Goal: Task Accomplishment & Management: Complete application form

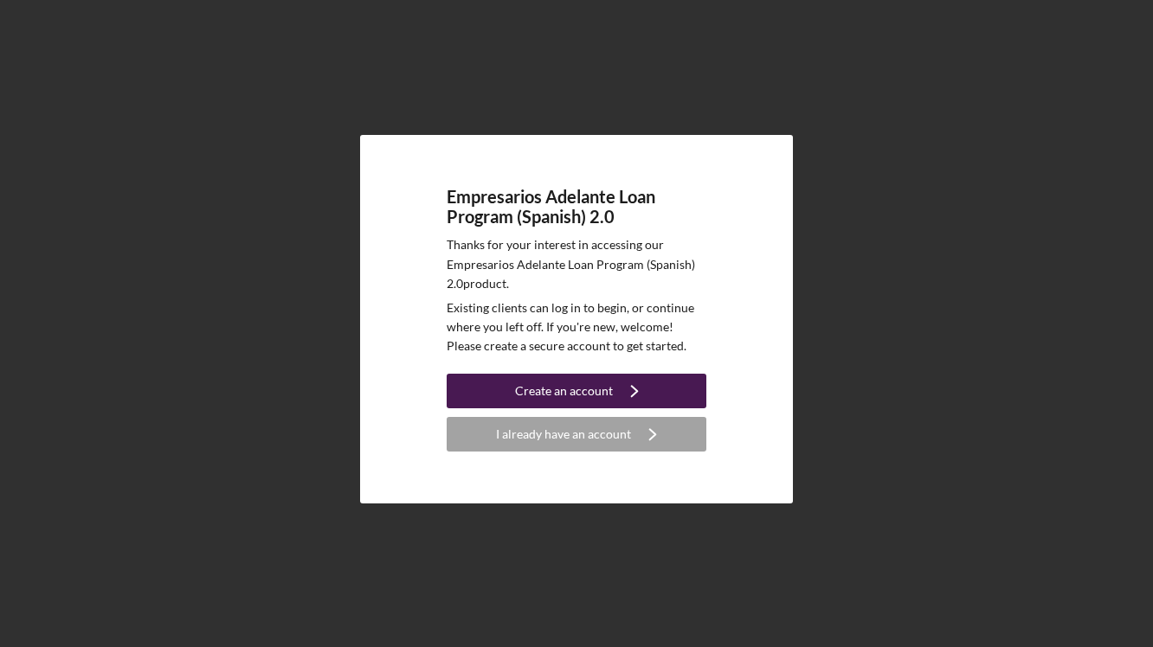
click at [570, 386] on div "Create an account" at bounding box center [564, 391] width 98 height 35
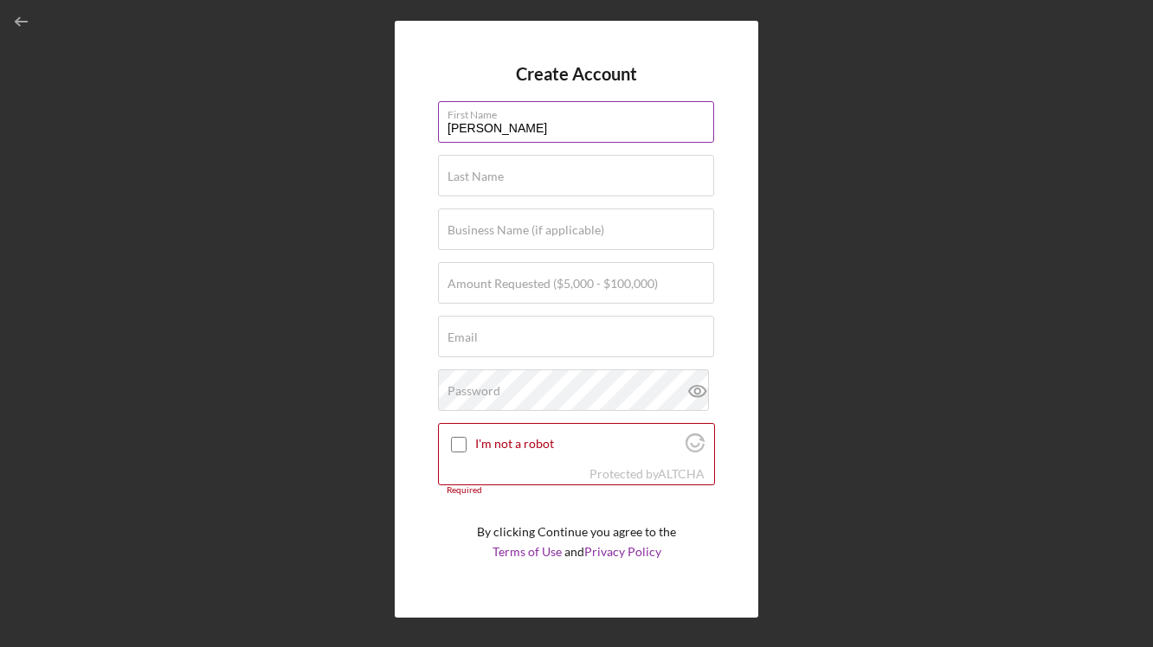
type input "[PERSON_NAME]"
click at [512, 183] on input "[PERSON_NAME]" at bounding box center [576, 176] width 276 height 42
type input "[PERSON_NAME]"
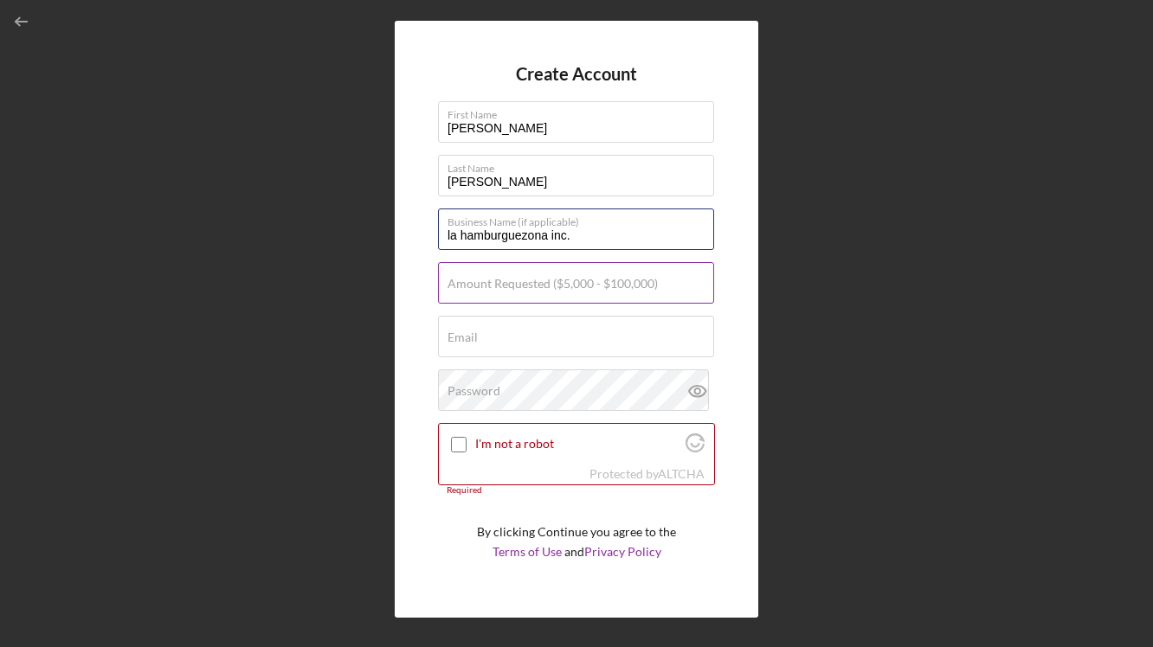
type input "la hamburguezona inc."
click at [492, 289] on label "Amount Requested ($5,000 - $100,000)" at bounding box center [552, 284] width 210 height 14
click at [492, 289] on input "Amount Requested ($5,000 - $100,000)" at bounding box center [576, 283] width 276 height 42
type input "$100,000"
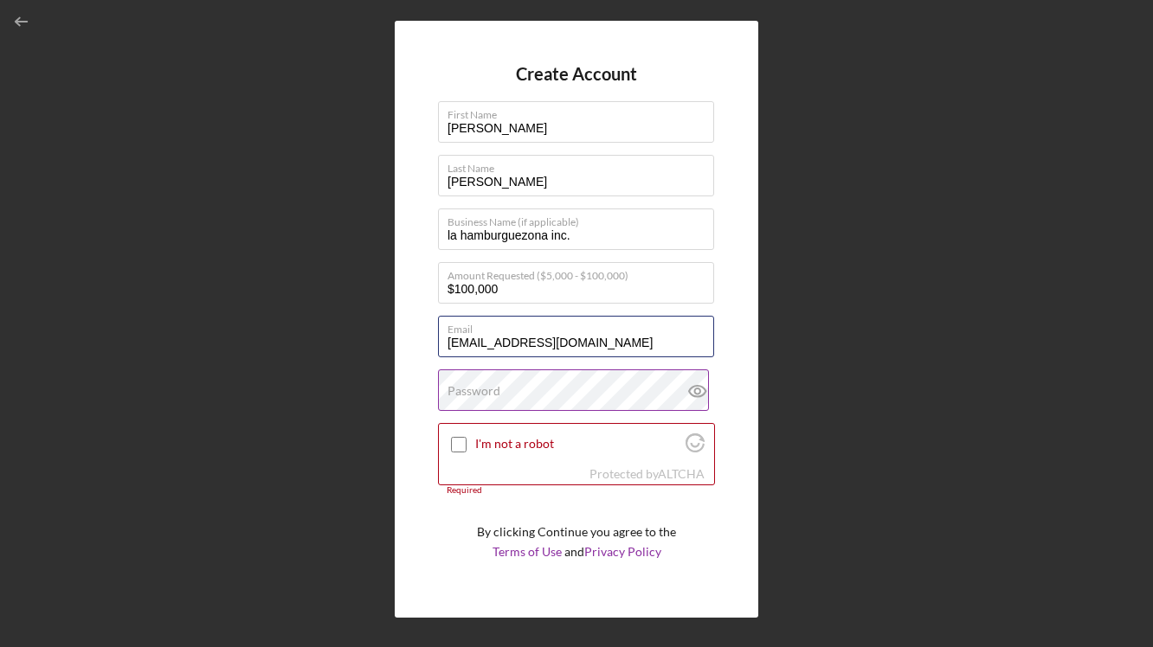
type input "[EMAIL_ADDRESS][DOMAIN_NAME]"
click at [633, 390] on div "Password" at bounding box center [576, 391] width 277 height 43
click at [698, 394] on icon at bounding box center [697, 391] width 16 height 11
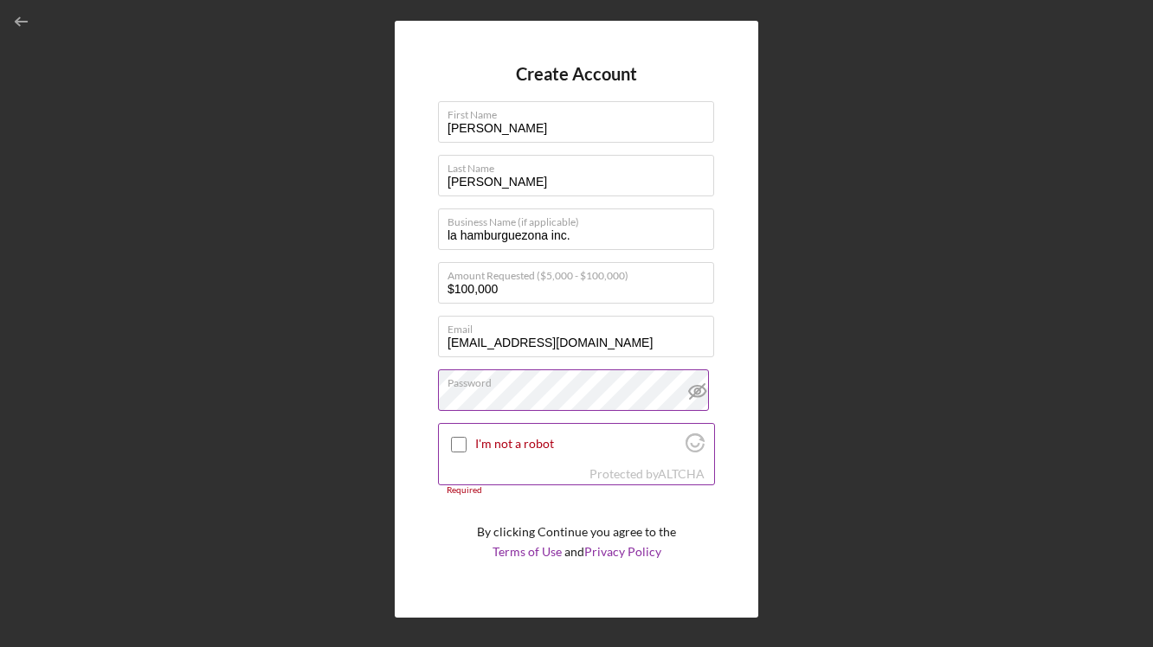
click at [543, 437] on label "I'm not a robot" at bounding box center [577, 444] width 205 height 14
click at [466, 437] on input "I'm not a robot" at bounding box center [459, 445] width 16 height 16
checkbox input "true"
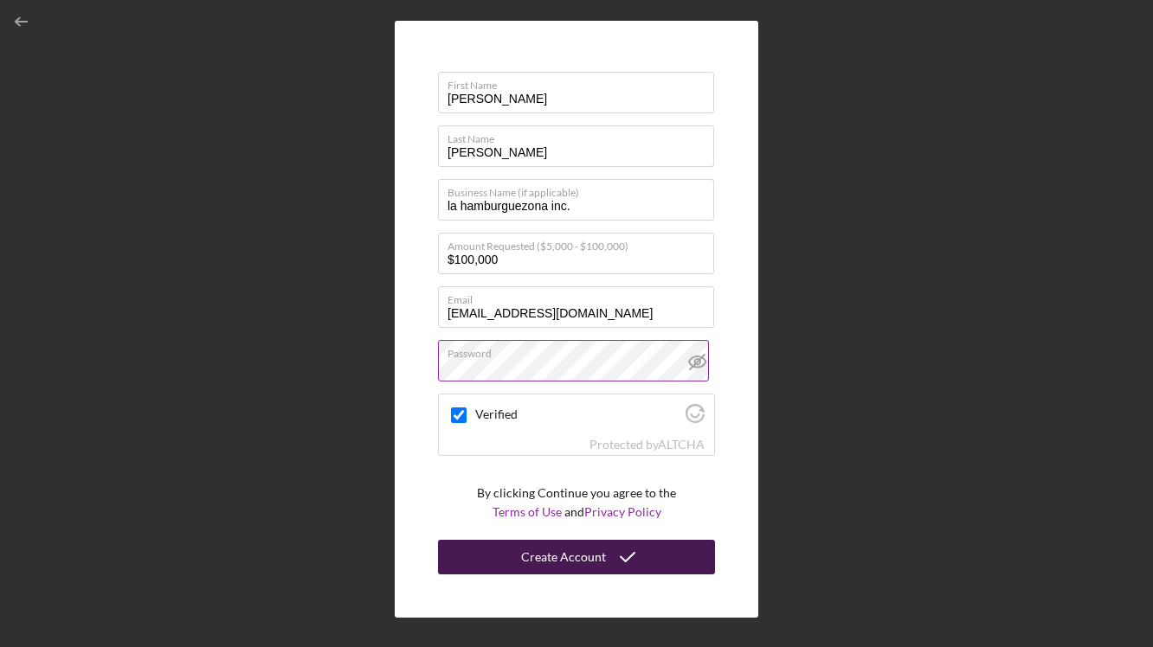
scroll to position [29, 0]
click at [566, 555] on div "Create Account" at bounding box center [563, 558] width 85 height 35
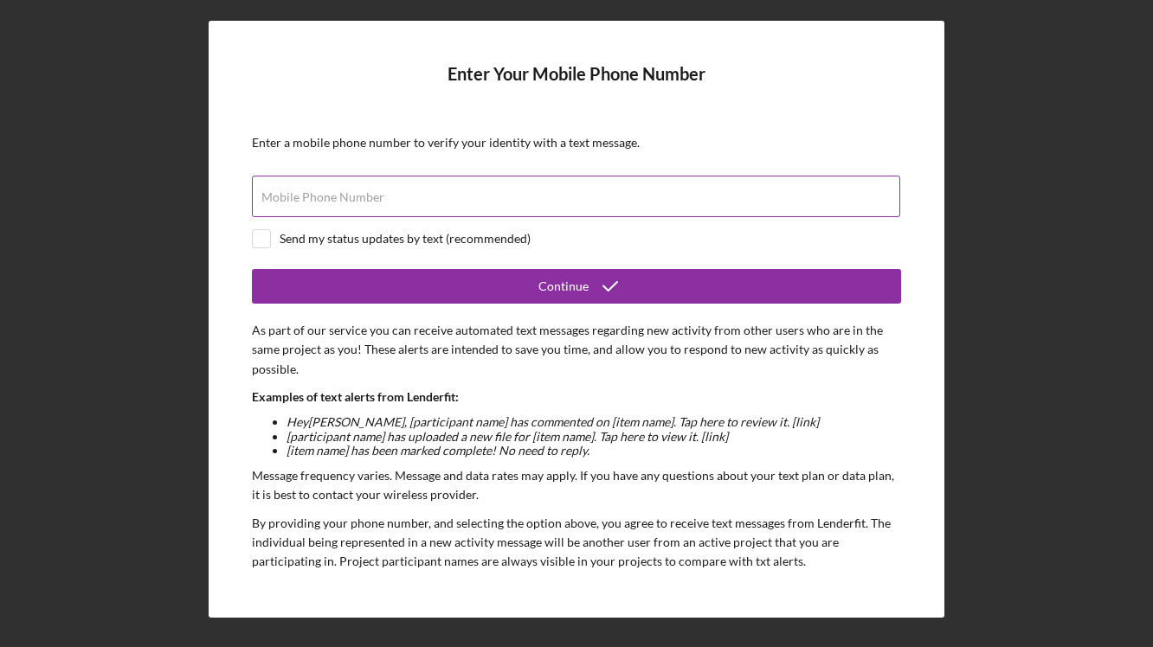
click at [334, 190] on label "Mobile Phone Number" at bounding box center [322, 197] width 123 height 14
click at [334, 190] on input "Mobile Phone Number" at bounding box center [576, 197] width 648 height 42
type input "[PHONE_NUMBER]"
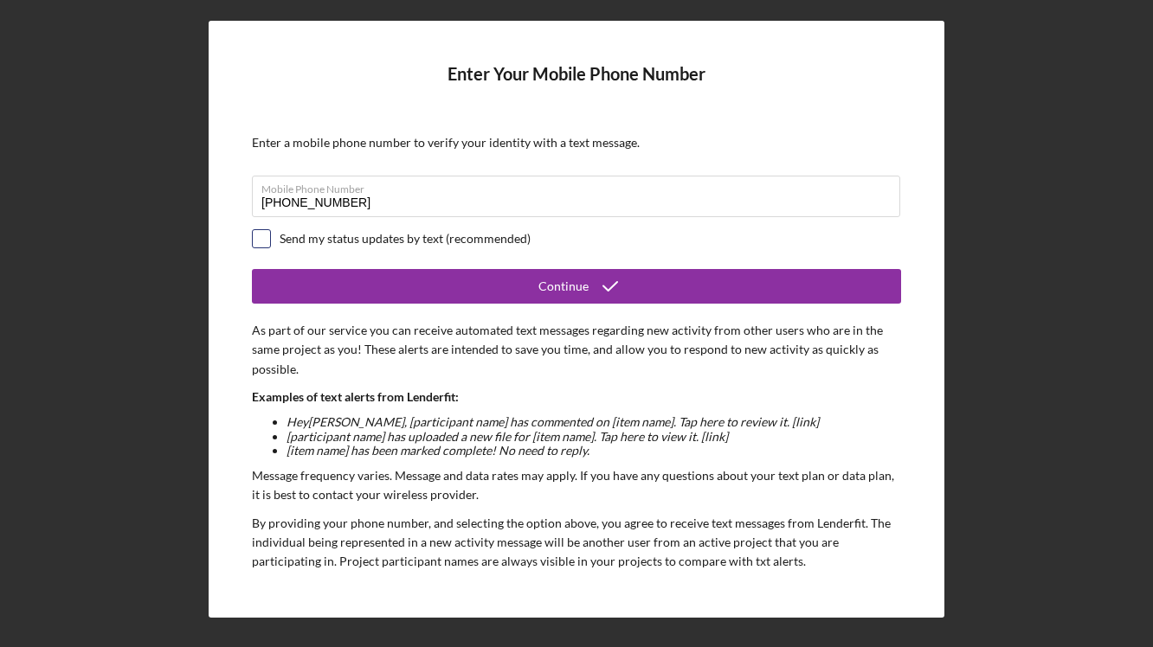
click at [263, 245] on input "checkbox" at bounding box center [261, 238] width 17 height 17
checkbox input "true"
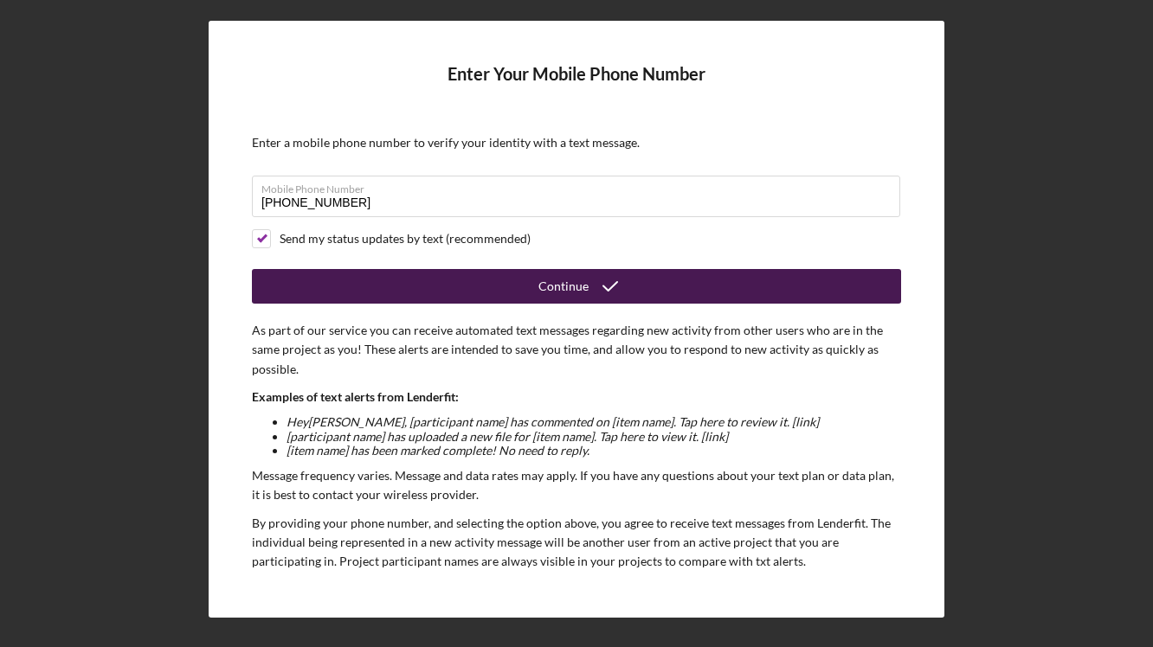
click at [414, 285] on button "Continue" at bounding box center [576, 286] width 649 height 35
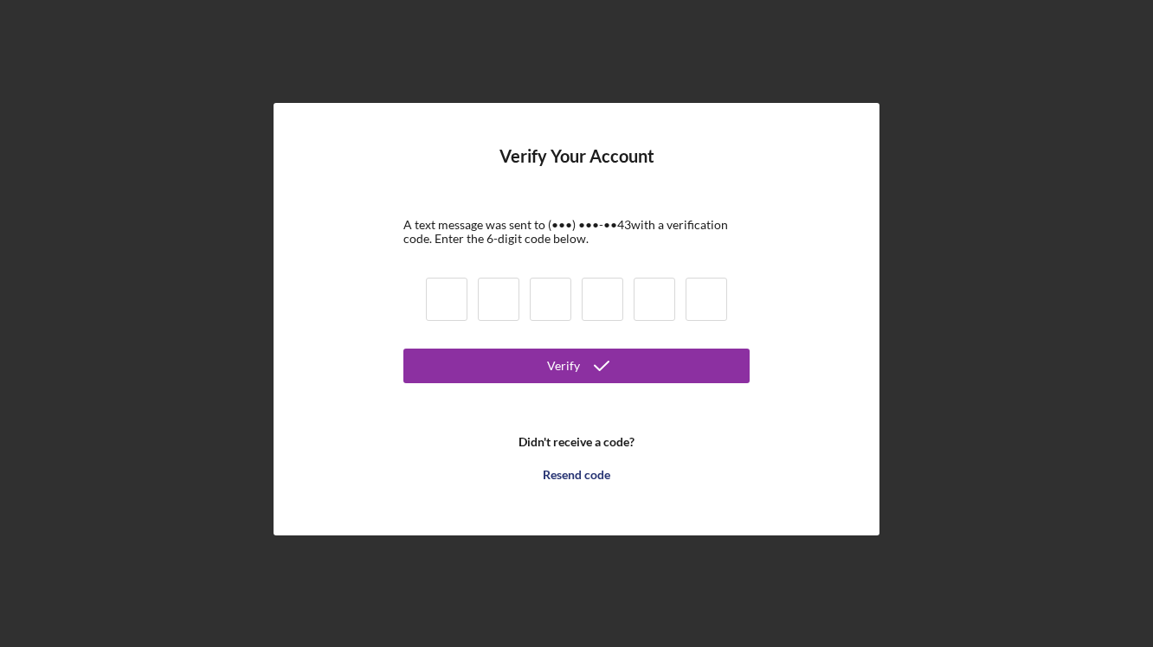
click at [437, 305] on input at bounding box center [447, 299] width 42 height 43
type input "7"
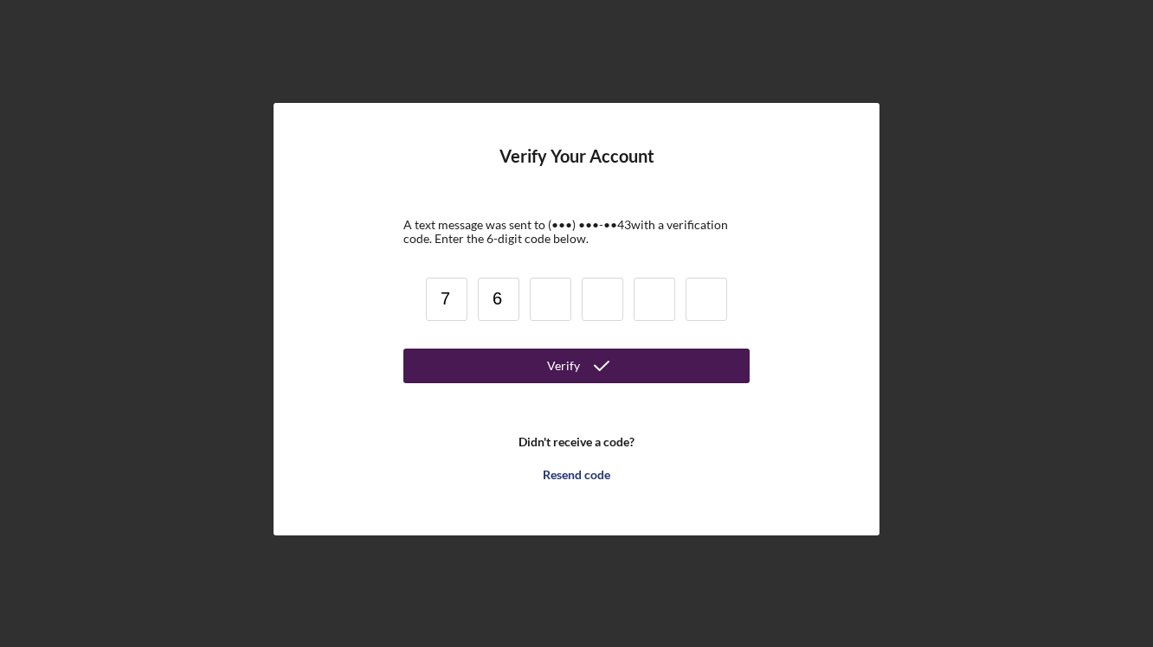
type input "6"
type input "5"
type input "9"
type input "3"
type input "1"
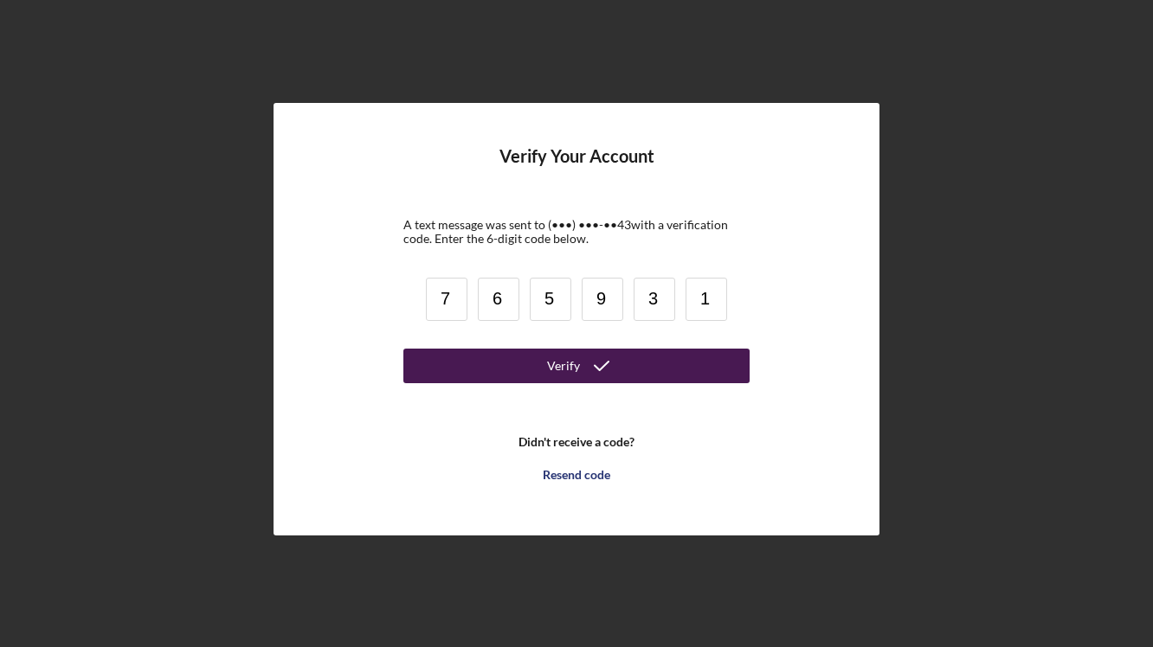
click at [576, 365] on button "Verify" at bounding box center [576, 366] width 346 height 35
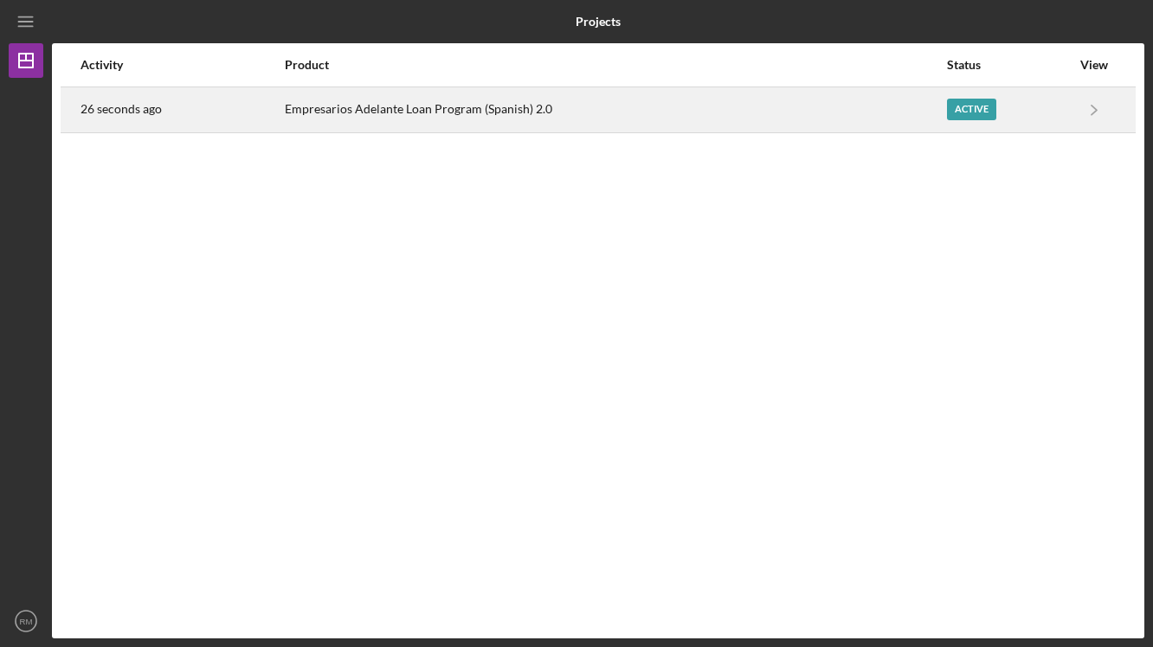
click at [969, 104] on div "Active" at bounding box center [971, 110] width 49 height 22
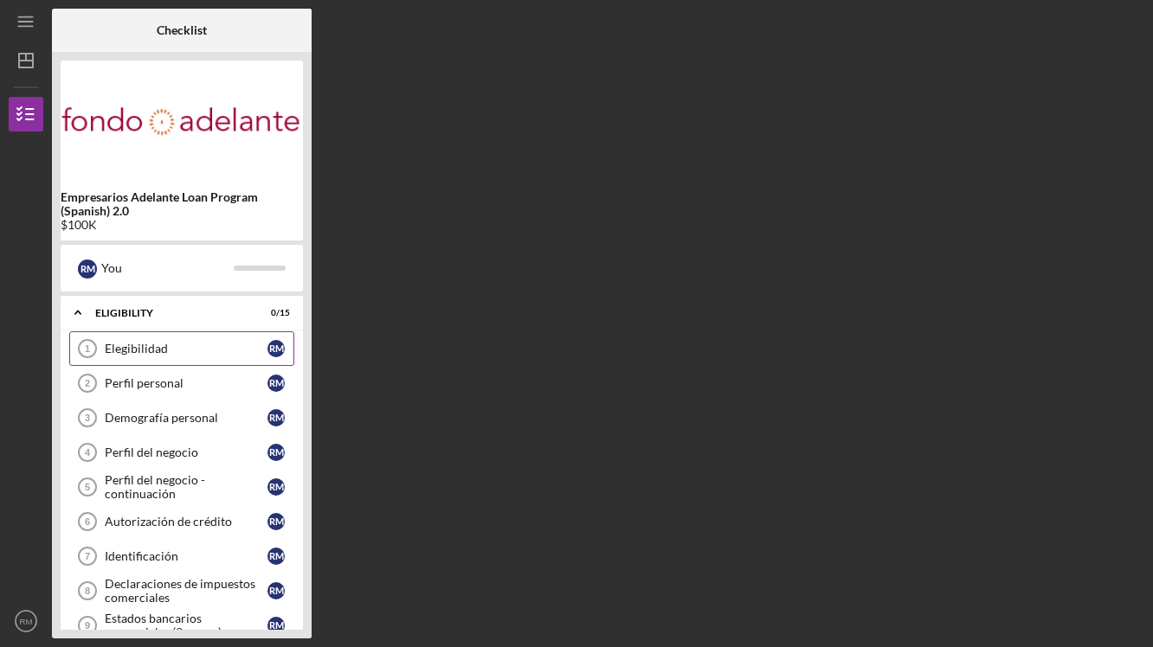
click at [160, 353] on div "Elegibilidad" at bounding box center [186, 349] width 163 height 14
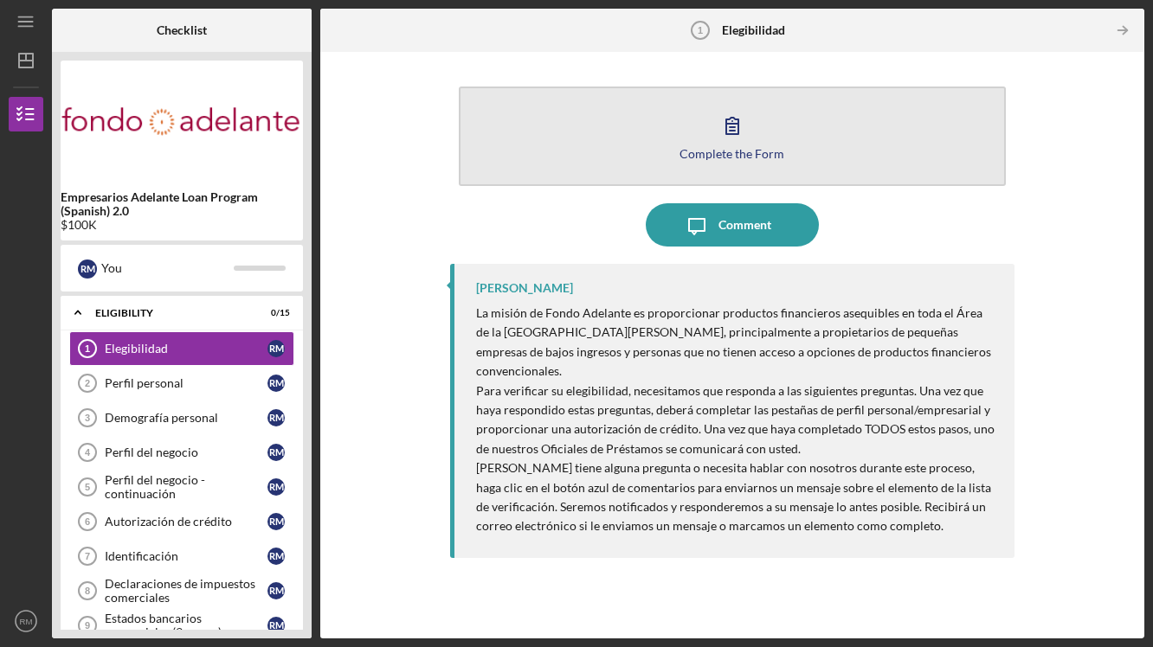
click at [725, 123] on icon "button" at bounding box center [731, 125] width 43 height 43
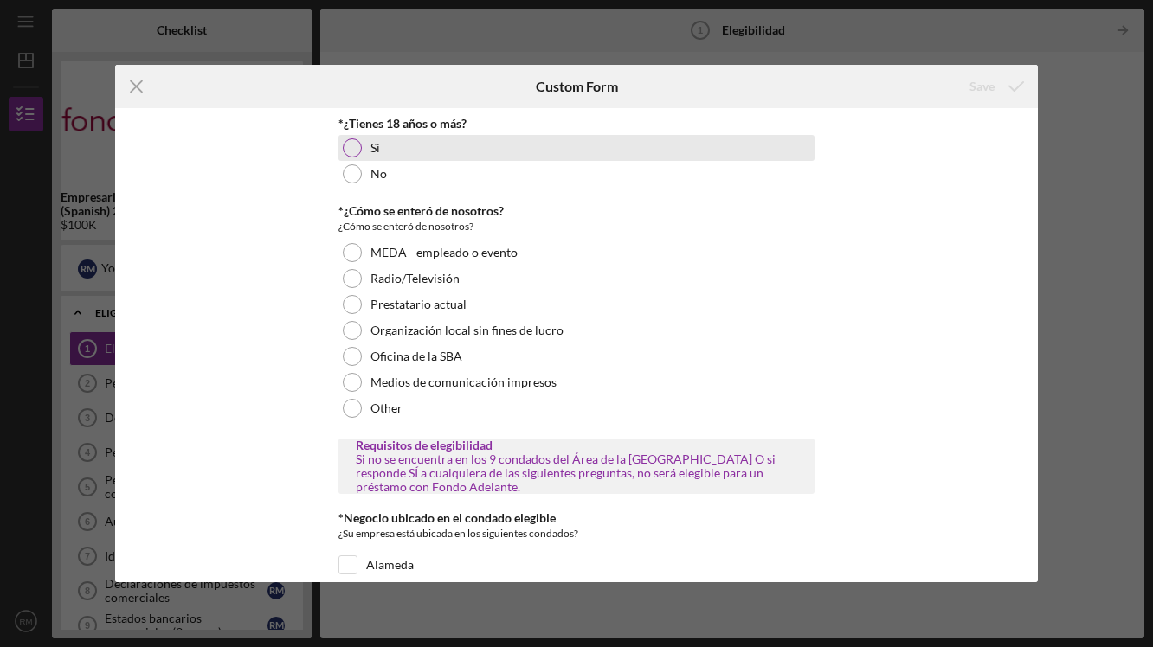
click at [351, 146] on div at bounding box center [352, 147] width 19 height 19
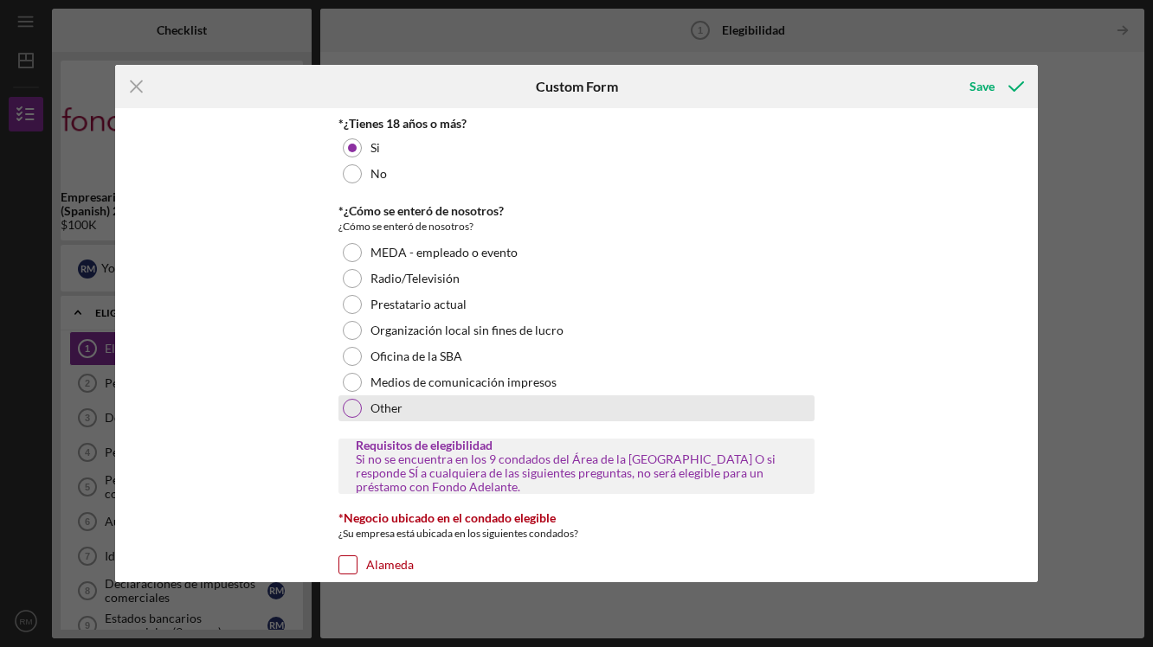
click at [351, 414] on div at bounding box center [352, 408] width 19 height 19
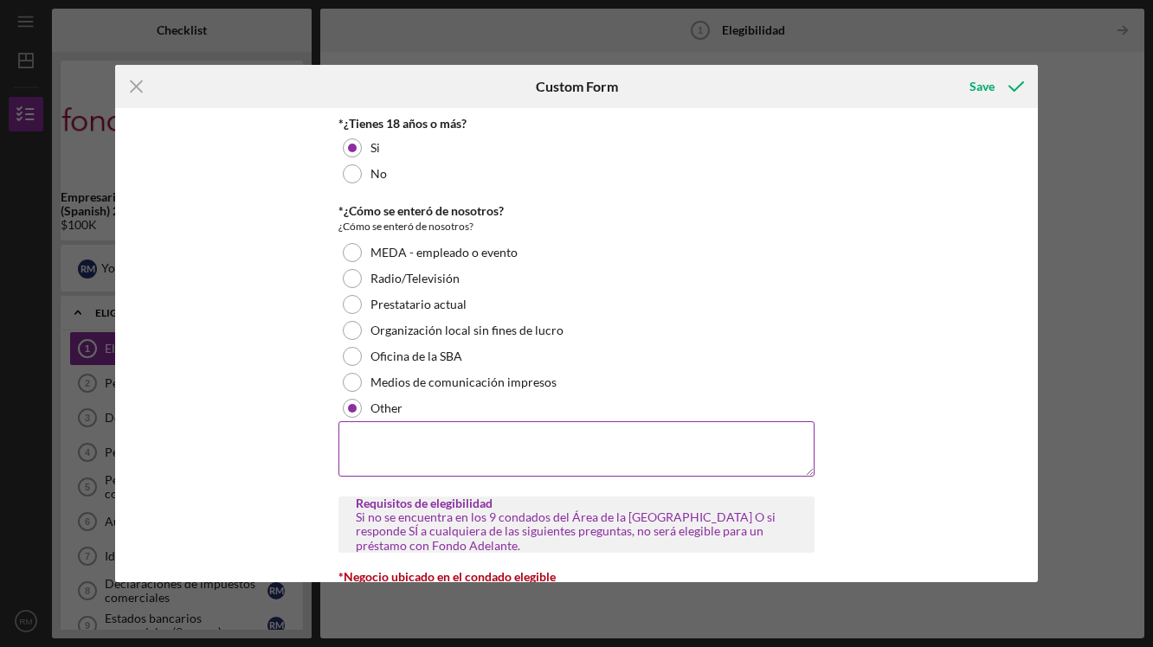
click at [413, 465] on textarea at bounding box center [576, 448] width 476 height 55
click at [403, 455] on textarea at bounding box center [576, 448] width 476 height 55
paste textarea "NorCal VBOC"
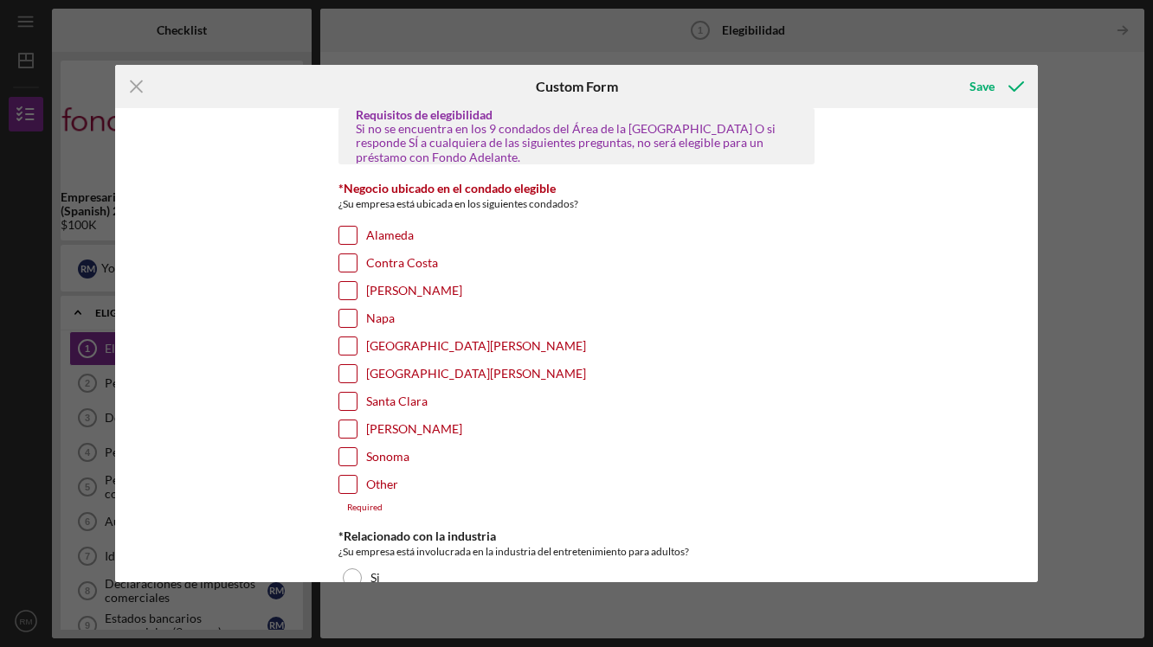
scroll to position [392, 0]
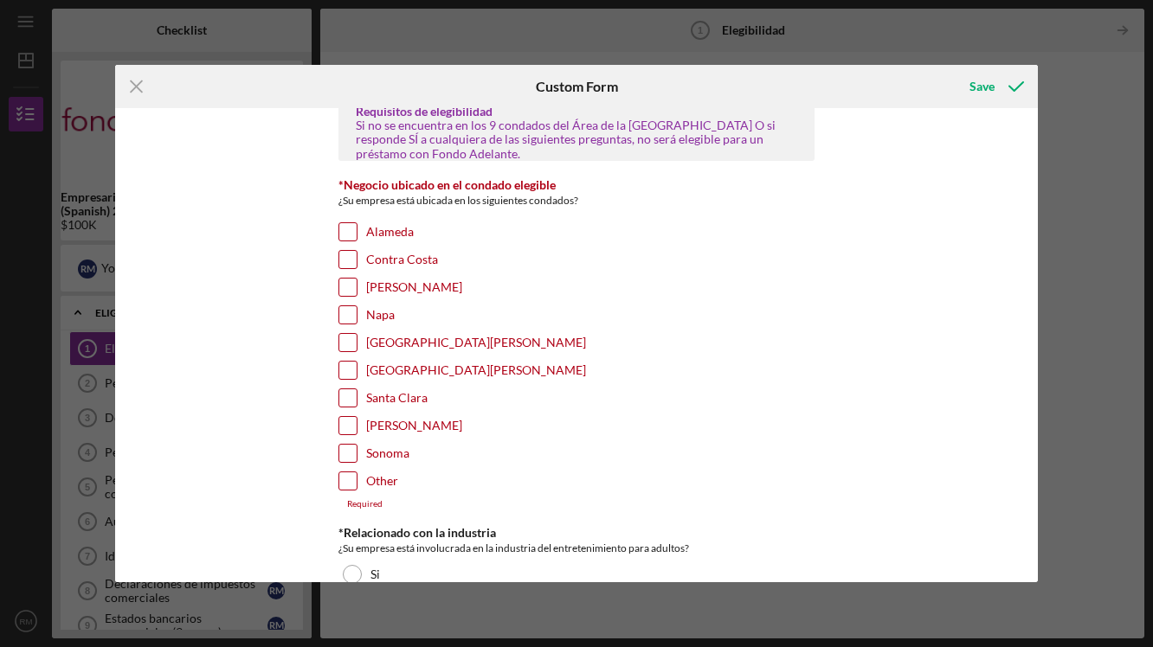
type textarea "NorCal VBOC"
click at [348, 399] on input "Santa Clara" at bounding box center [347, 397] width 17 height 17
checkbox input "true"
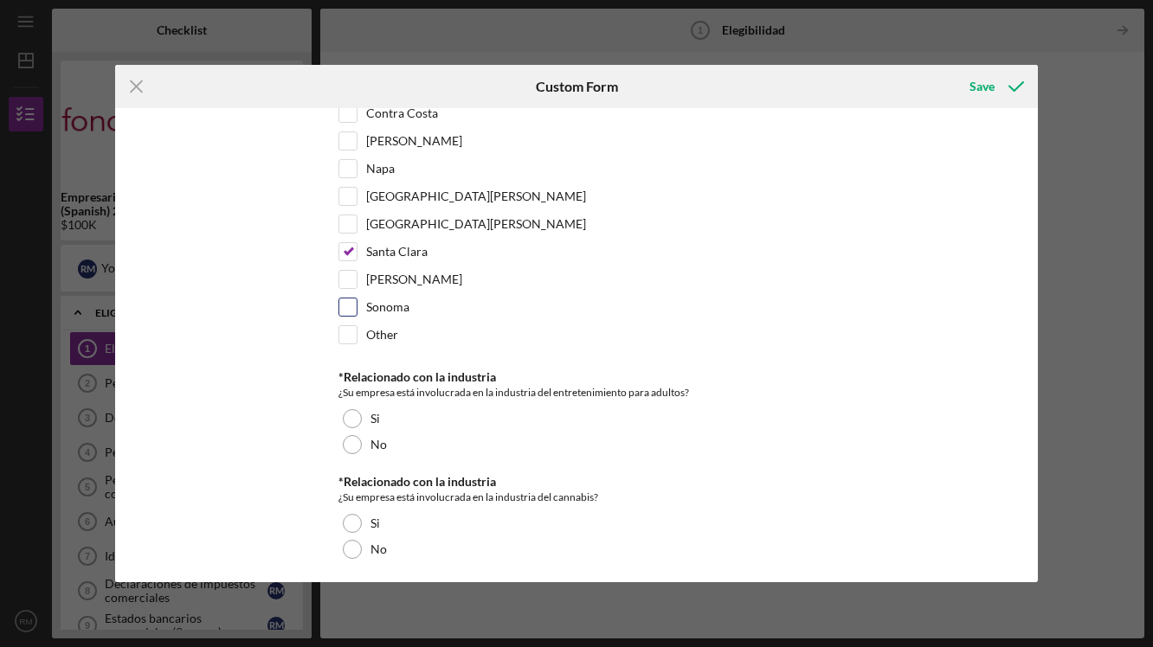
scroll to position [539, 0]
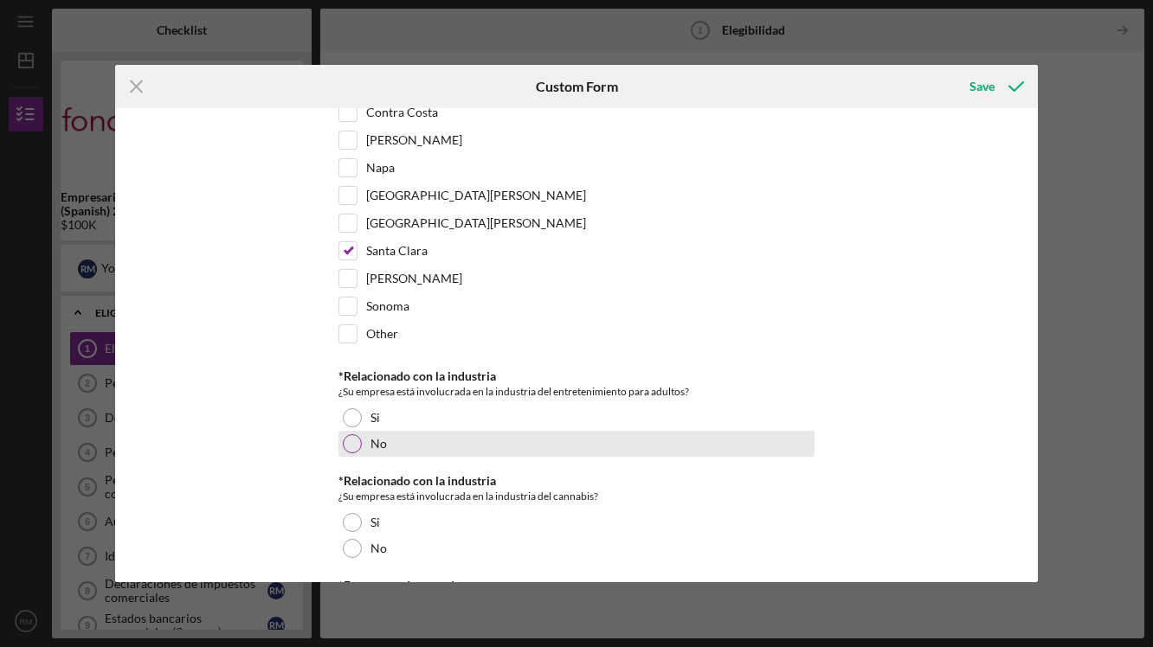
click at [348, 447] on div at bounding box center [352, 443] width 19 height 19
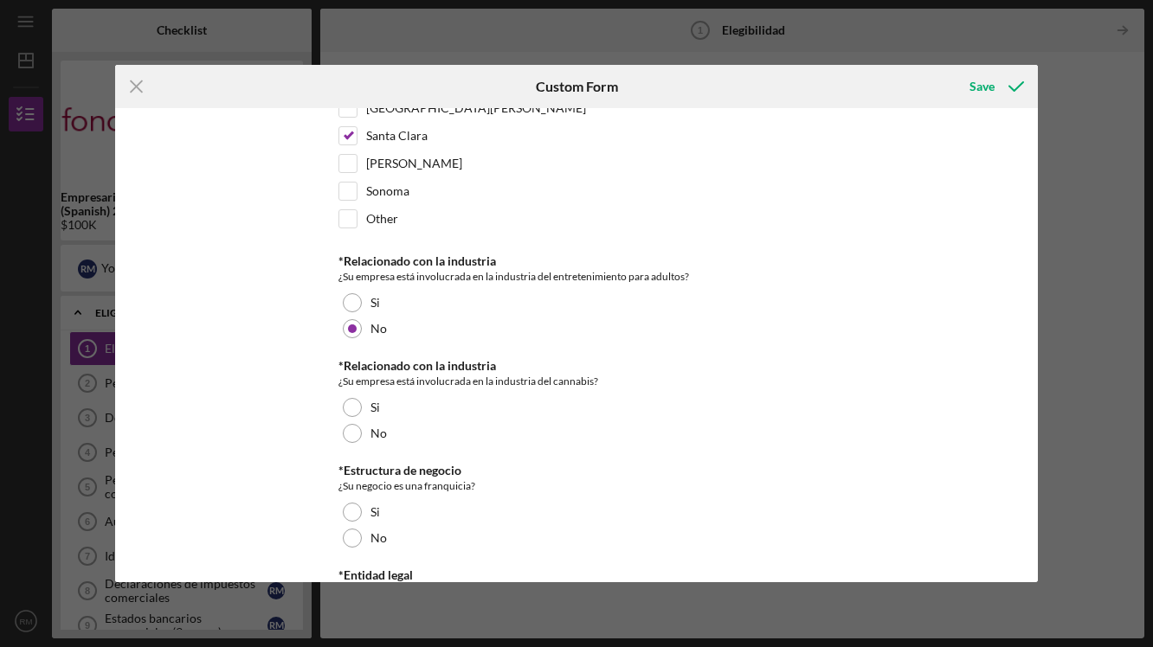
scroll to position [658, 0]
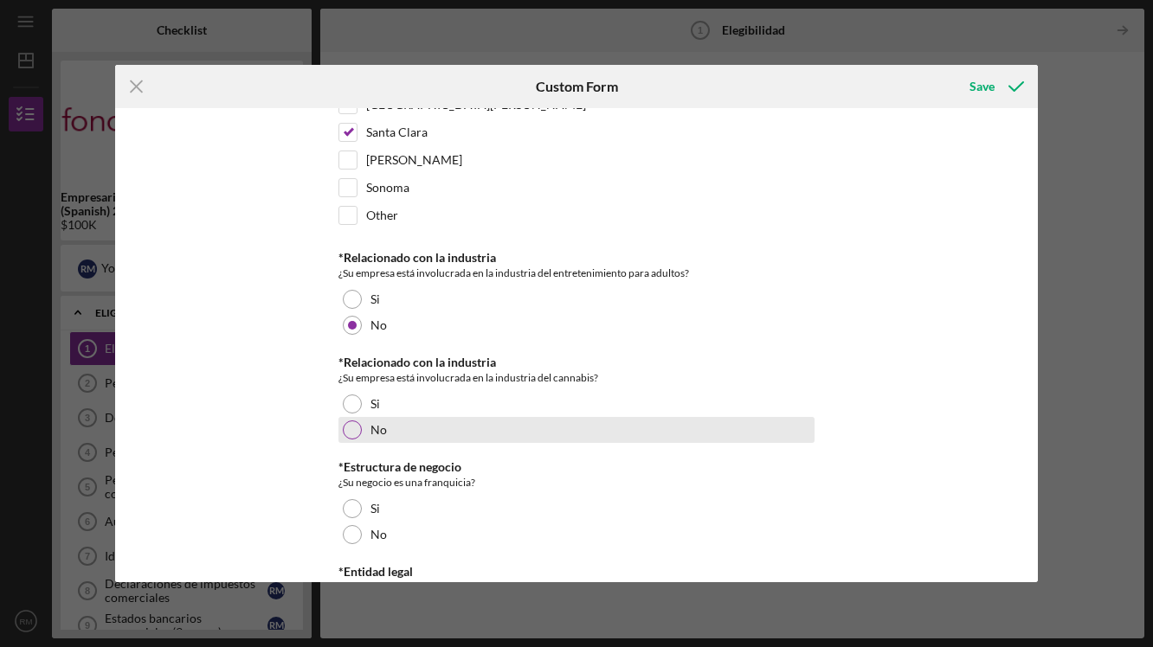
click at [348, 425] on div at bounding box center [352, 430] width 19 height 19
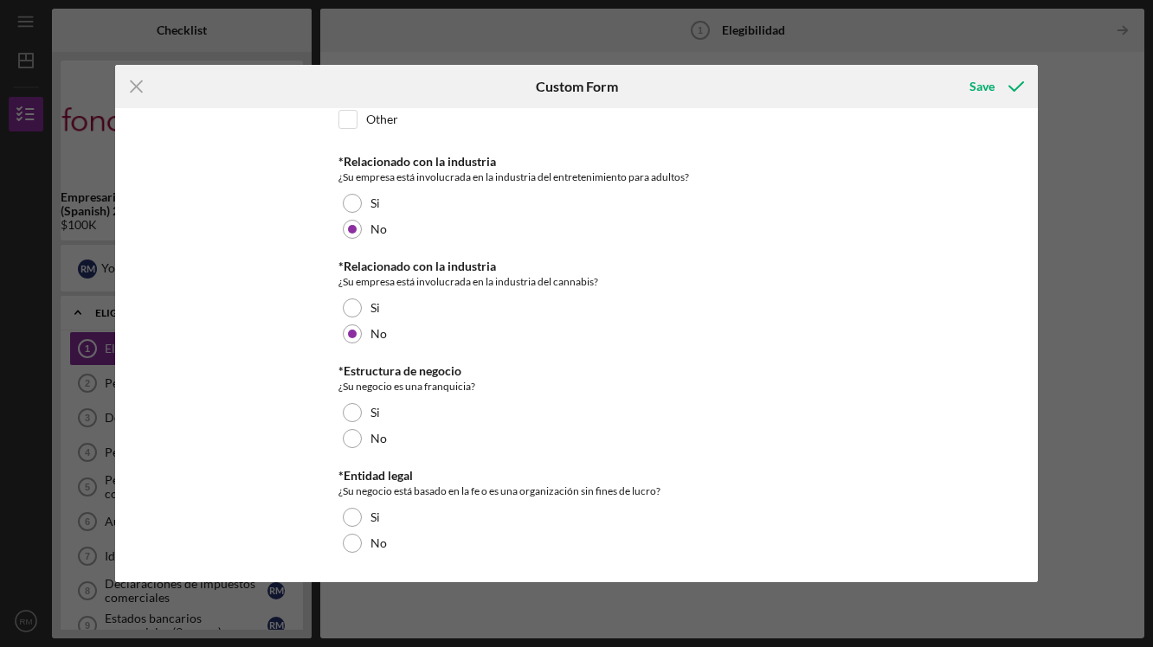
scroll to position [753, 0]
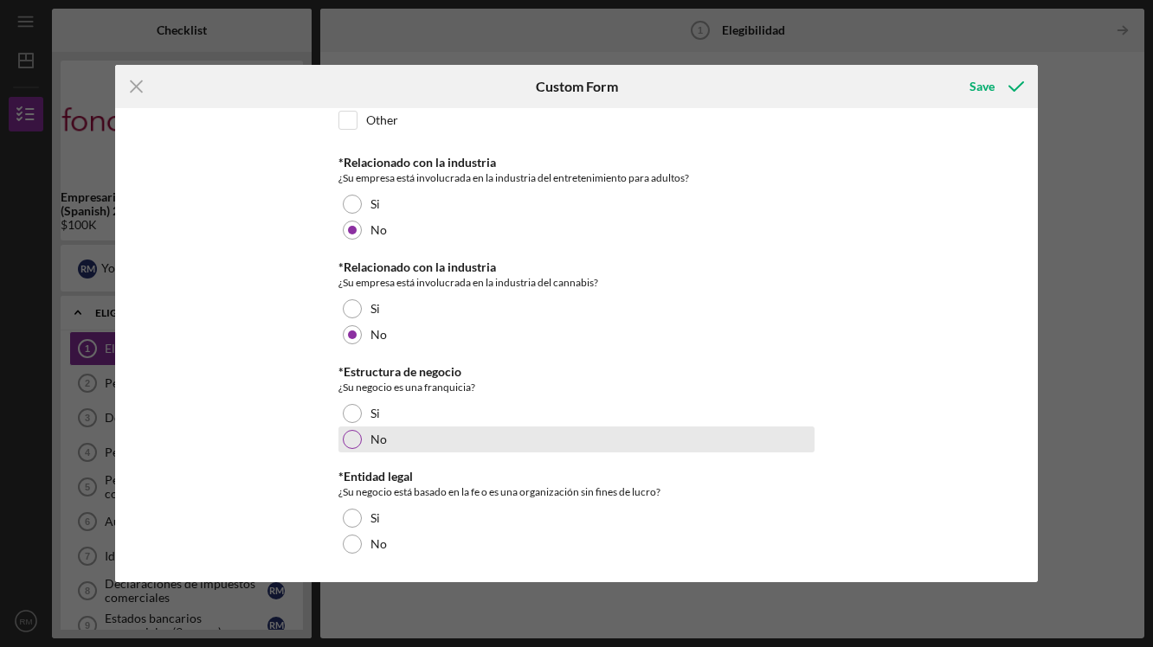
click at [344, 444] on div at bounding box center [352, 439] width 19 height 19
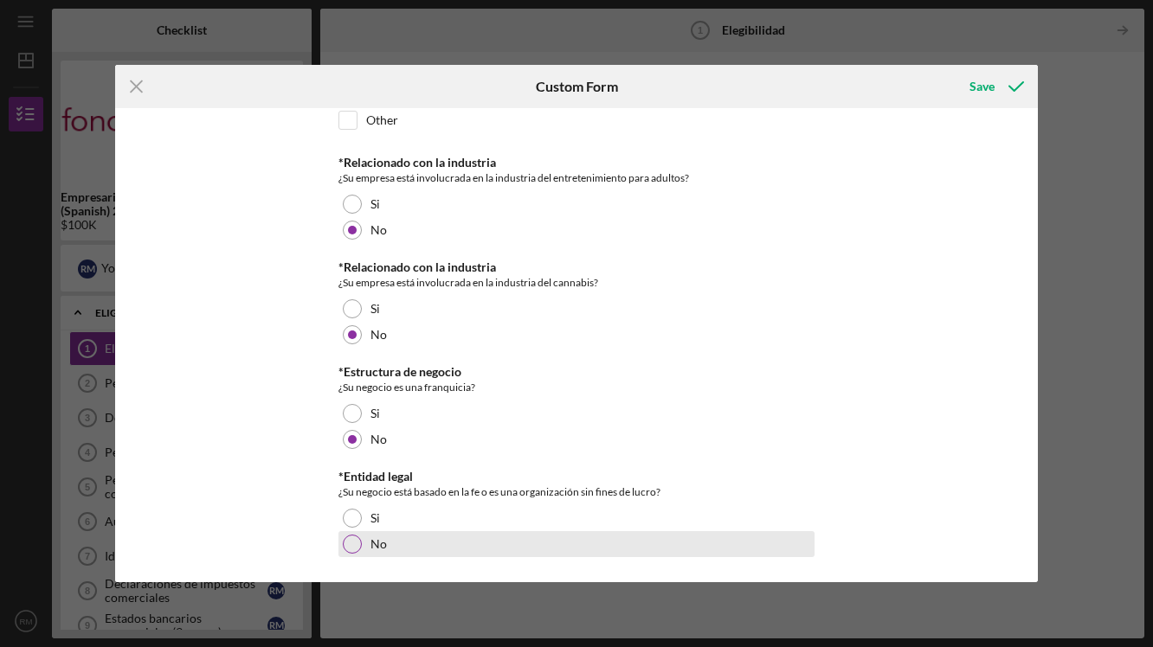
click at [355, 538] on div at bounding box center [352, 544] width 19 height 19
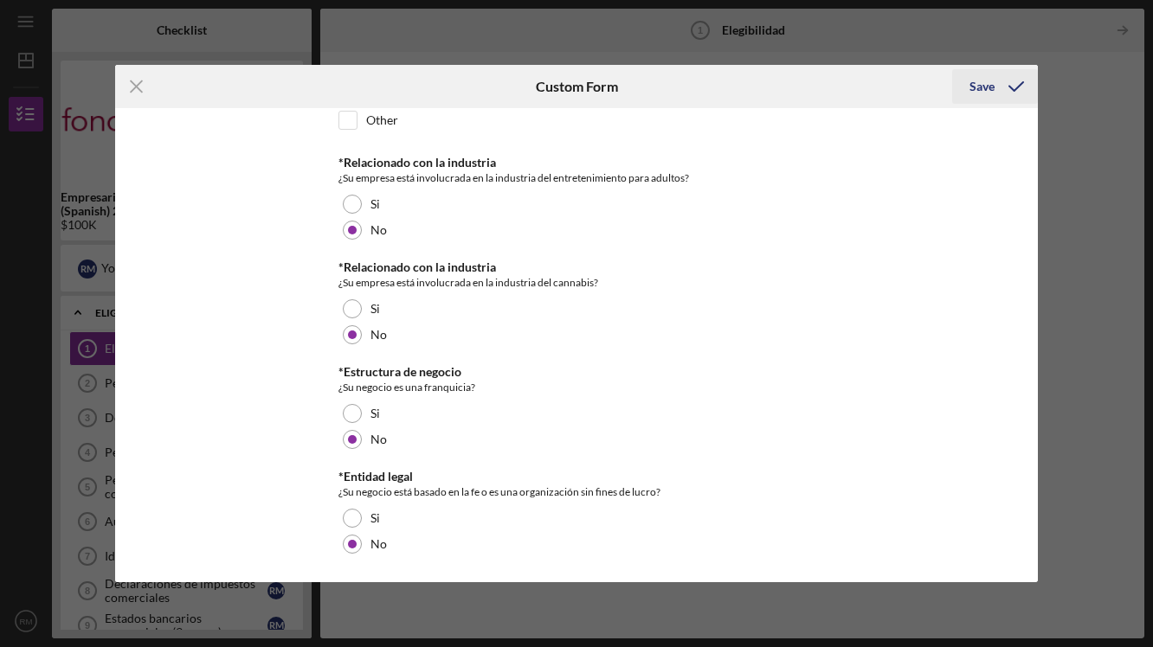
click at [993, 85] on div "Save" at bounding box center [981, 86] width 25 height 35
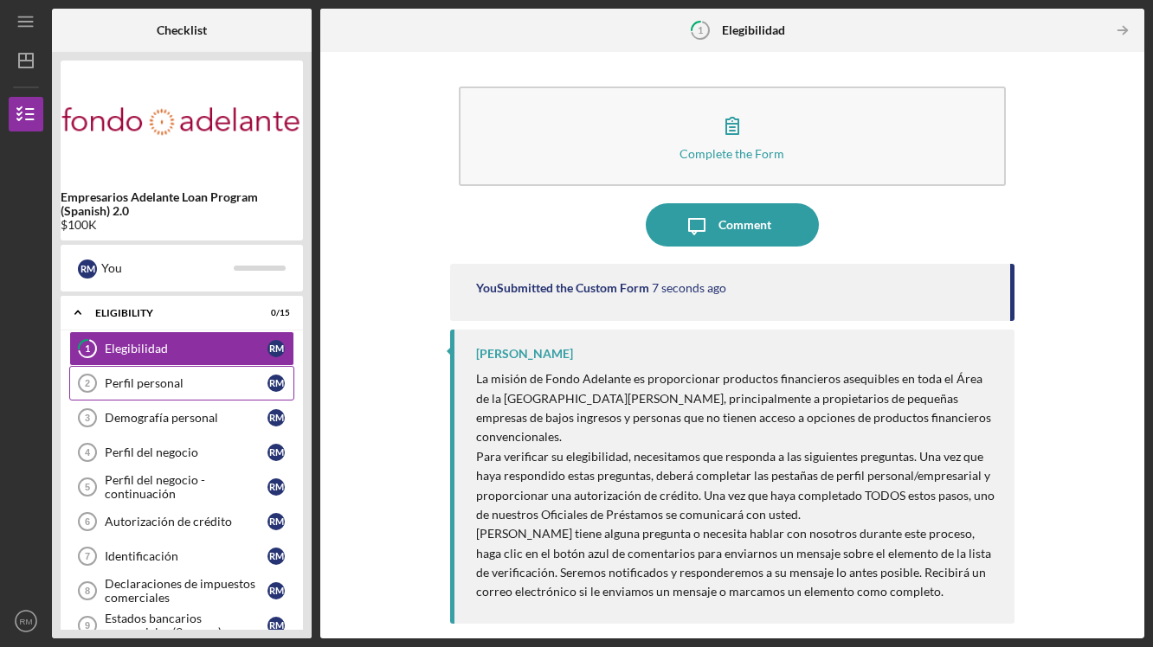
click at [162, 387] on div "Perfil personal" at bounding box center [186, 383] width 163 height 14
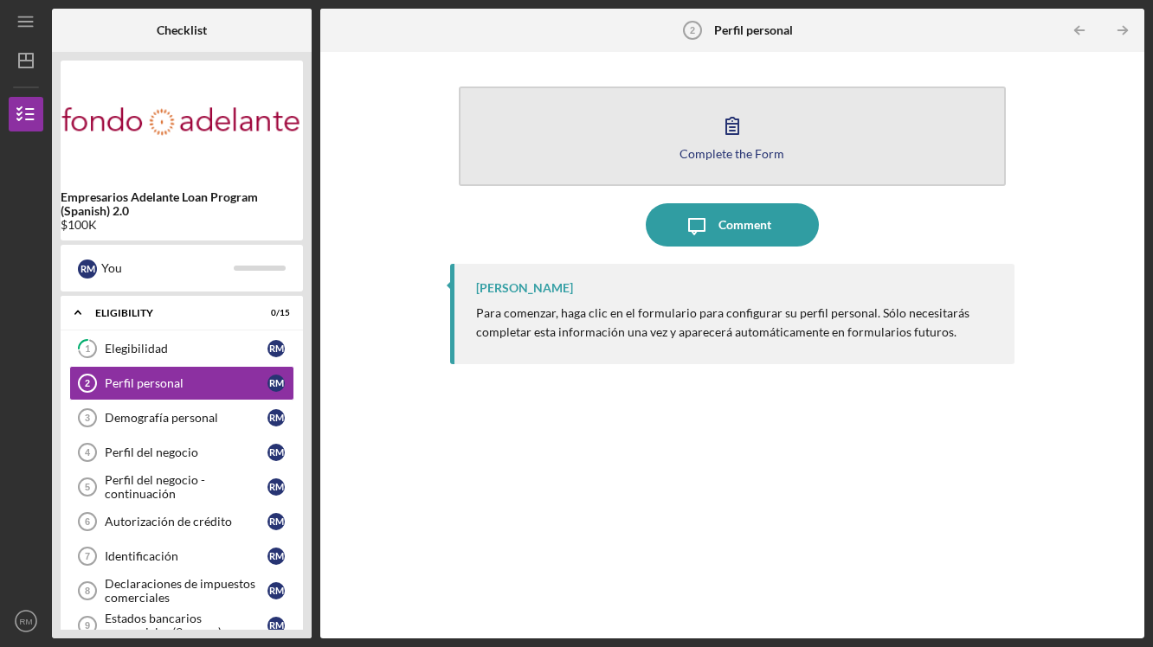
click at [720, 138] on icon "button" at bounding box center [731, 125] width 43 height 43
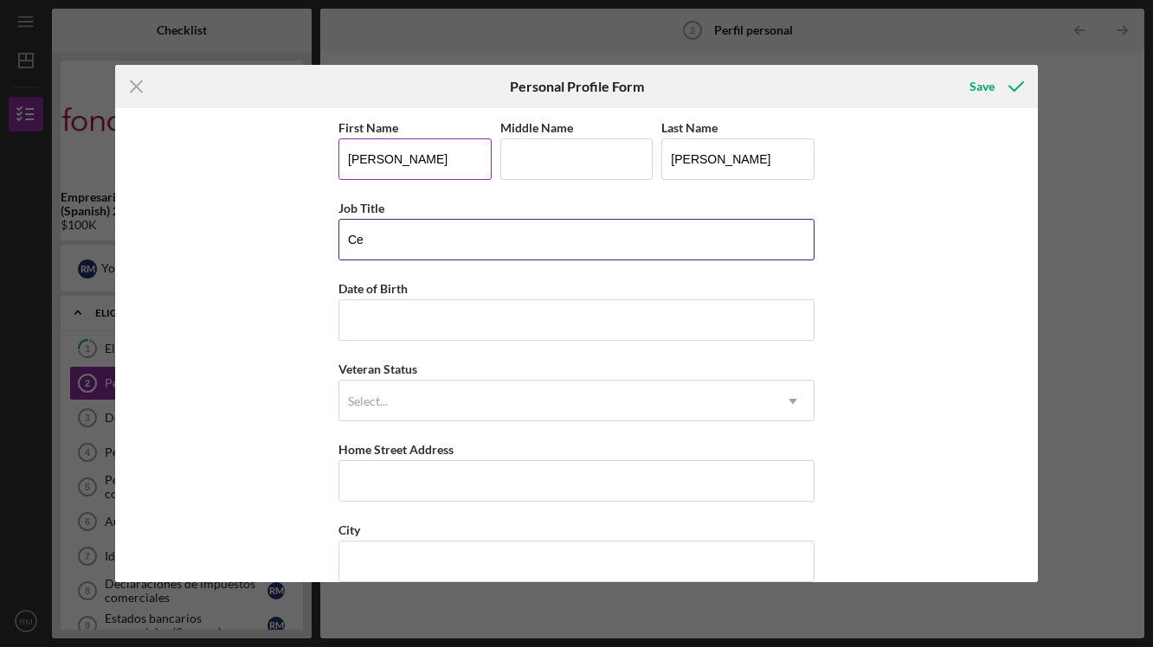
type input "C"
type input "Owner"
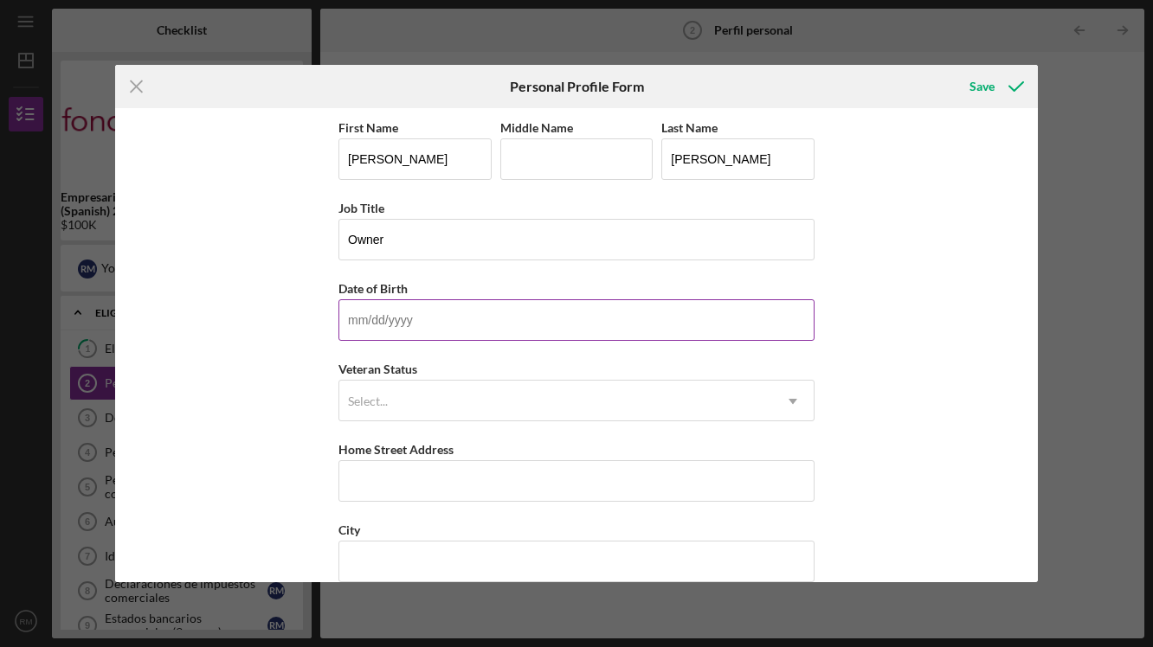
type input "[DATE]"
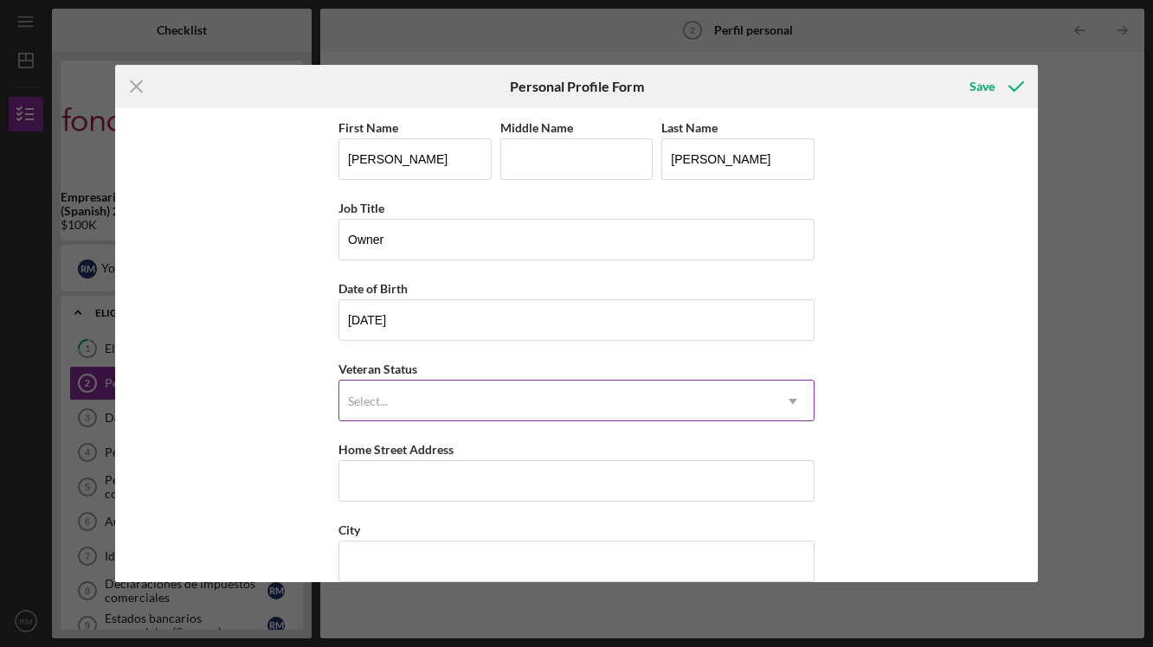
click at [377, 402] on div "Select..." at bounding box center [368, 402] width 40 height 14
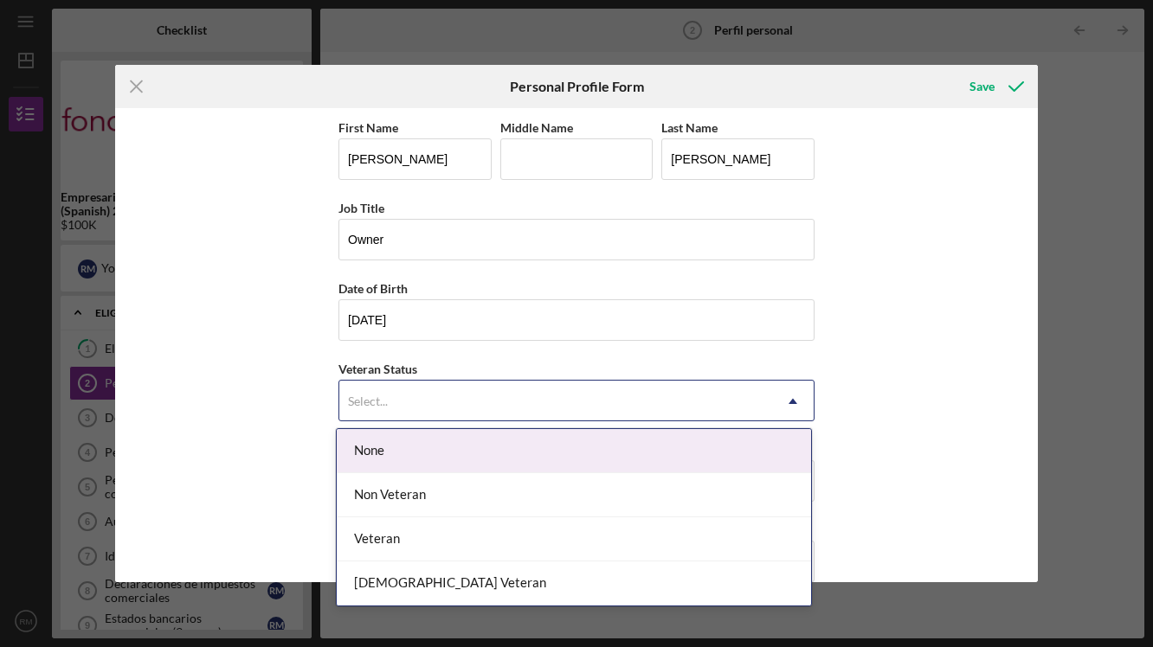
click at [377, 447] on div "None" at bounding box center [574, 451] width 474 height 44
click at [427, 405] on div "Select..." at bounding box center [555, 402] width 433 height 40
click at [390, 440] on div "None" at bounding box center [574, 451] width 474 height 44
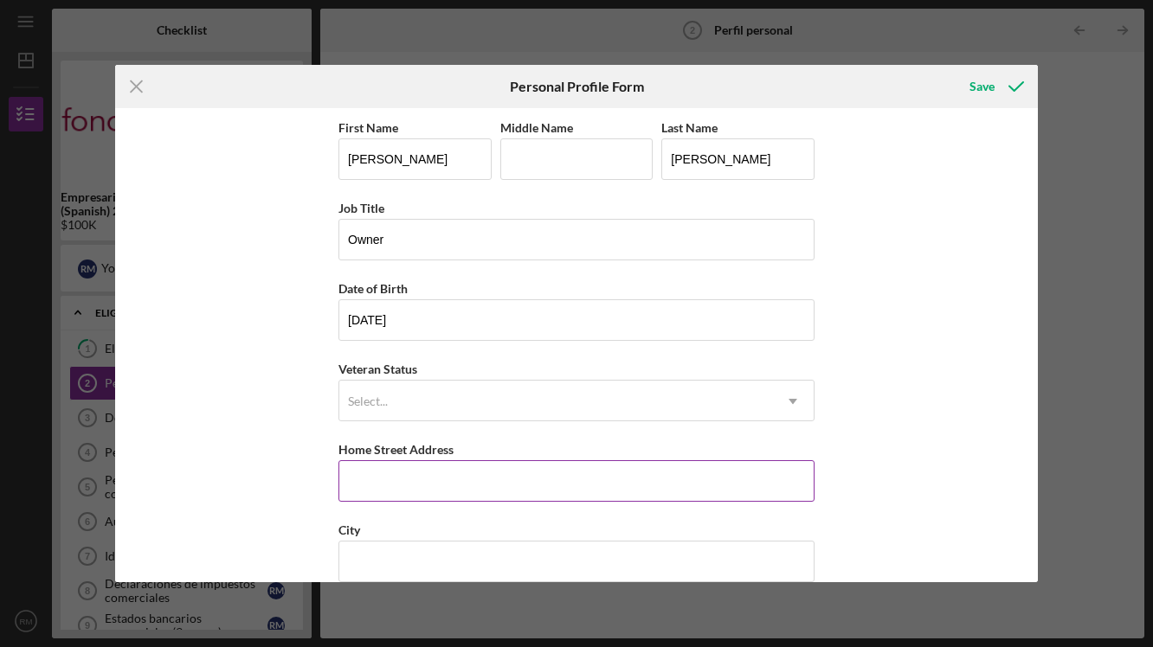
click at [418, 497] on input "Home Street Address" at bounding box center [576, 481] width 476 height 42
type input "[STREET_ADDRESS]"
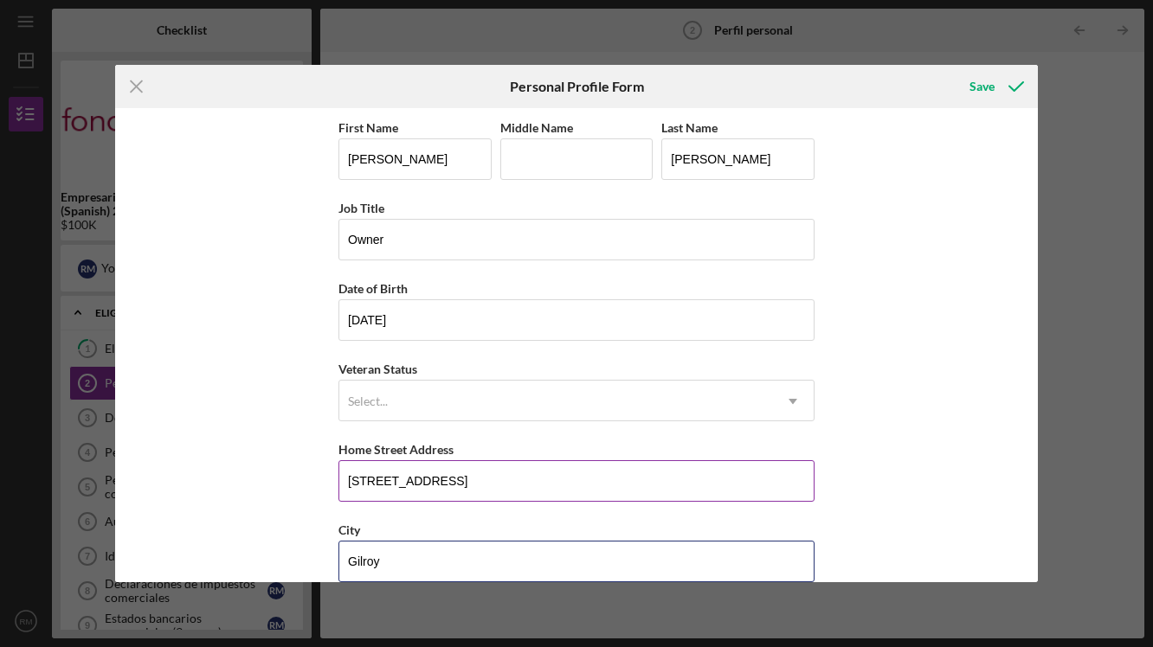
type input "Gilroy"
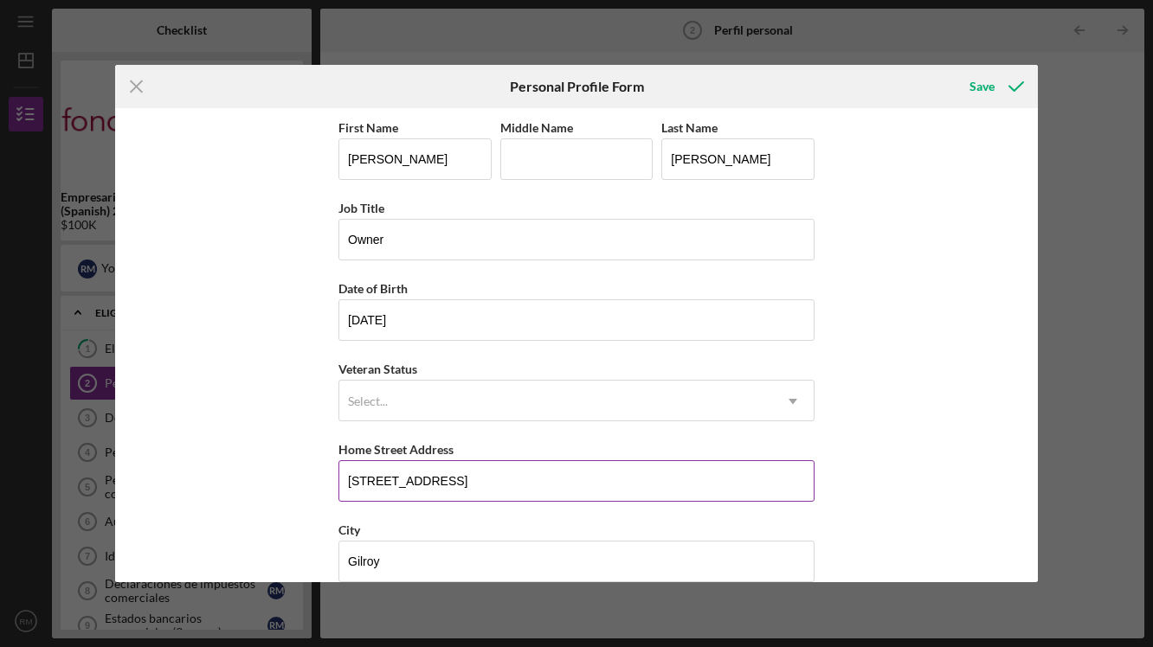
scroll to position [188, 0]
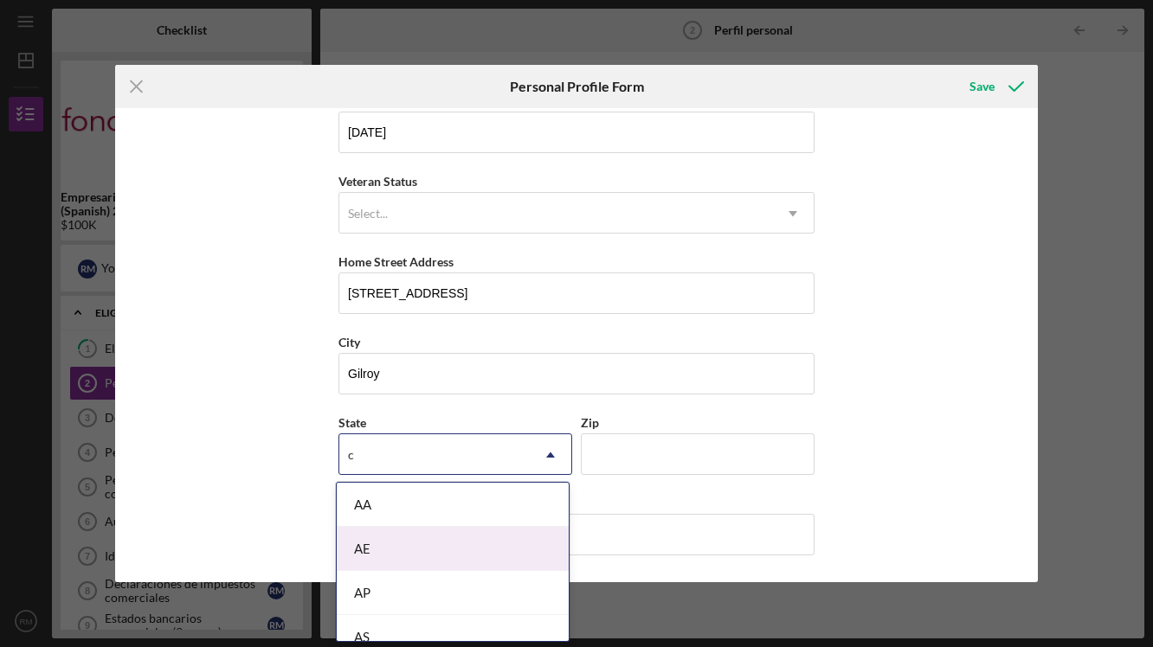
type input "ca"
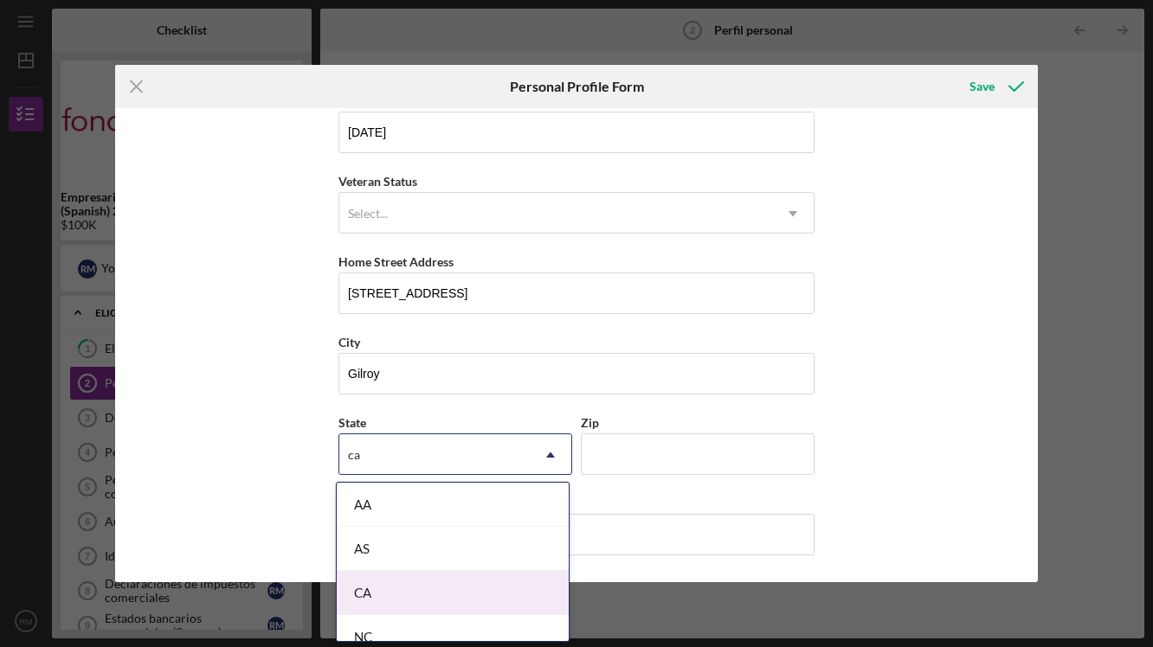
click at [367, 598] on div "CA" at bounding box center [453, 593] width 232 height 44
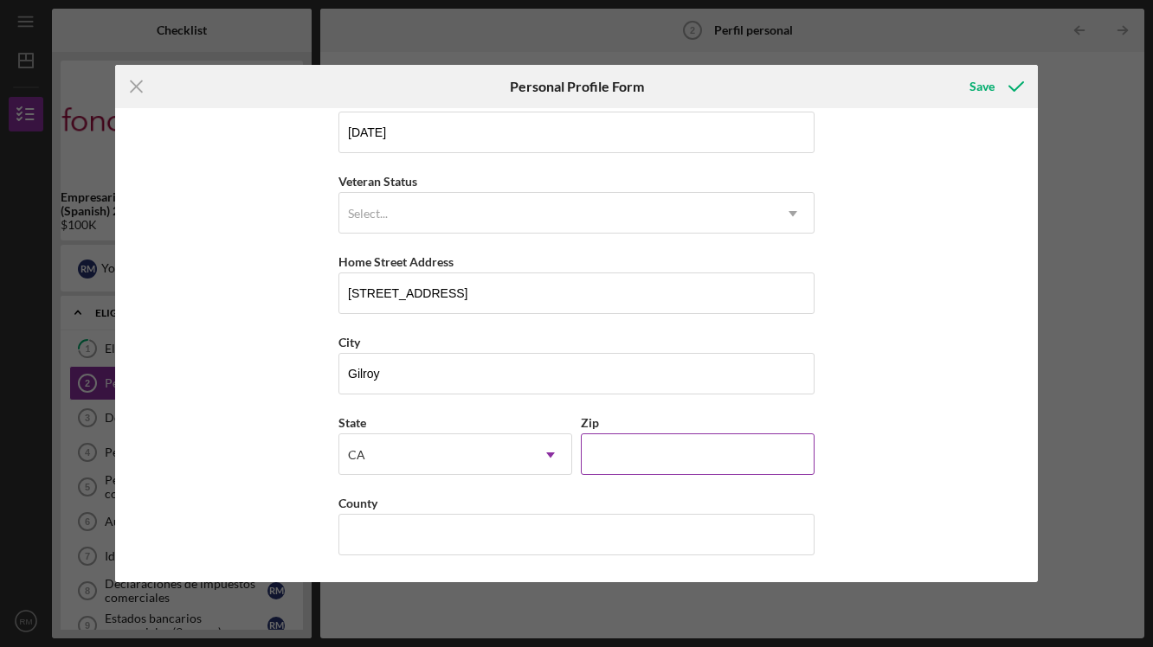
click at [626, 430] on div "Zip" at bounding box center [698, 423] width 234 height 22
type input "95020"
type input "santa clara"
click at [985, 90] on div "Save" at bounding box center [981, 86] width 25 height 35
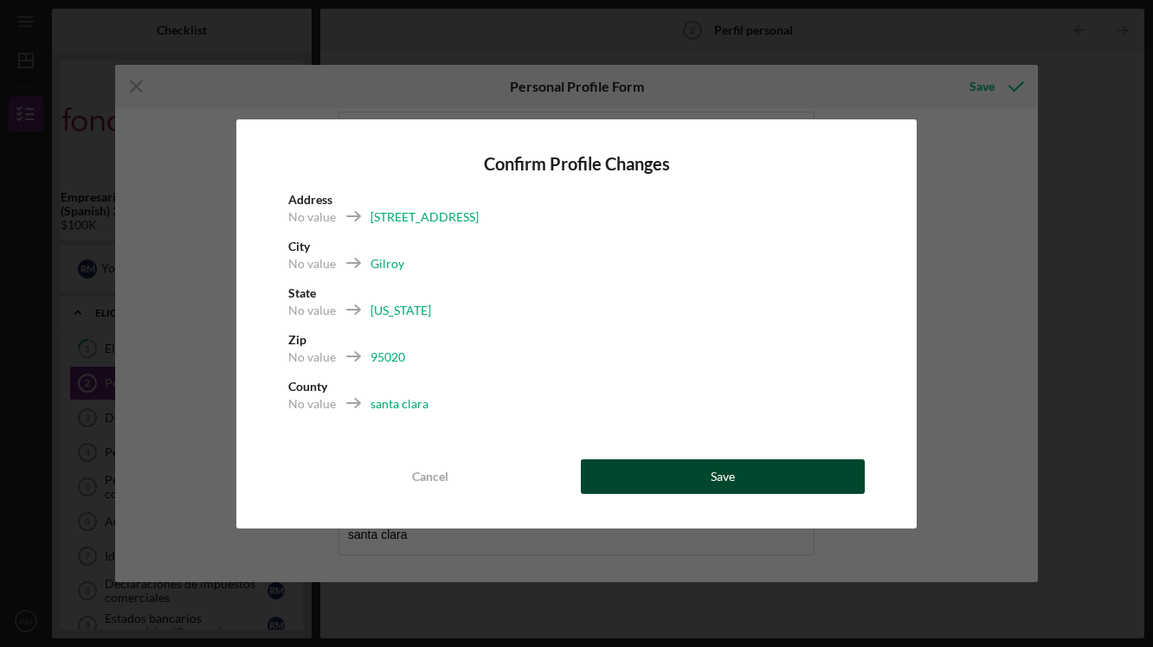
click at [665, 471] on button "Save" at bounding box center [723, 477] width 284 height 35
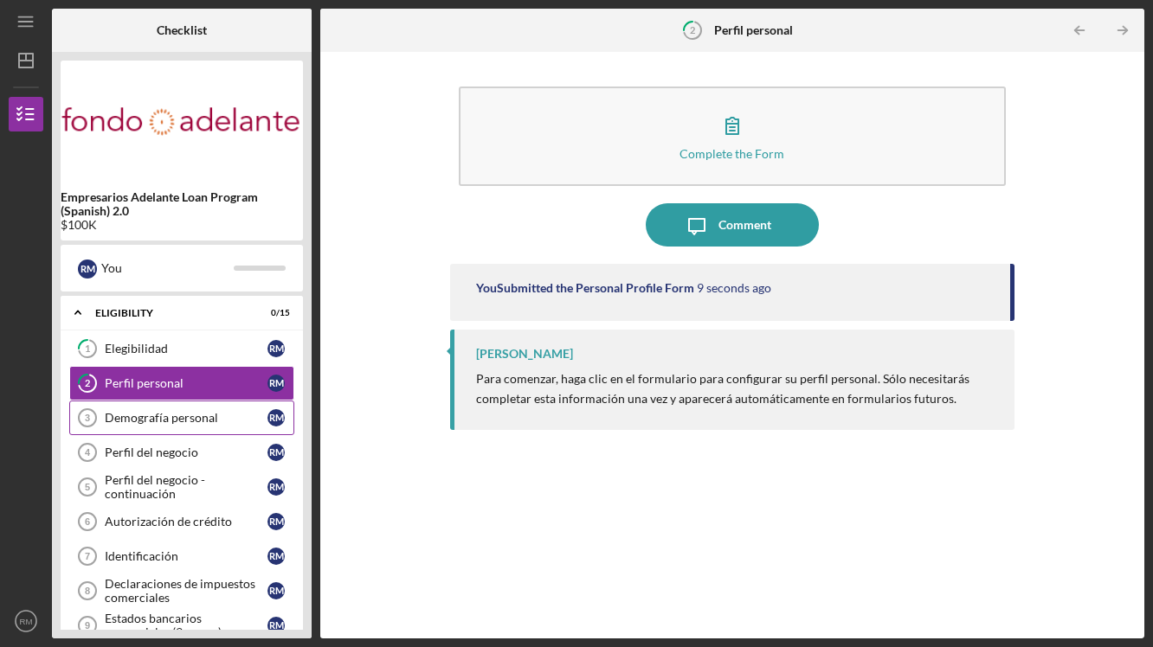
click at [160, 419] on div "Demografía personal" at bounding box center [186, 418] width 163 height 14
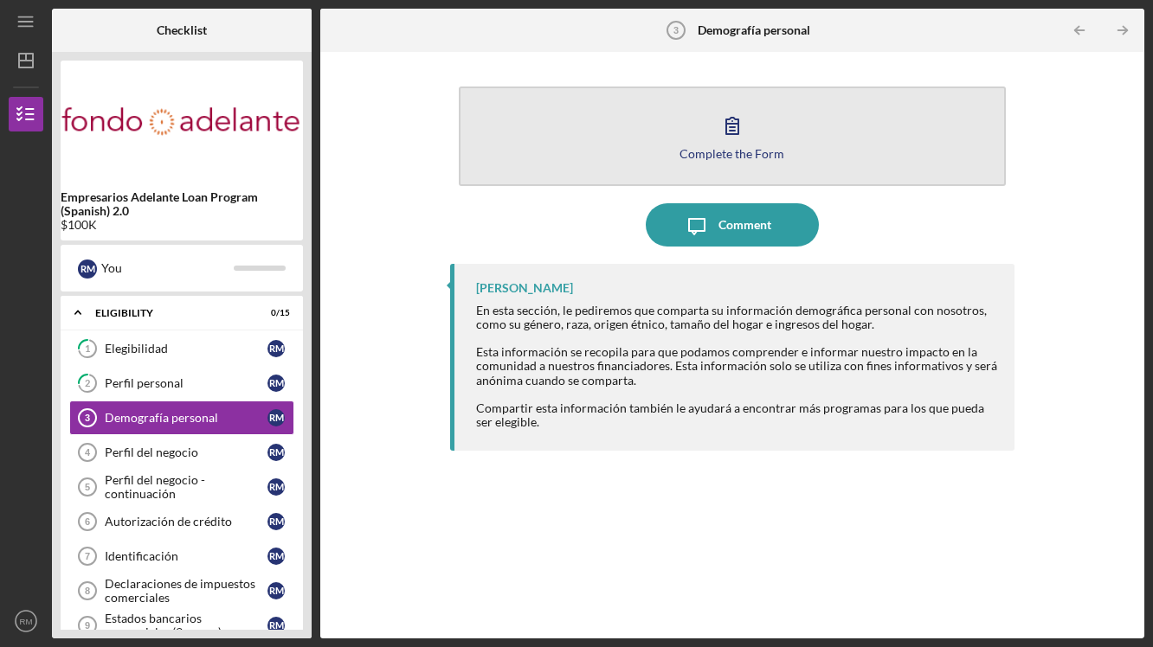
click at [692, 124] on button "Complete the Form Form" at bounding box center [732, 137] width 547 height 100
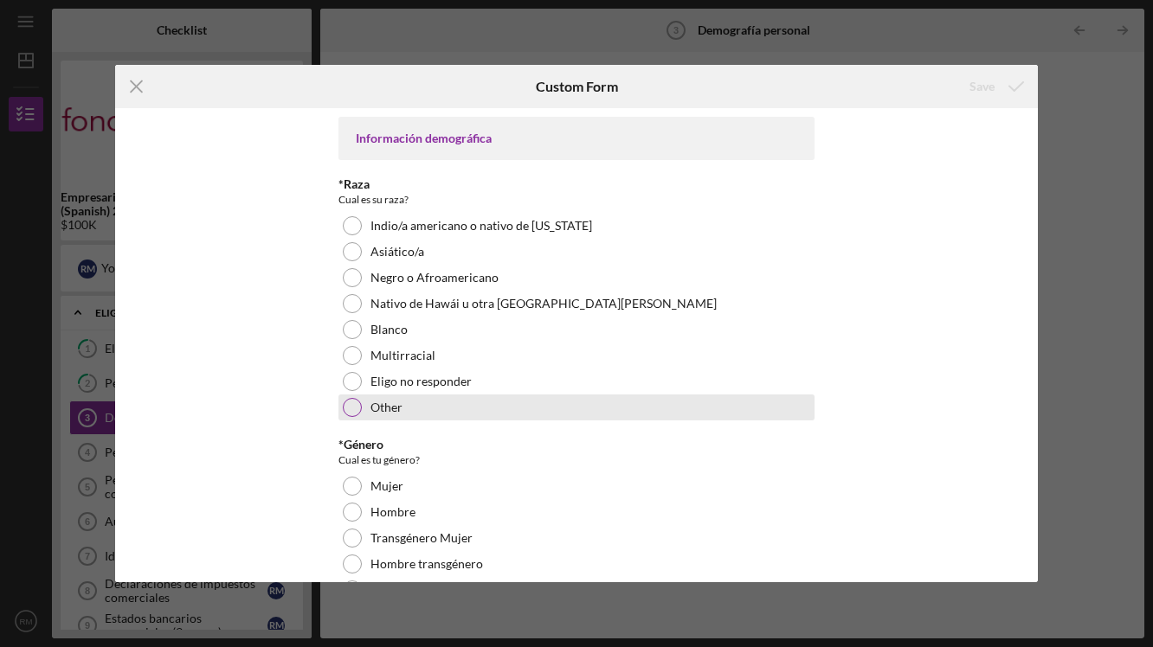
click at [354, 402] on div at bounding box center [352, 407] width 19 height 19
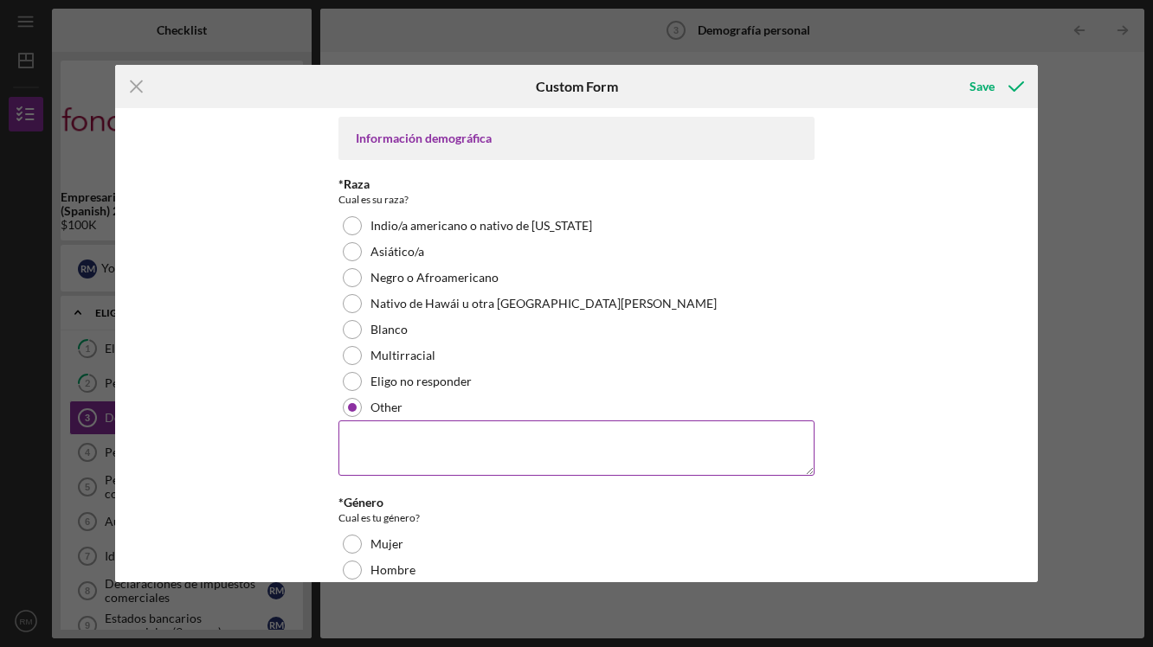
click at [376, 447] on textarea at bounding box center [576, 448] width 476 height 55
type textarea "h"
type textarea "N"
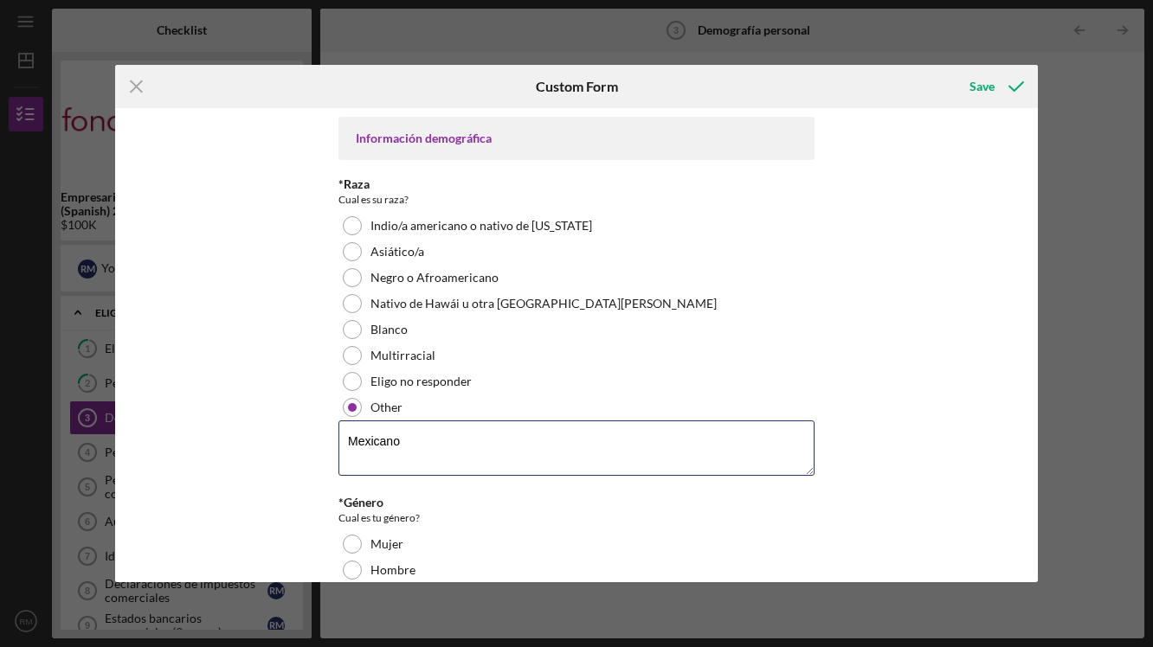
type textarea "Mexicano"
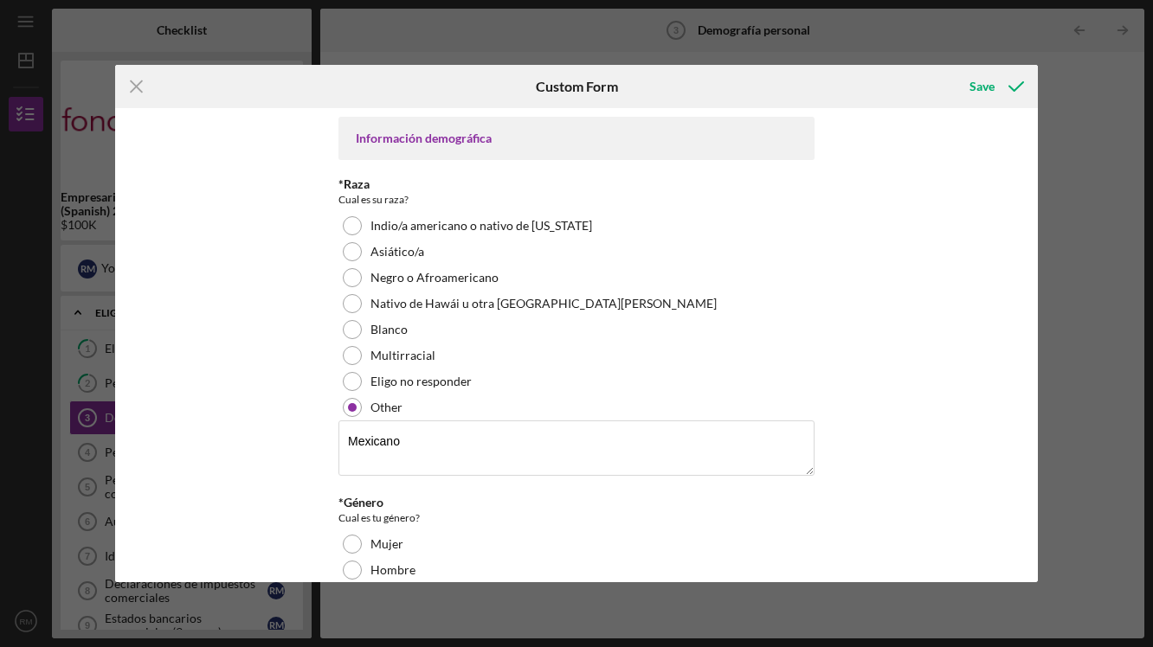
click at [241, 516] on div "Información demográfica *Raza Cual es su raza? [DEMOGRAPHIC_DATA]/a [DEMOGRAPHI…" at bounding box center [576, 345] width 922 height 474
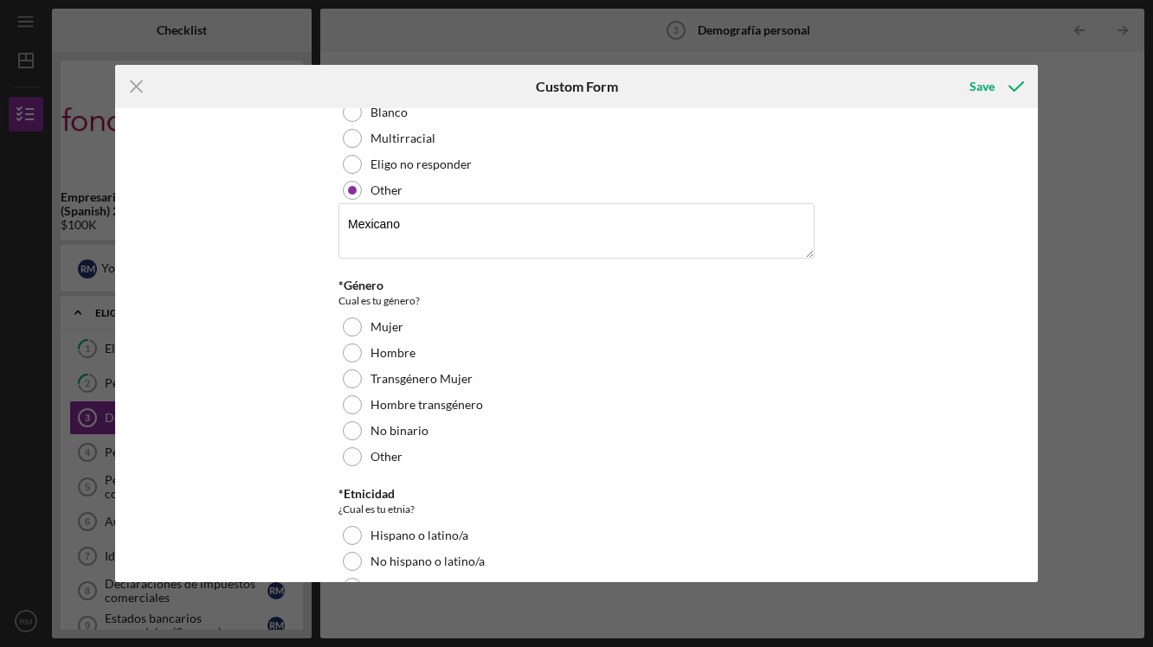
scroll to position [230, 0]
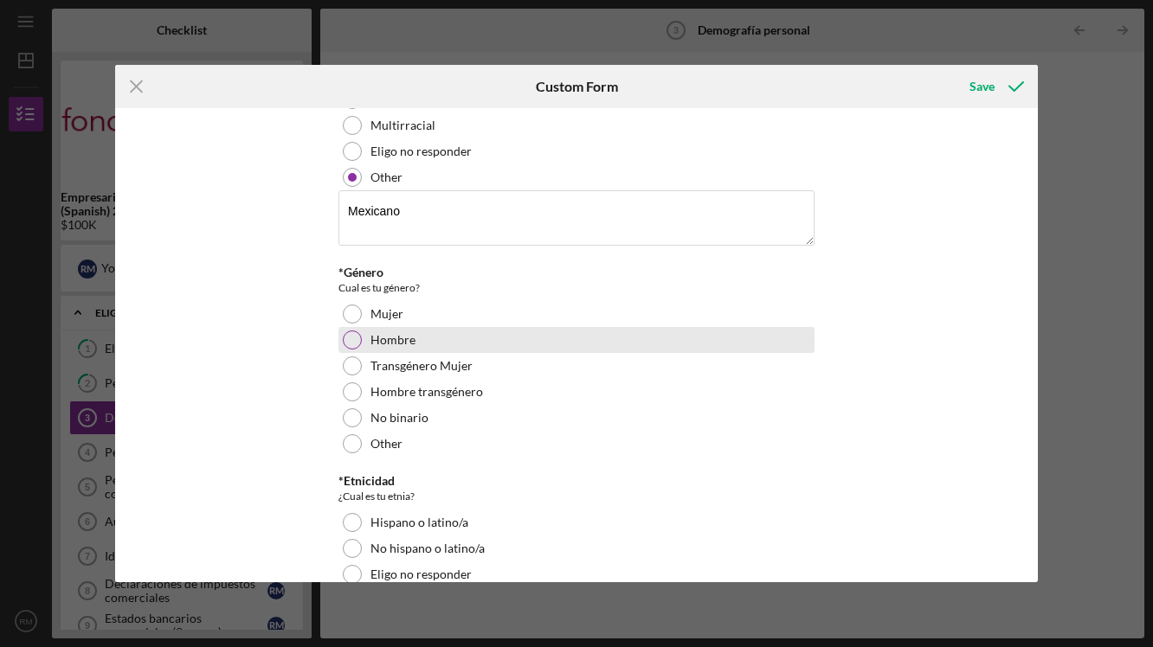
click at [349, 343] on div at bounding box center [352, 340] width 19 height 19
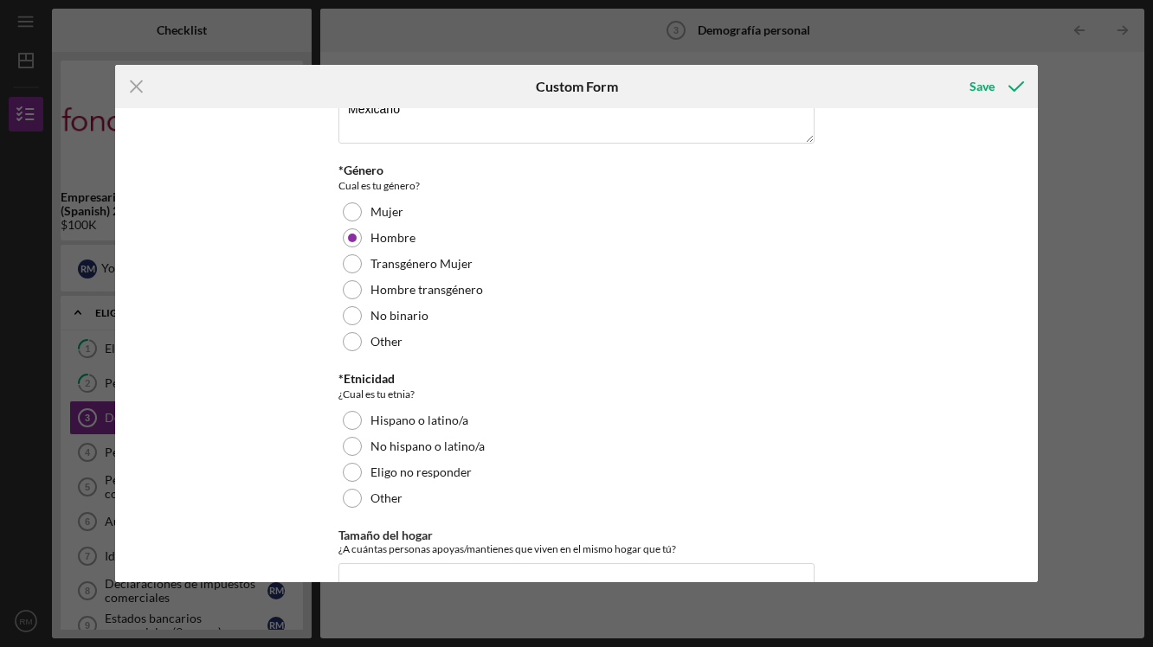
scroll to position [346, 0]
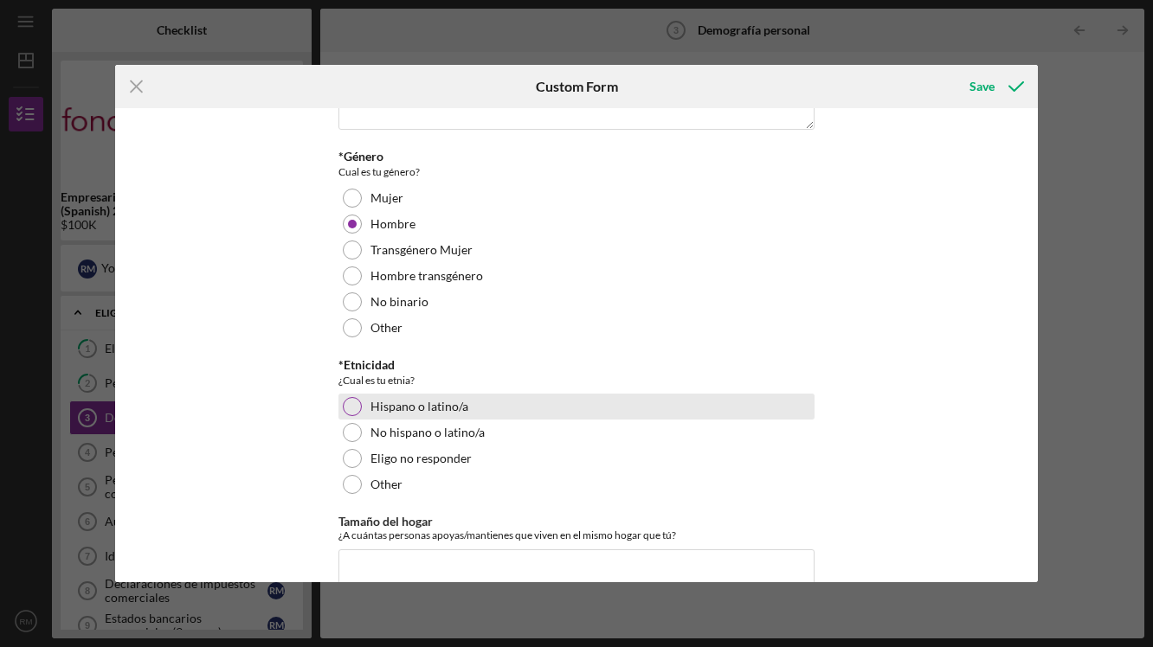
click at [346, 402] on div at bounding box center [352, 406] width 19 height 19
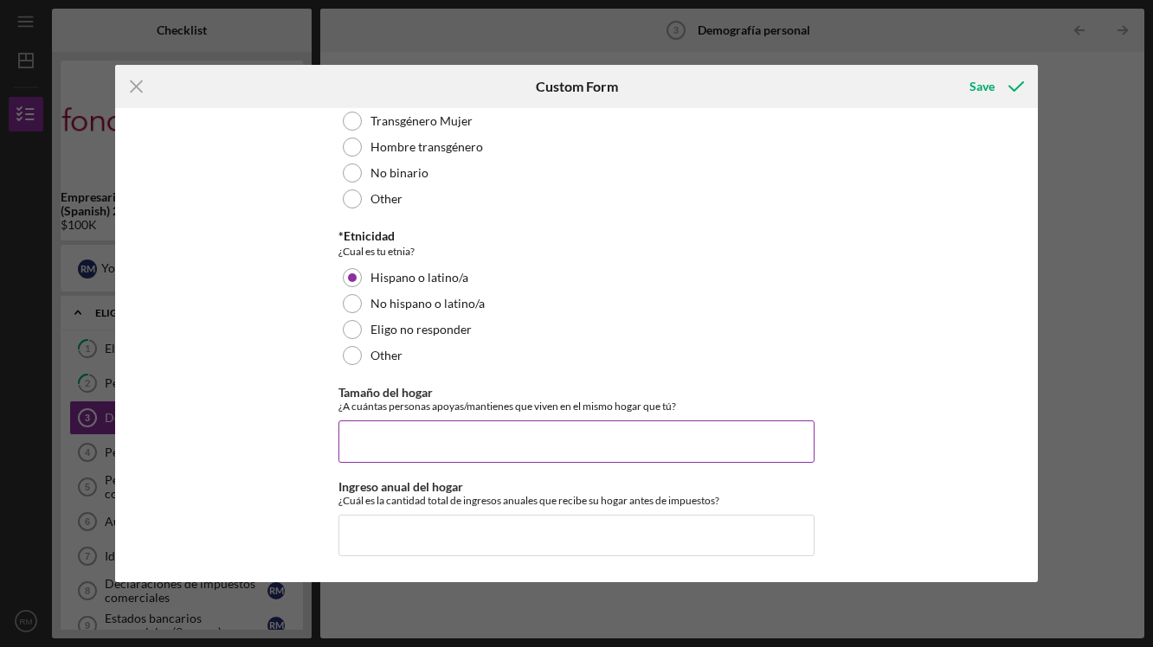
scroll to position [474, 0]
click at [396, 444] on input "Tamaño del hogar" at bounding box center [576, 442] width 476 height 42
type input "4"
type input "5"
type input "4"
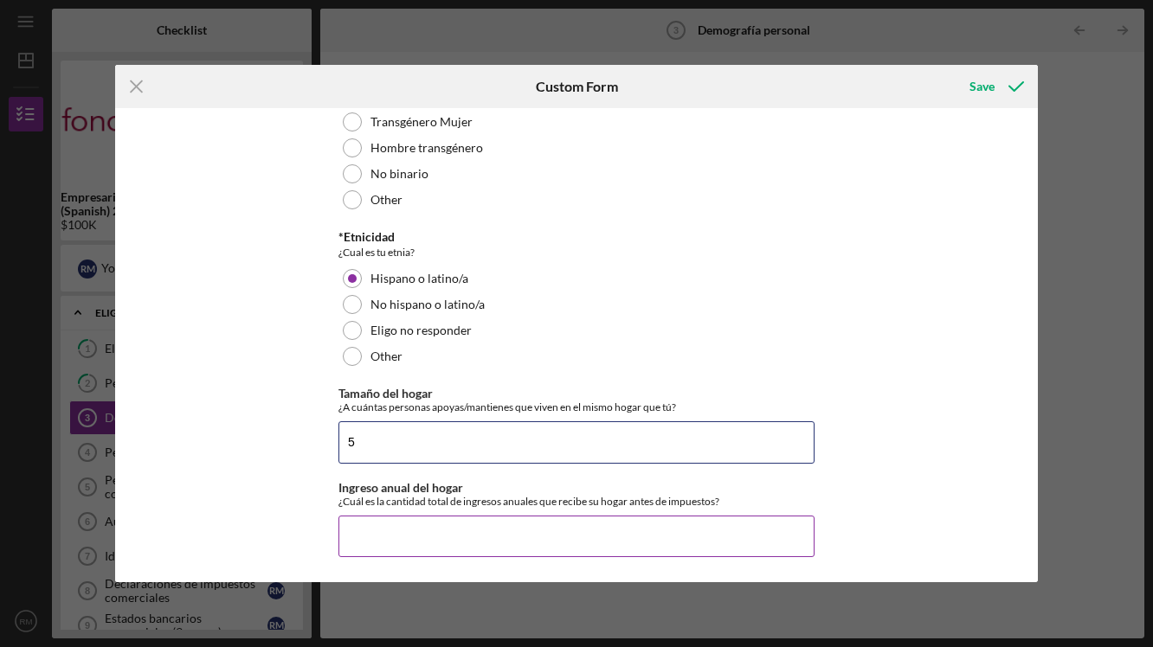
type input "5"
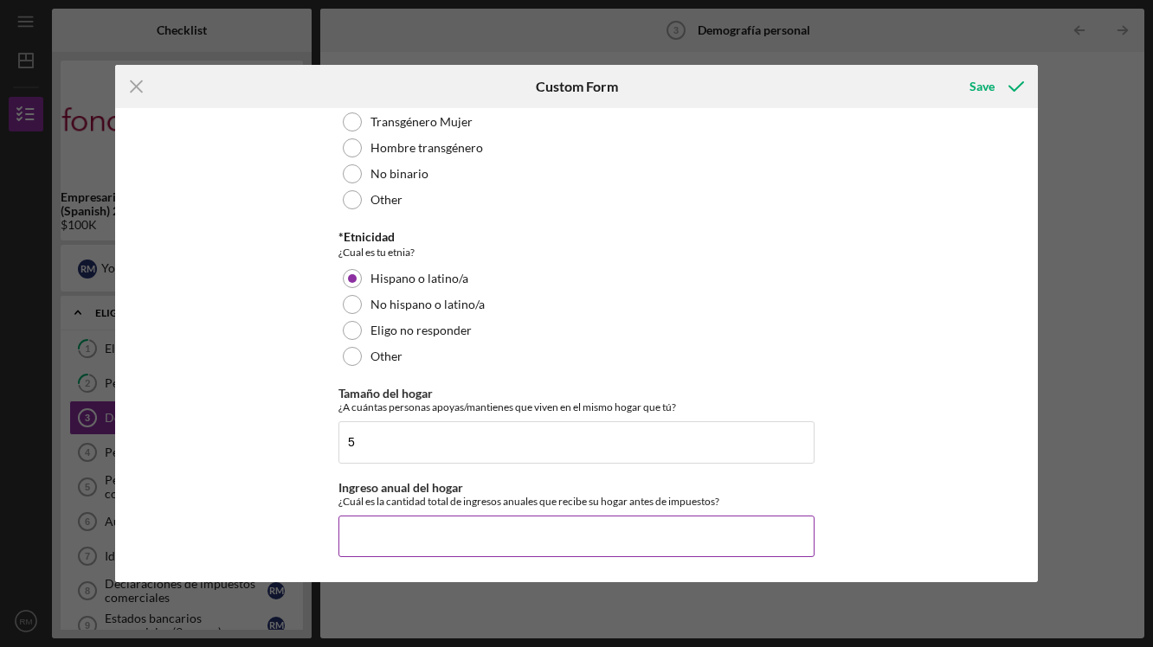
click at [386, 531] on input "Ingreso anual del hogar" at bounding box center [576, 537] width 476 height 42
type input "$86,000"
click at [985, 92] on div "Save" at bounding box center [981, 86] width 25 height 35
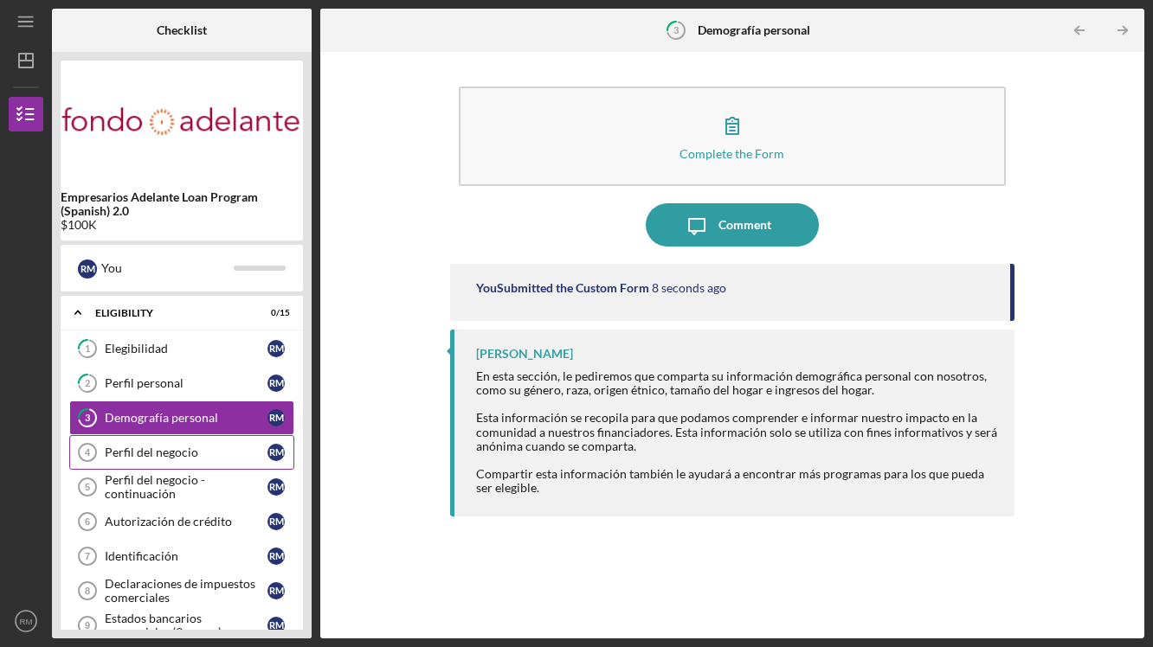
click at [138, 450] on div "Perfil del negocio" at bounding box center [186, 453] width 163 height 14
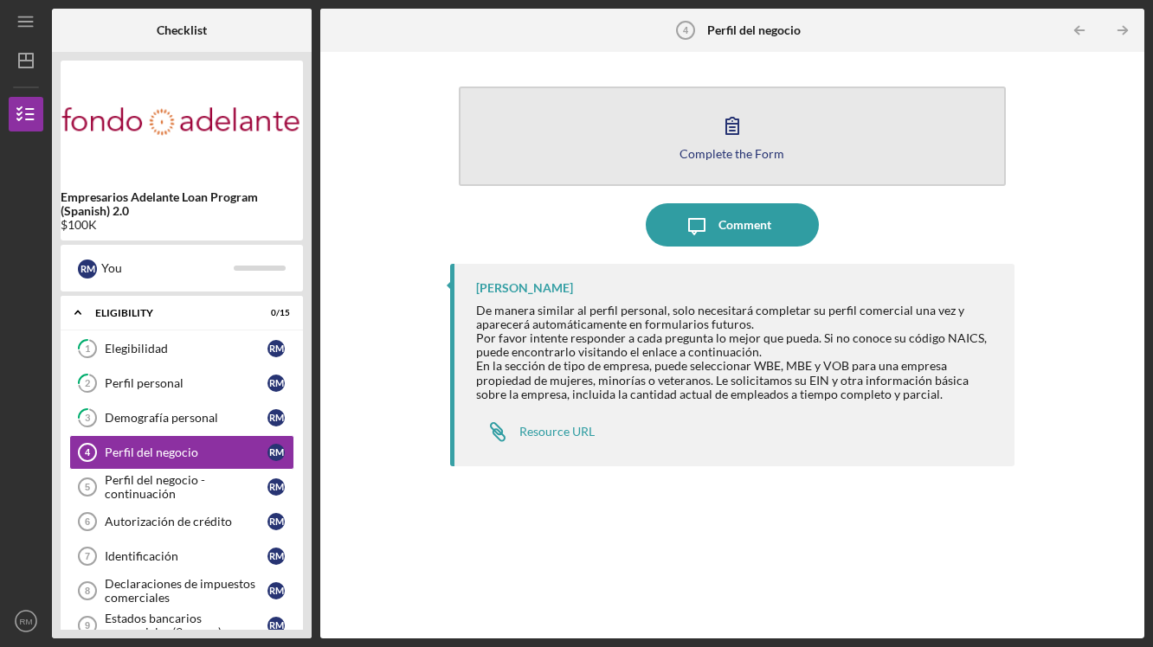
drag, startPoint x: 733, startPoint y: 216, endPoint x: 765, endPoint y: 165, distance: 60.3
click at [765, 165] on div "Complete the Form Form Icon/Message Comment [PERSON_NAME] De manera similar al …" at bounding box center [732, 345] width 564 height 569
click at [765, 165] on button "Complete the Form Form" at bounding box center [732, 137] width 547 height 100
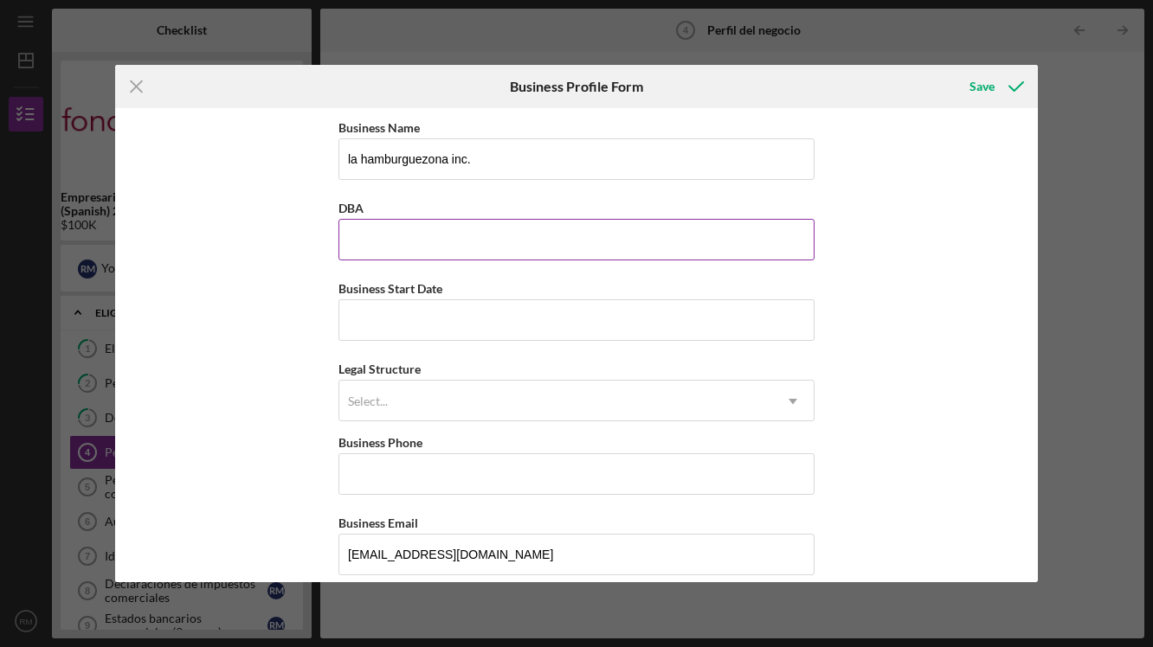
type input "l"
type input "La hamburguezona"
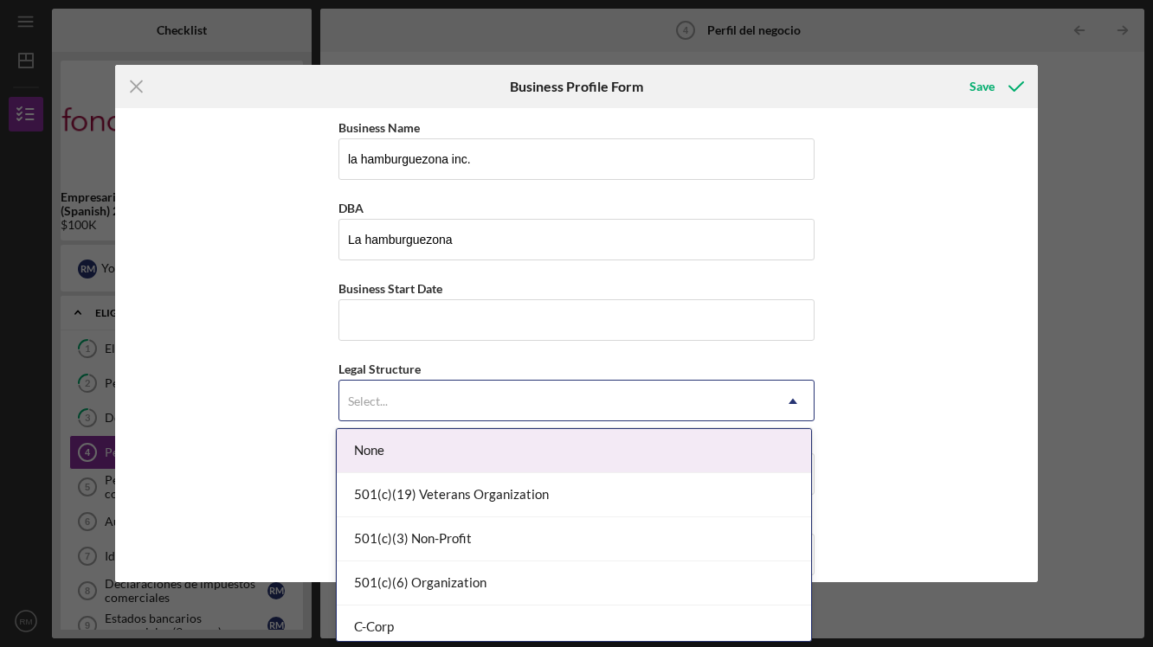
click at [488, 400] on div "Select..." at bounding box center [555, 402] width 433 height 40
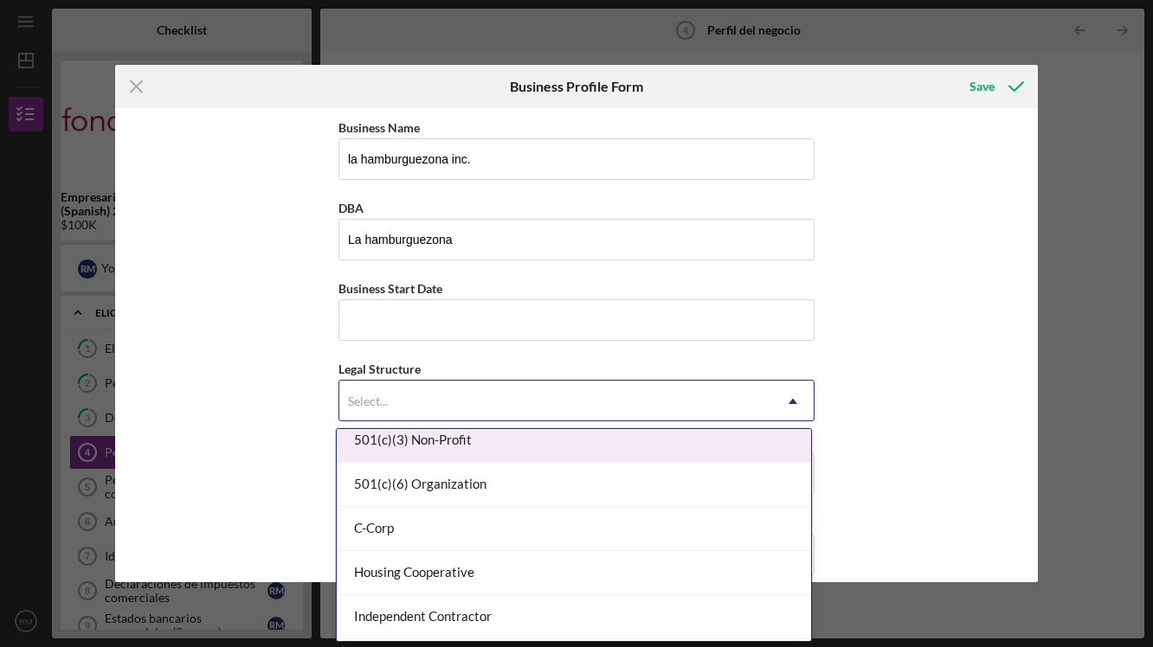
scroll to position [101, 0]
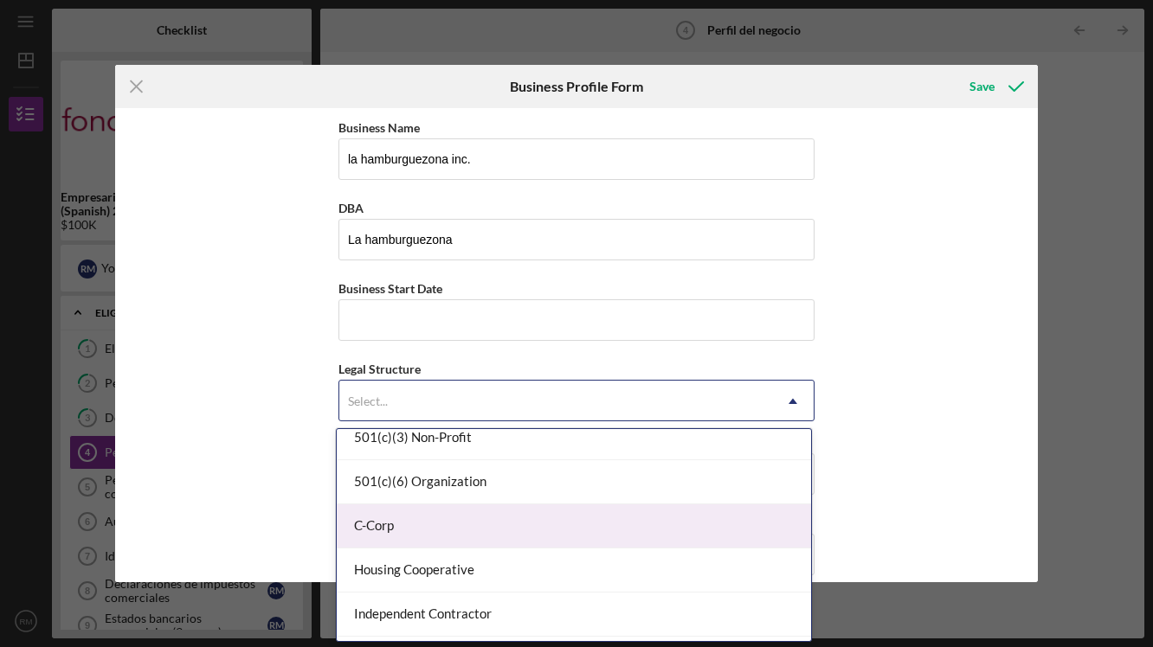
click at [489, 528] on div "C-Corp" at bounding box center [574, 527] width 474 height 44
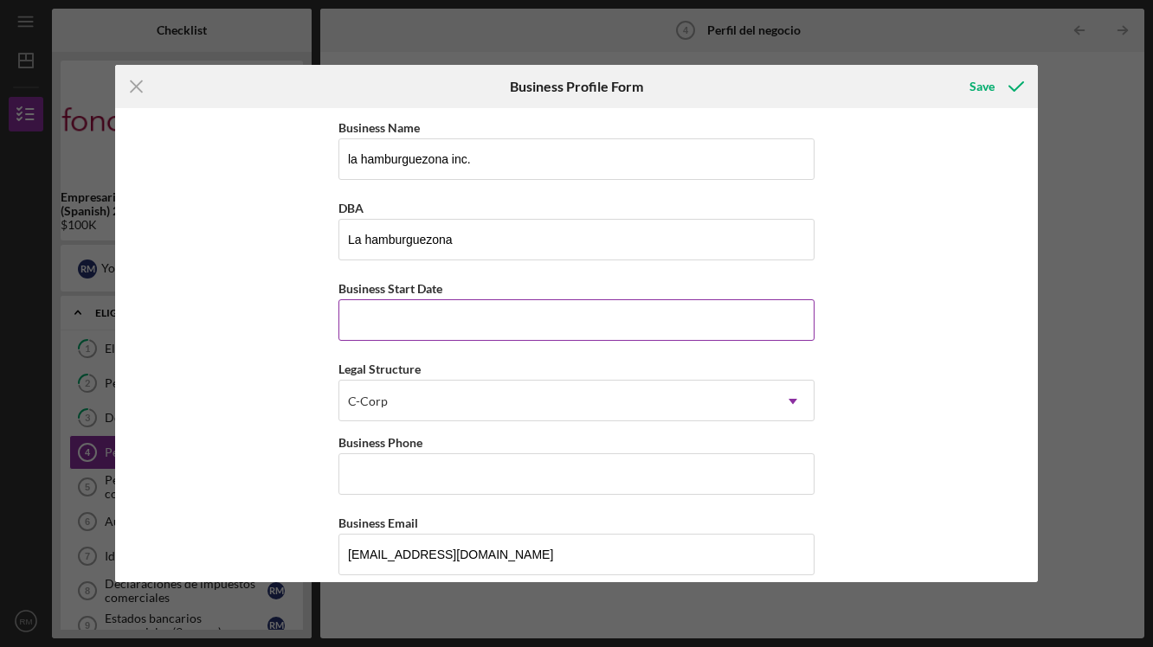
click at [415, 331] on input "Business Start Date" at bounding box center [576, 320] width 476 height 42
click at [697, 336] on input "Business Start Date" at bounding box center [576, 320] width 476 height 42
click at [802, 318] on input "Business Start Date" at bounding box center [576, 320] width 476 height 42
click at [363, 323] on input "Business Start Date" at bounding box center [576, 320] width 476 height 42
type input "0m/dd/yyyy"
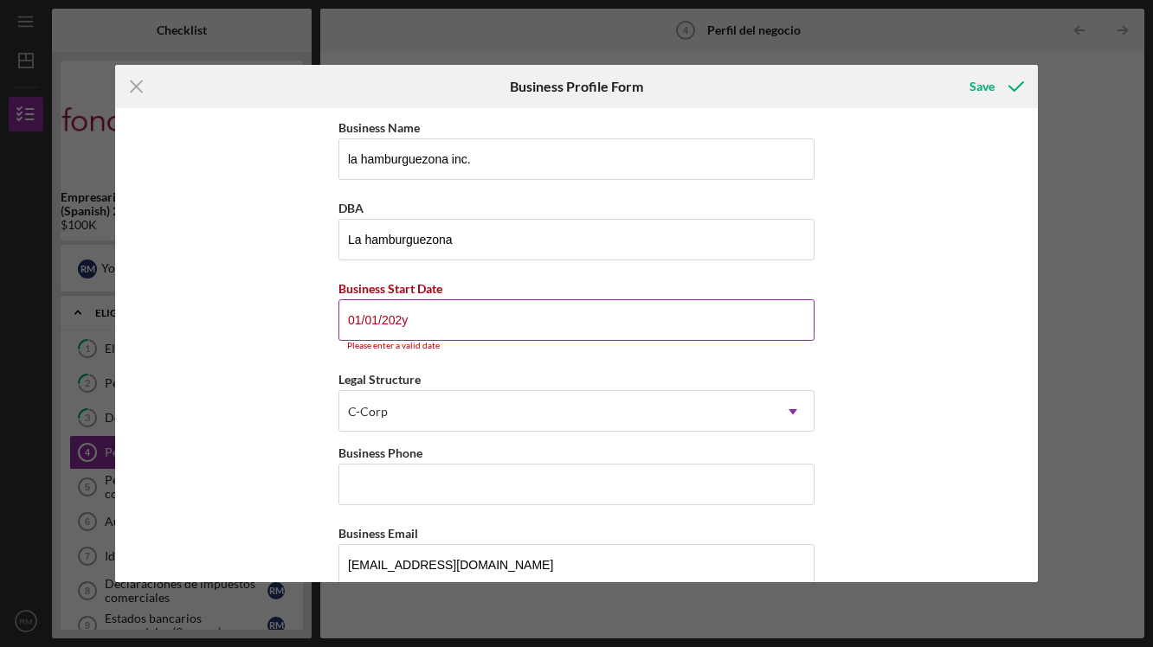
type input "[DATE]"
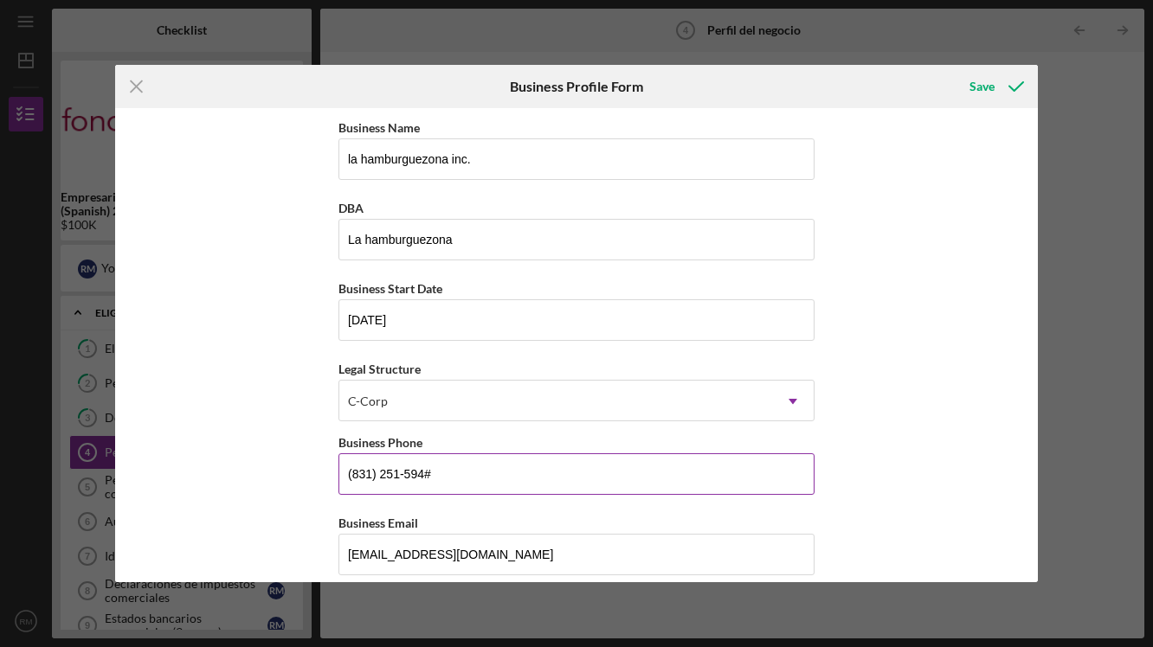
type input "[PHONE_NUMBER]"
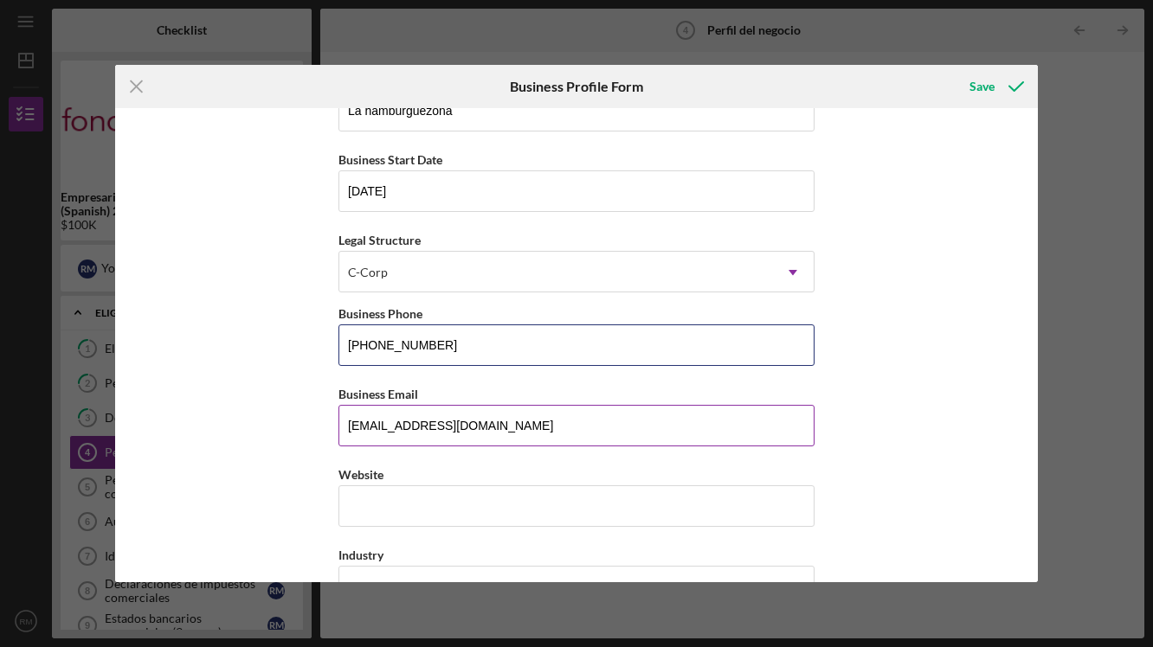
scroll to position [218, 0]
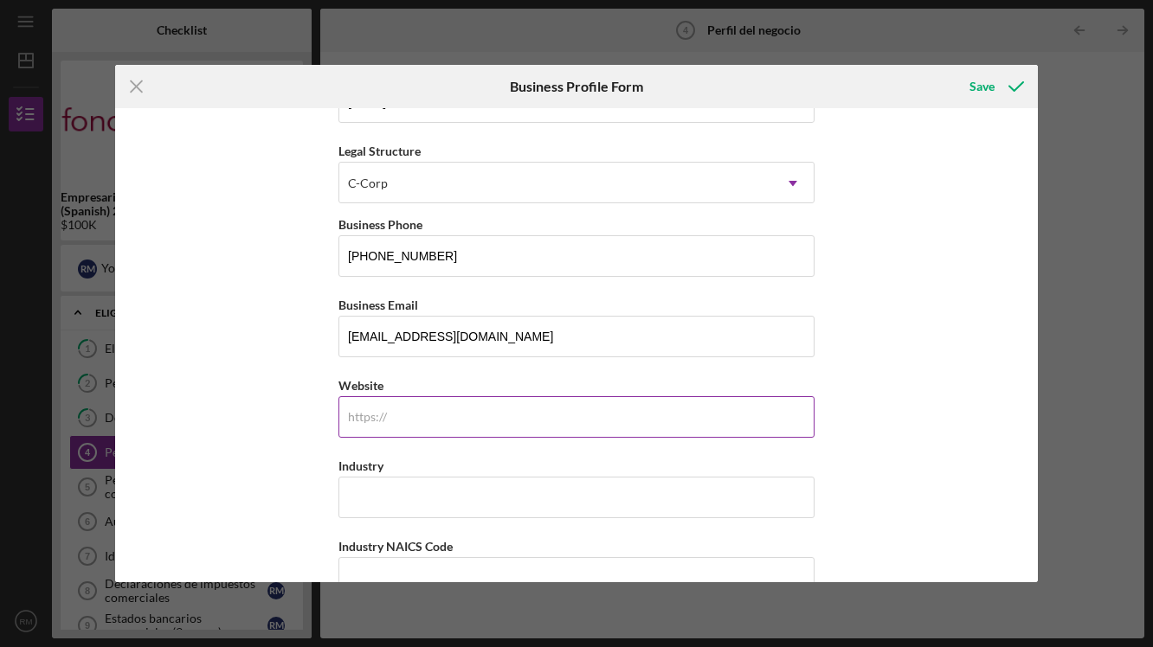
click at [425, 418] on input "Website" at bounding box center [576, 417] width 476 height 42
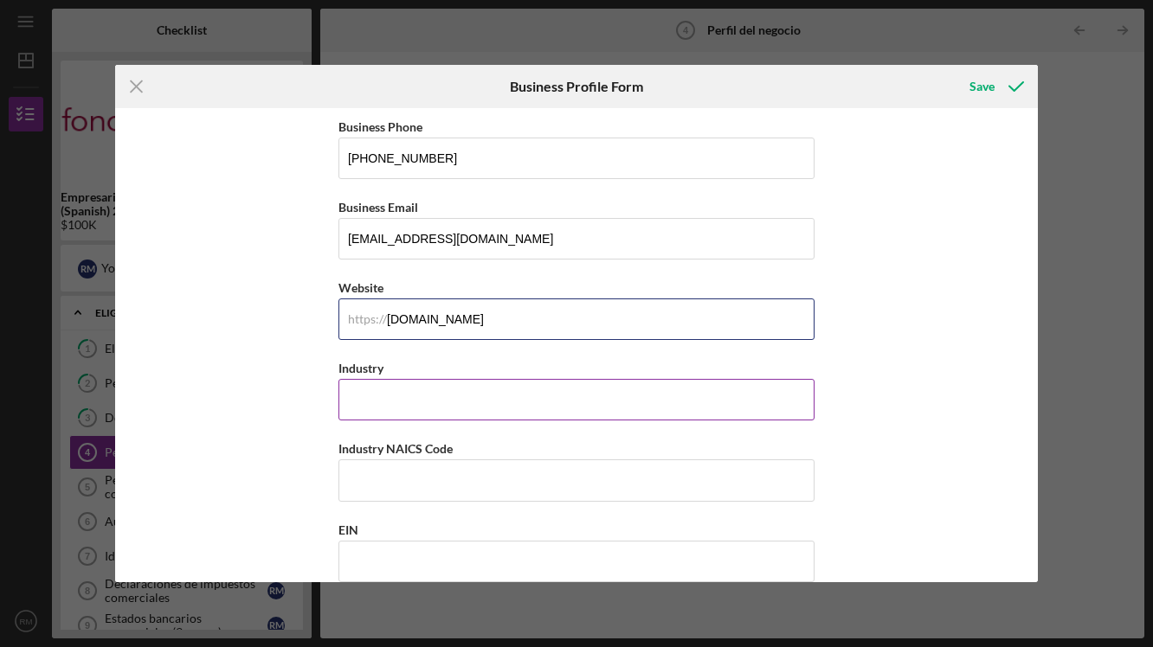
scroll to position [318, 0]
type input "[DOMAIN_NAME]"
click at [428, 387] on input "Industry" at bounding box center [576, 398] width 476 height 42
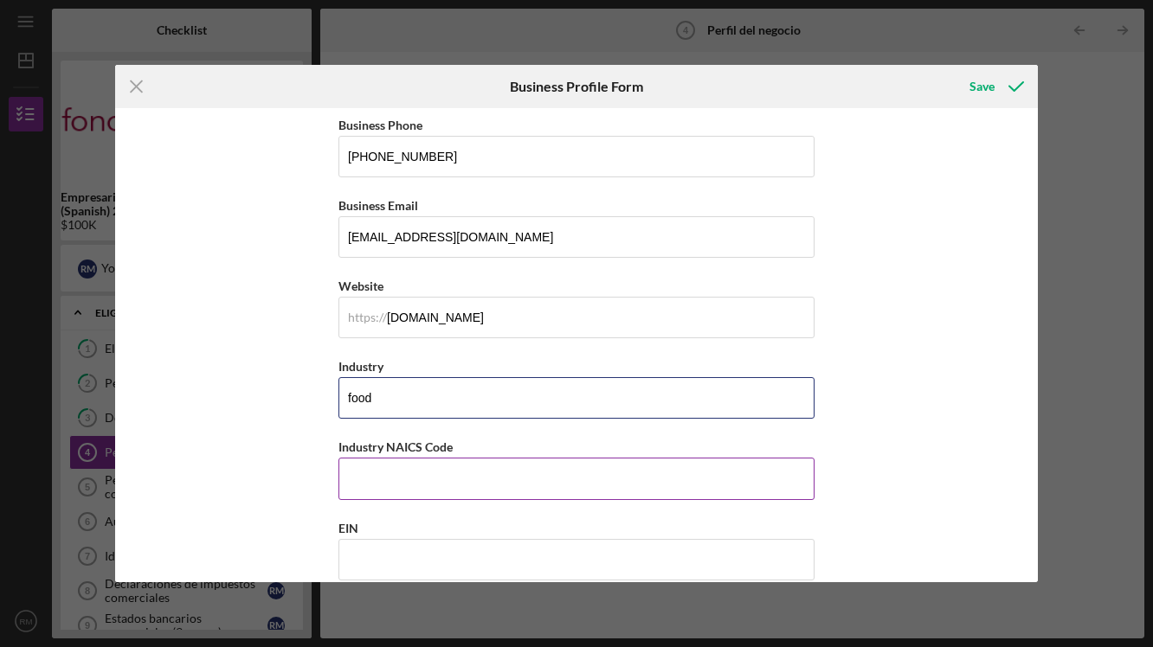
type input "food"
click at [435, 479] on input "Industry NAICS Code" at bounding box center [576, 479] width 476 height 42
drag, startPoint x: 384, startPoint y: 447, endPoint x: 451, endPoint y: 439, distance: 67.1
click at [451, 439] on div "Industry NAICS Code" at bounding box center [576, 447] width 476 height 22
click at [340, 452] on label "Industry NAICS Code" at bounding box center [395, 447] width 114 height 15
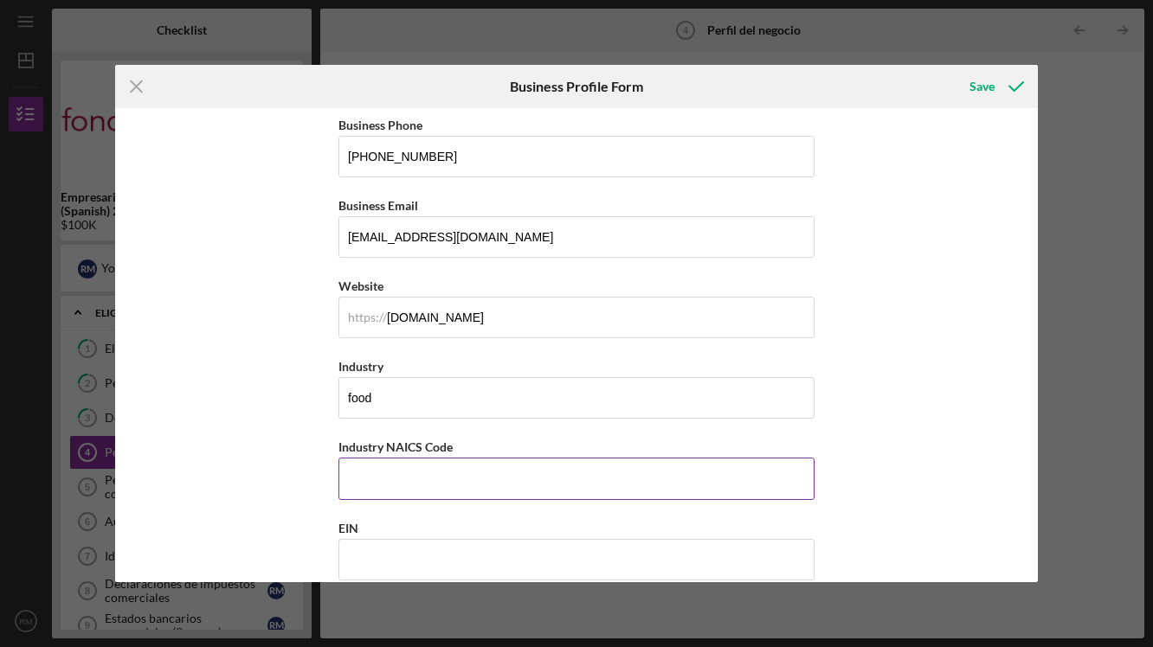
click at [340, 458] on input "Industry NAICS Code" at bounding box center [576, 479] width 476 height 42
click at [340, 452] on label "Industry NAICS Code" at bounding box center [395, 447] width 114 height 15
click at [340, 458] on input "Industry NAICS Code" at bounding box center [576, 479] width 476 height 42
click at [340, 452] on label "Industry NAICS Code" at bounding box center [395, 447] width 114 height 15
click at [340, 458] on input "Industry NAICS Code" at bounding box center [576, 479] width 476 height 42
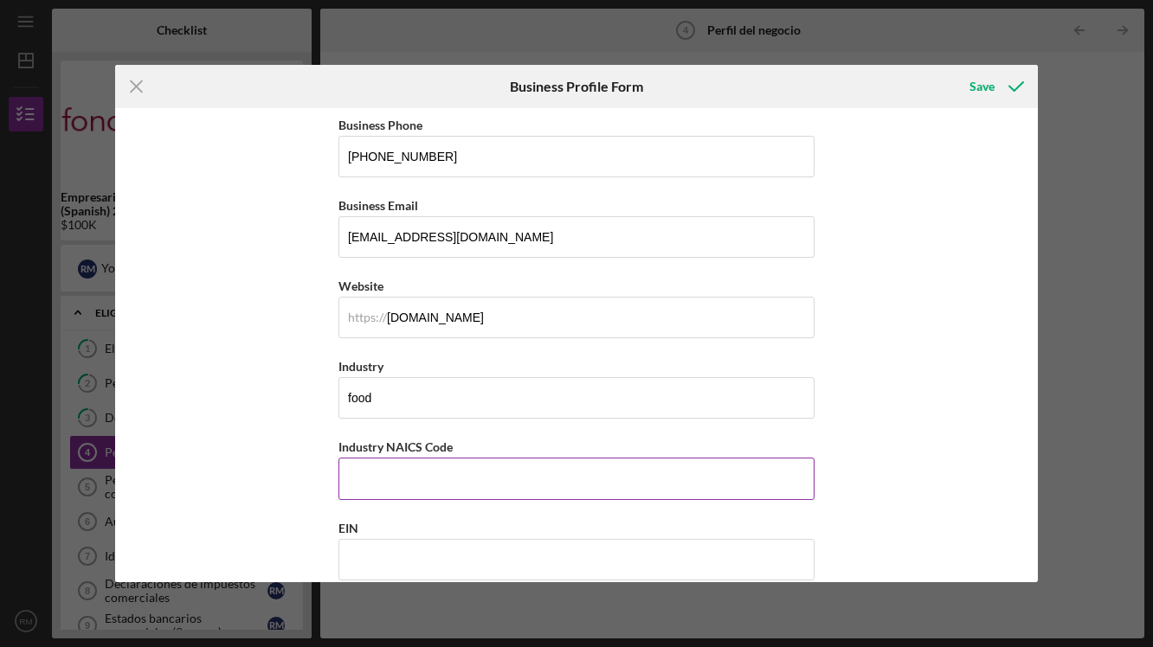
click at [340, 452] on label "Industry NAICS Code" at bounding box center [395, 447] width 114 height 15
click at [340, 458] on input "Industry NAICS Code" at bounding box center [576, 479] width 476 height 42
click at [340, 452] on label "Industry NAICS Code" at bounding box center [395, 447] width 114 height 15
click at [340, 458] on input "Industry NAICS Code" at bounding box center [576, 479] width 476 height 42
click at [340, 452] on label "Industry NAICS Code" at bounding box center [395, 447] width 114 height 15
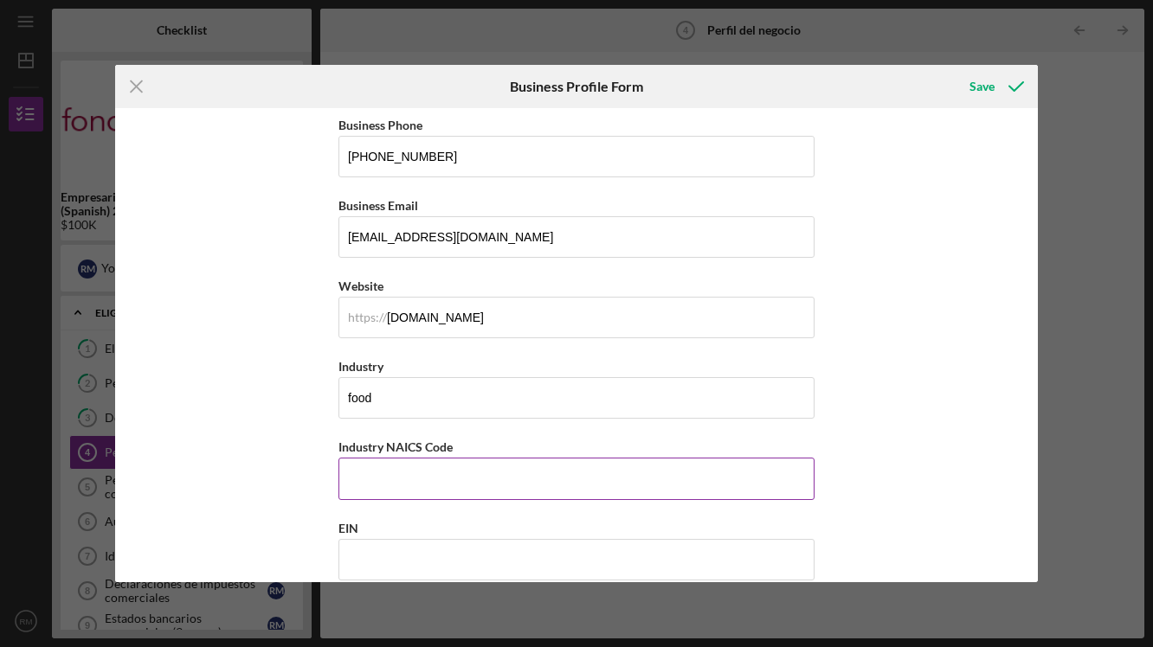
click at [340, 458] on input "Industry NAICS Code" at bounding box center [576, 479] width 476 height 42
click at [401, 441] on label "Industry NAICS Code" at bounding box center [395, 447] width 114 height 15
click at [401, 458] on input "Industry NAICS Code" at bounding box center [576, 479] width 476 height 42
click at [401, 441] on label "Industry NAICS Code" at bounding box center [395, 447] width 114 height 15
click at [401, 458] on input "Industry NAICS Code" at bounding box center [576, 479] width 476 height 42
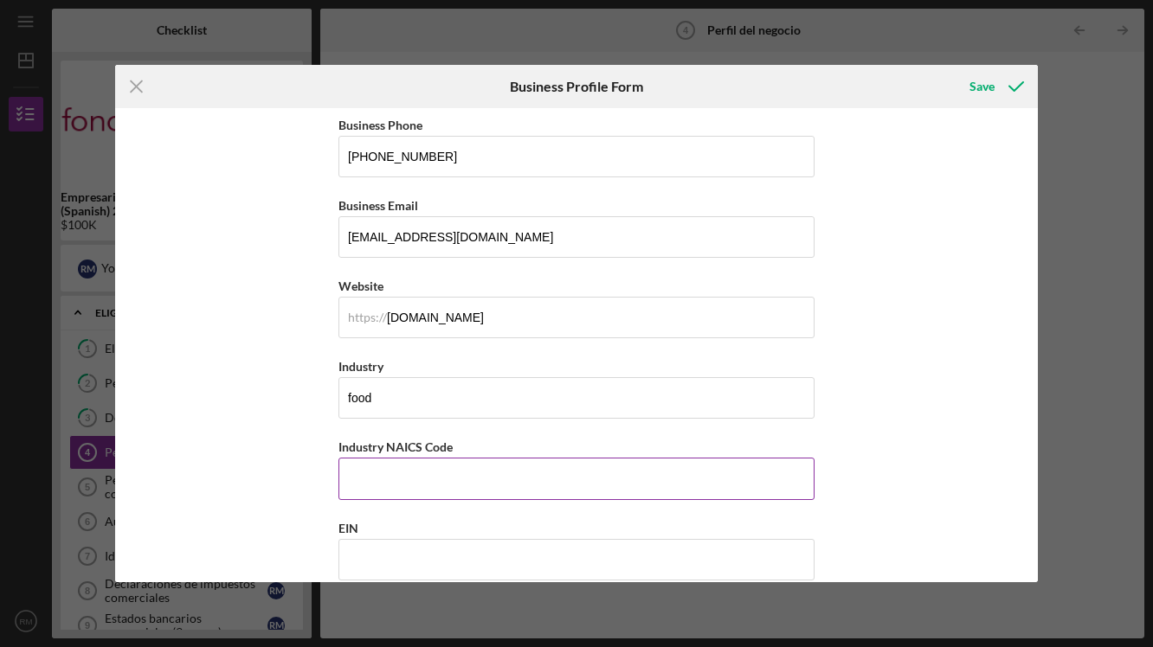
click at [401, 441] on label "Industry NAICS Code" at bounding box center [395, 447] width 114 height 15
click at [401, 458] on input "Industry NAICS Code" at bounding box center [576, 479] width 476 height 42
click at [401, 441] on label "Industry NAICS Code" at bounding box center [395, 447] width 114 height 15
click at [401, 458] on input "Industry NAICS Code" at bounding box center [576, 479] width 476 height 42
drag, startPoint x: 467, startPoint y: 445, endPoint x: 337, endPoint y: 451, distance: 130.8
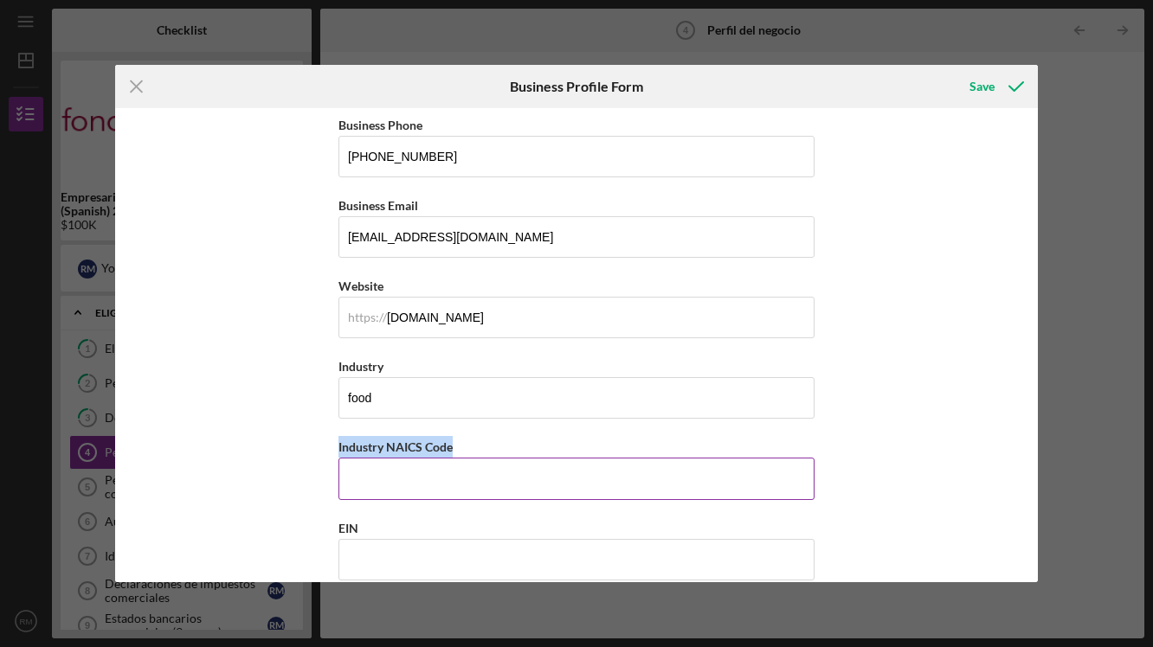
click at [338, 451] on div "Industry NAICS Code" at bounding box center [576, 447] width 476 height 22
copy label "Industry NAICS Code"
click at [406, 482] on input "Industry NAICS Code" at bounding box center [576, 479] width 476 height 42
paste input "722511"
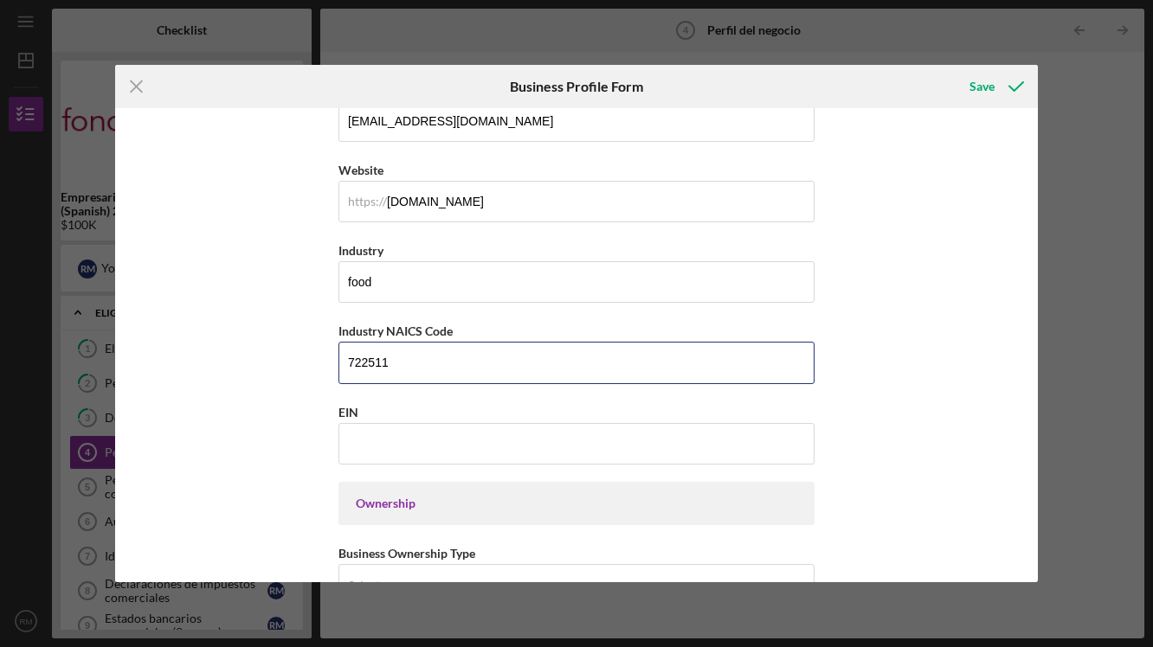
scroll to position [434, 0]
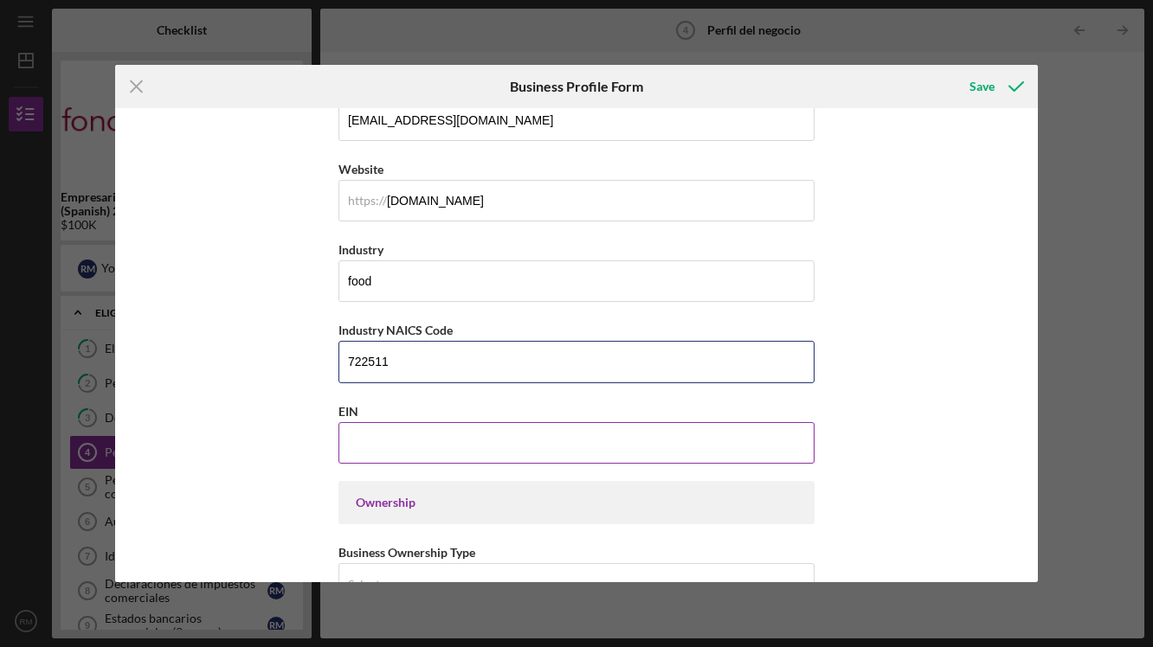
type input "722511"
click at [372, 447] on input "EIN" at bounding box center [576, 443] width 476 height 42
paste input "[US_EMPLOYER_IDENTIFICATION_NUMBER]"
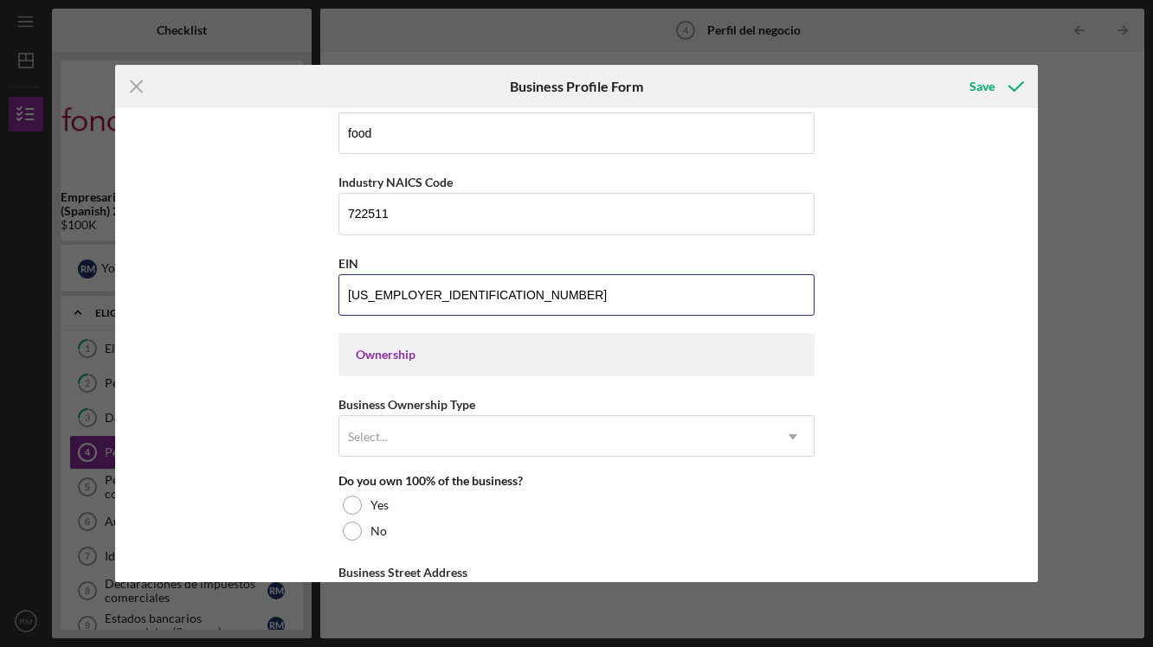
scroll to position [590, 0]
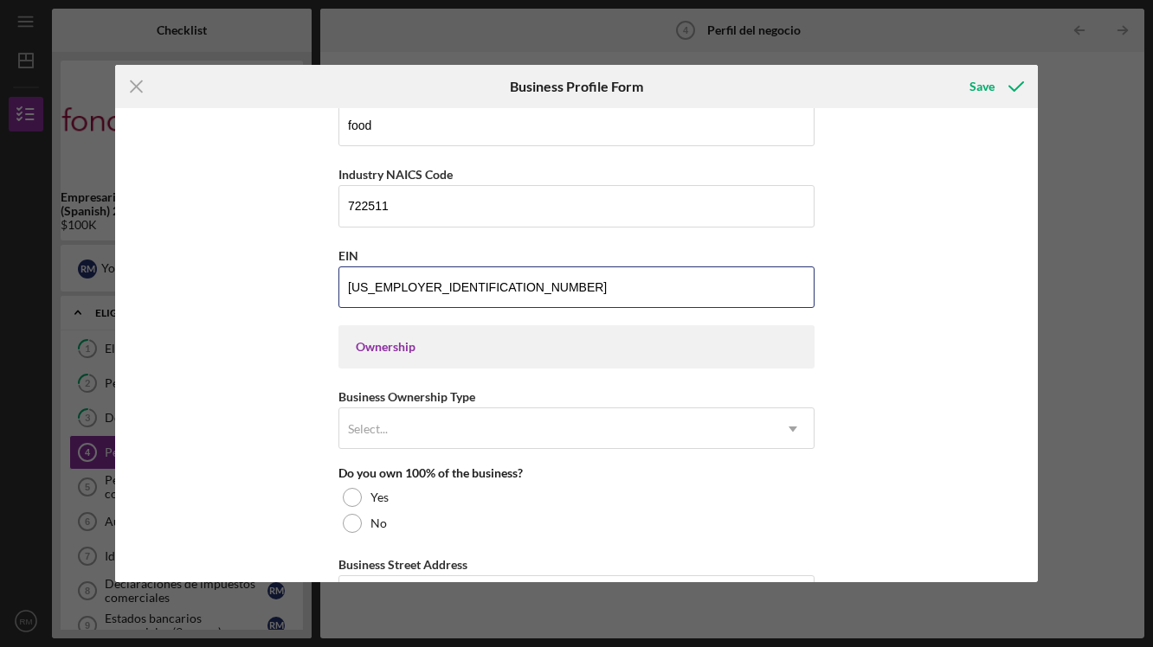
type input "[US_EMPLOYER_IDENTIFICATION_NUMBER]"
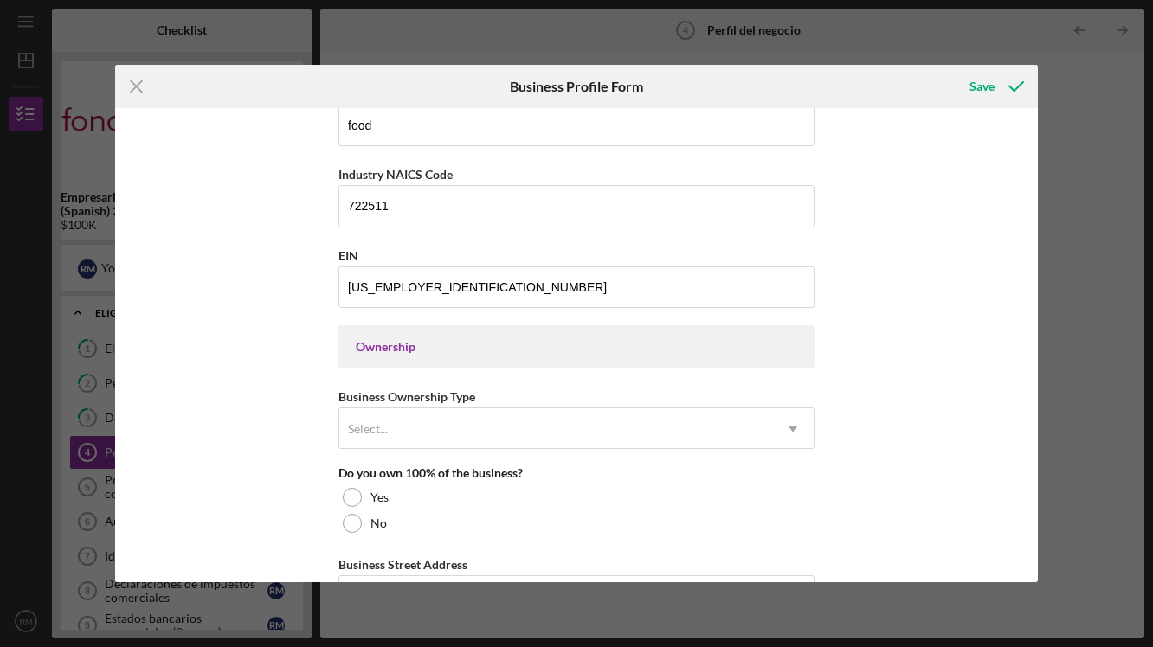
click at [431, 352] on div "Ownership" at bounding box center [576, 347] width 441 height 14
click at [397, 423] on div "Select..." at bounding box center [555, 429] width 433 height 40
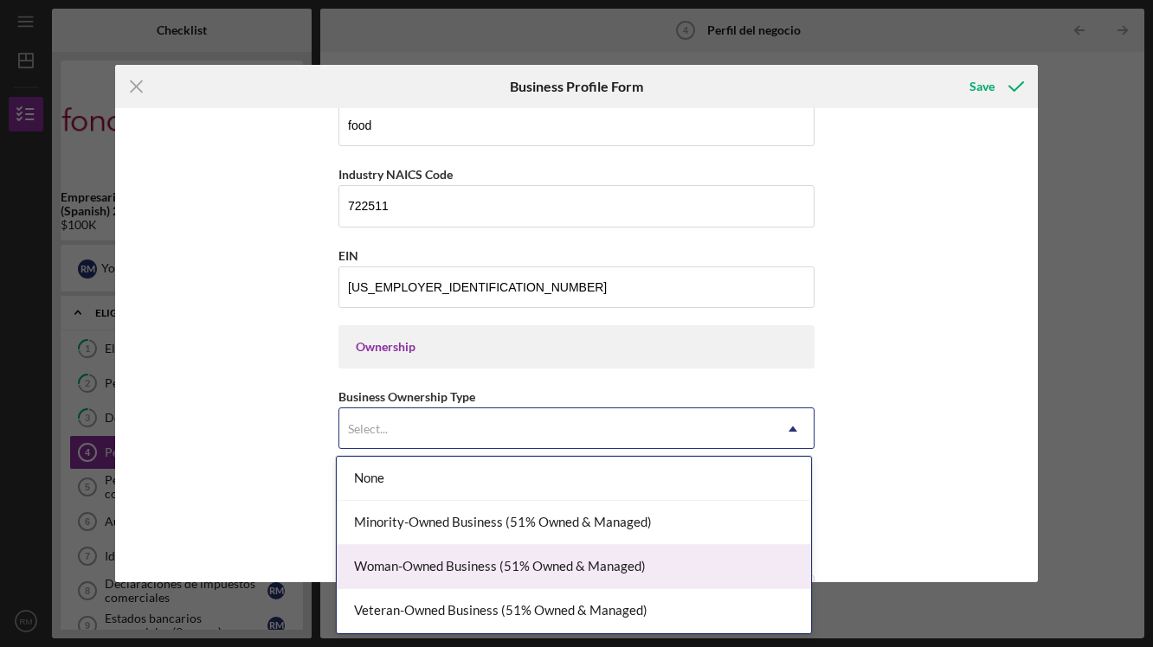
click at [509, 568] on div "Woman-Owned Business (51% Owned & Managed)" at bounding box center [574, 567] width 474 height 44
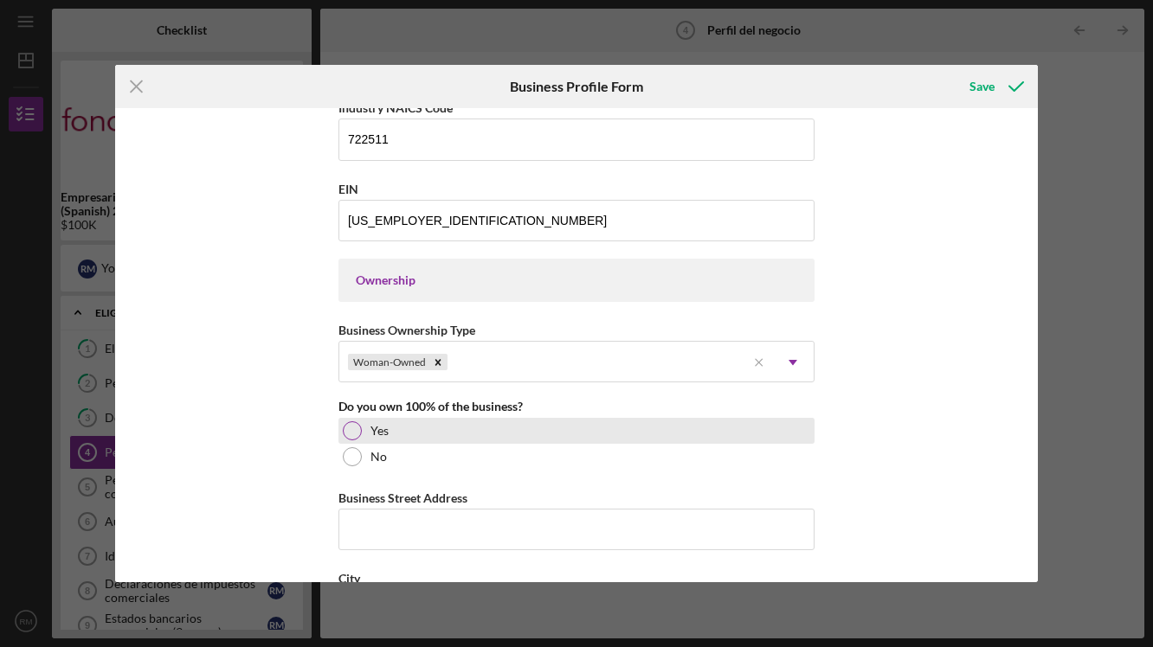
scroll to position [659, 0]
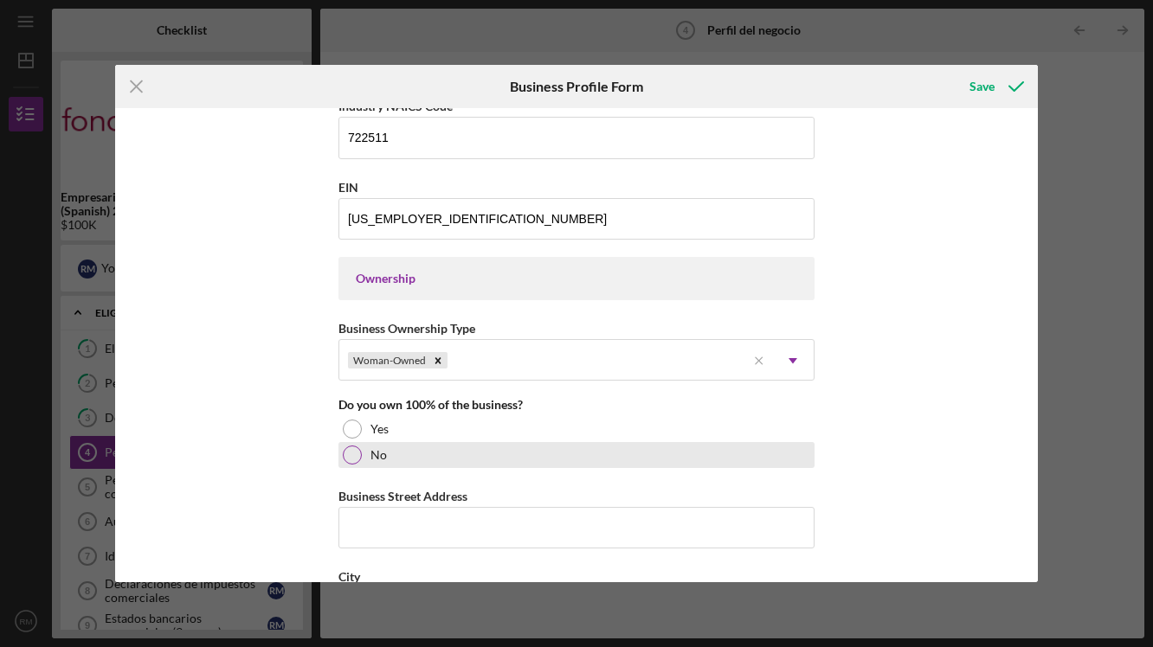
click at [352, 448] on div at bounding box center [352, 455] width 19 height 19
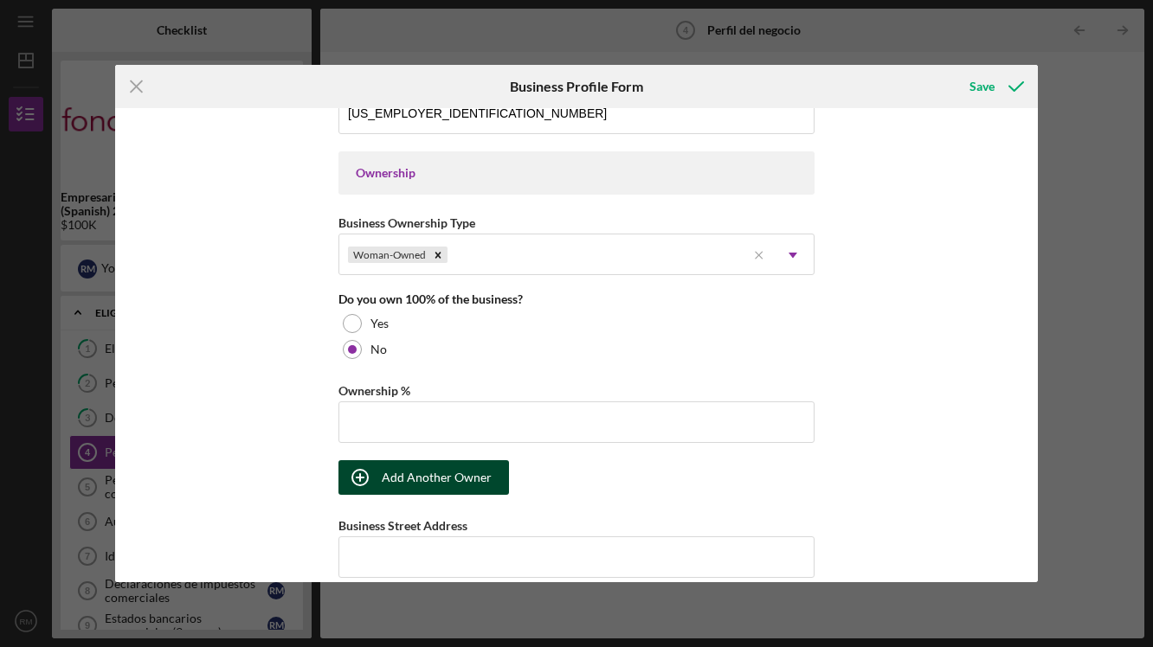
scroll to position [766, 0]
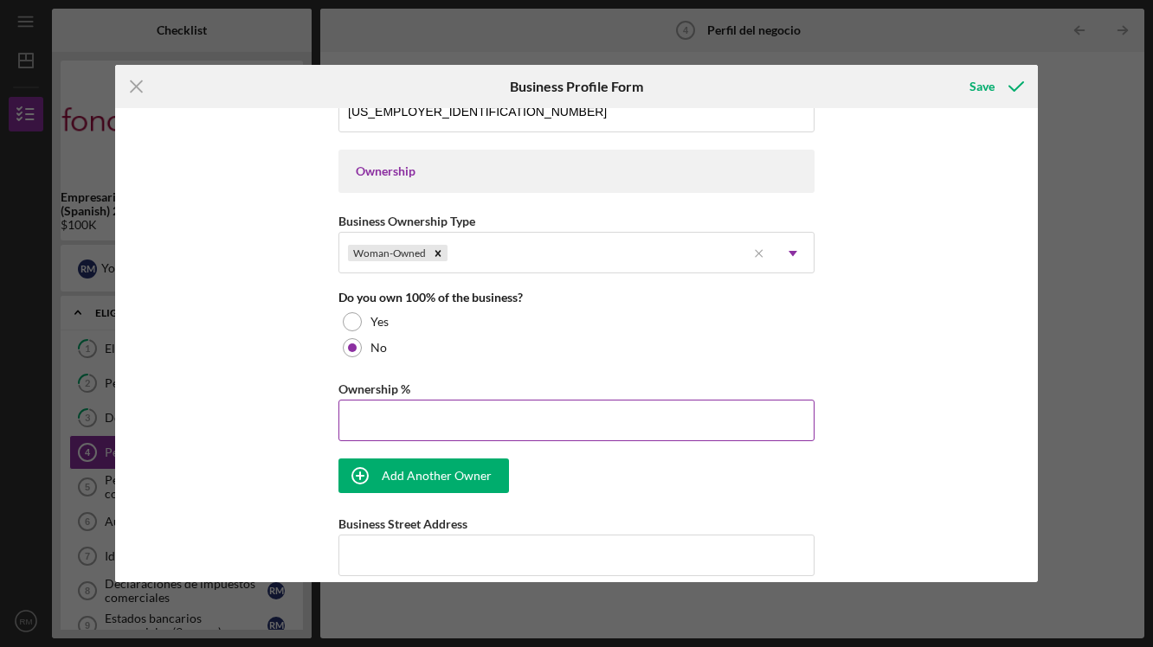
click at [393, 416] on input "Ownership %" at bounding box center [576, 421] width 476 height 42
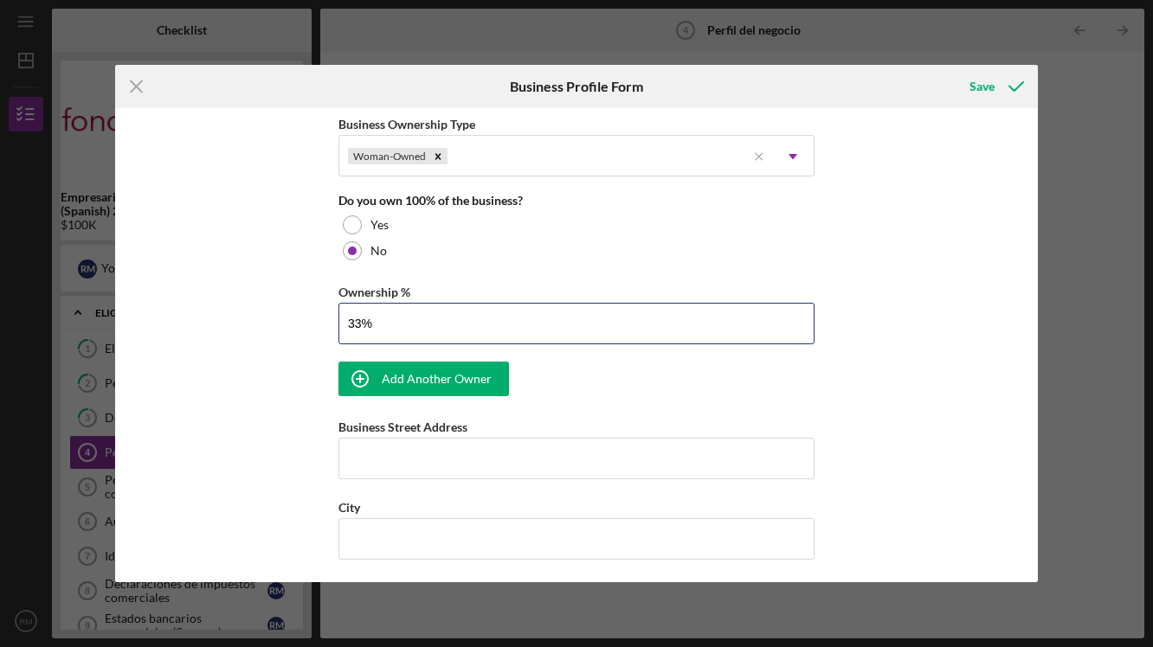
scroll to position [888, 0]
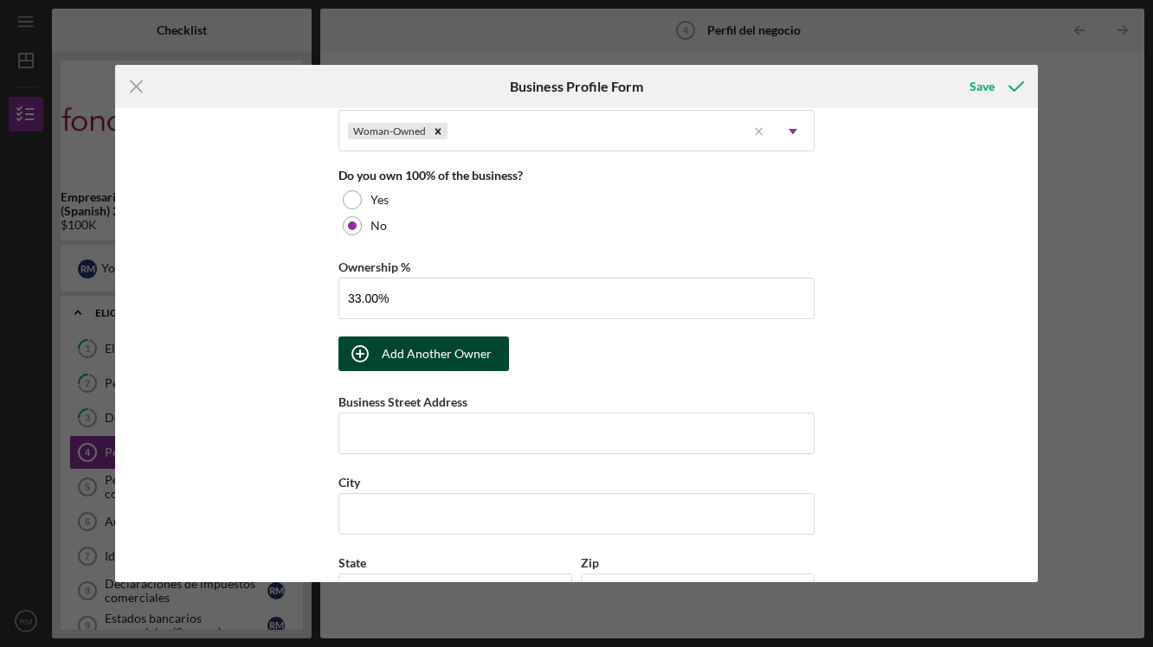
click at [415, 353] on div "Add Another Owner" at bounding box center [437, 354] width 110 height 35
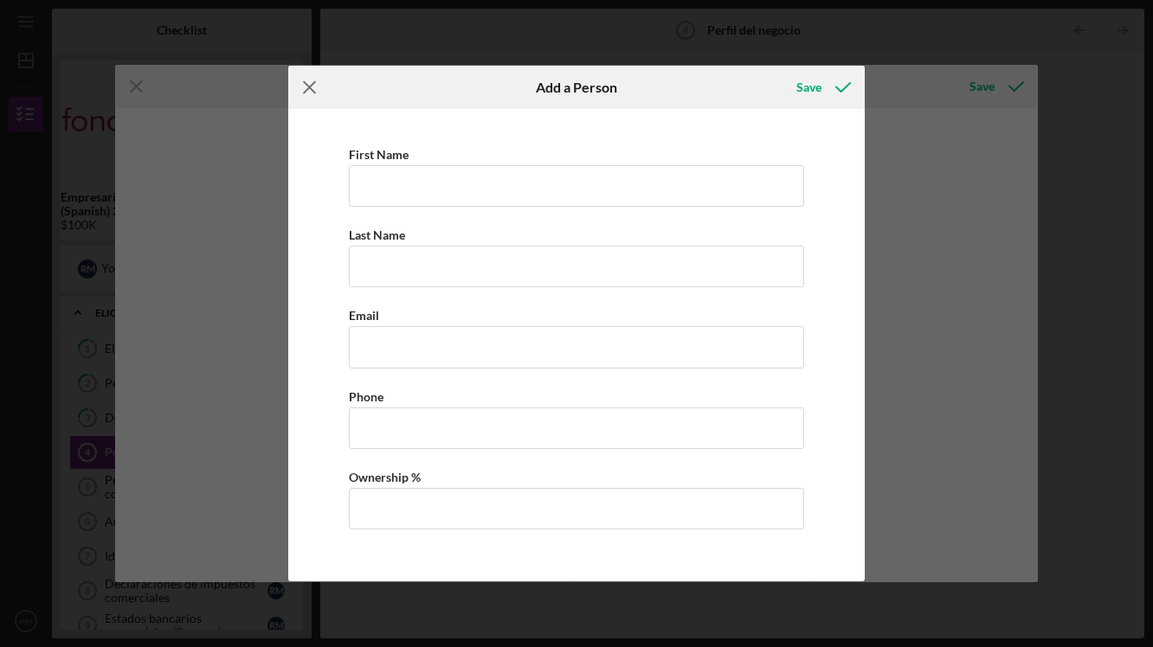
click at [313, 82] on icon "Icon/Menu Close" at bounding box center [309, 87] width 43 height 43
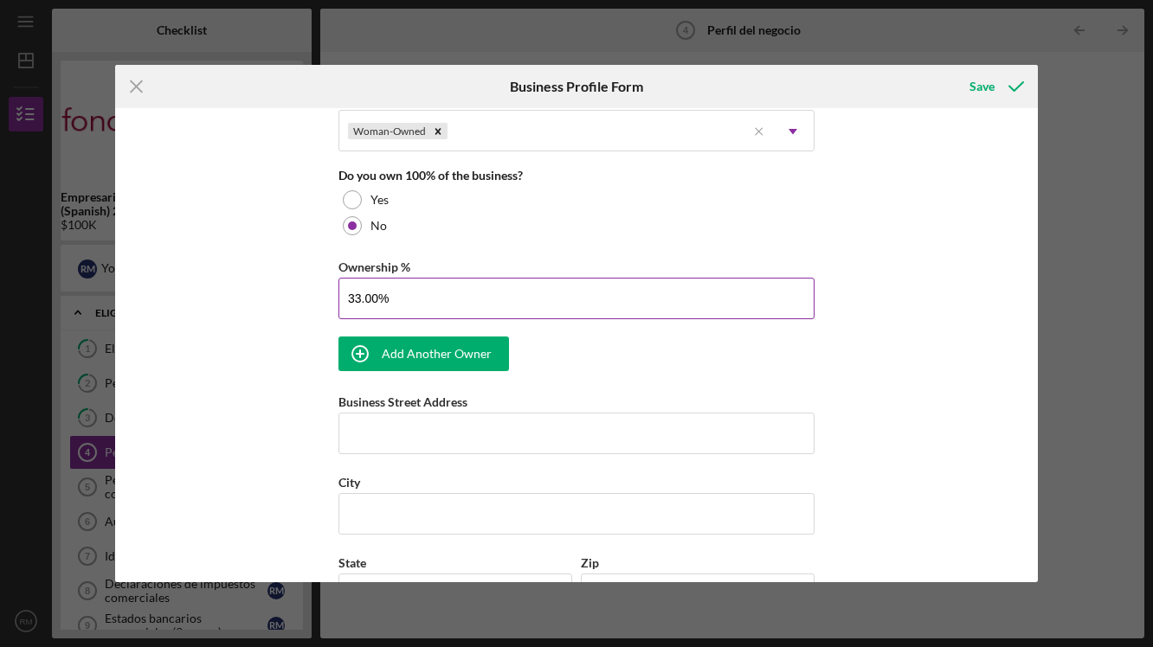
click at [369, 281] on input "33.00%" at bounding box center [576, 299] width 476 height 42
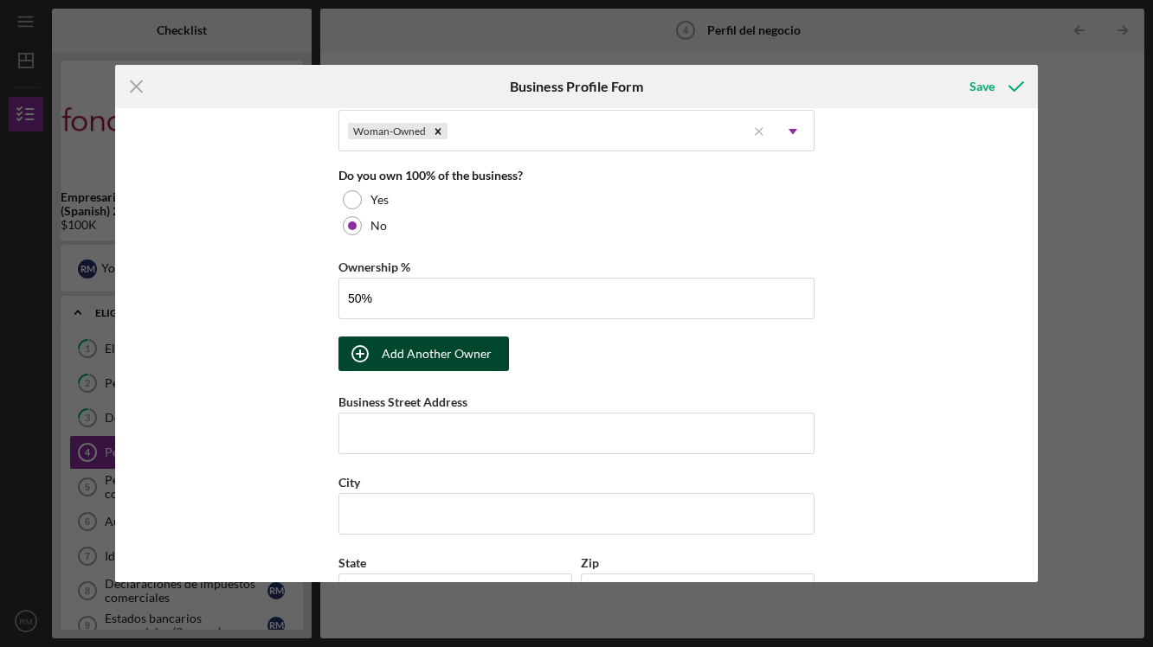
type input "50.00%"
click at [424, 359] on div "Add Another Owner" at bounding box center [437, 354] width 110 height 35
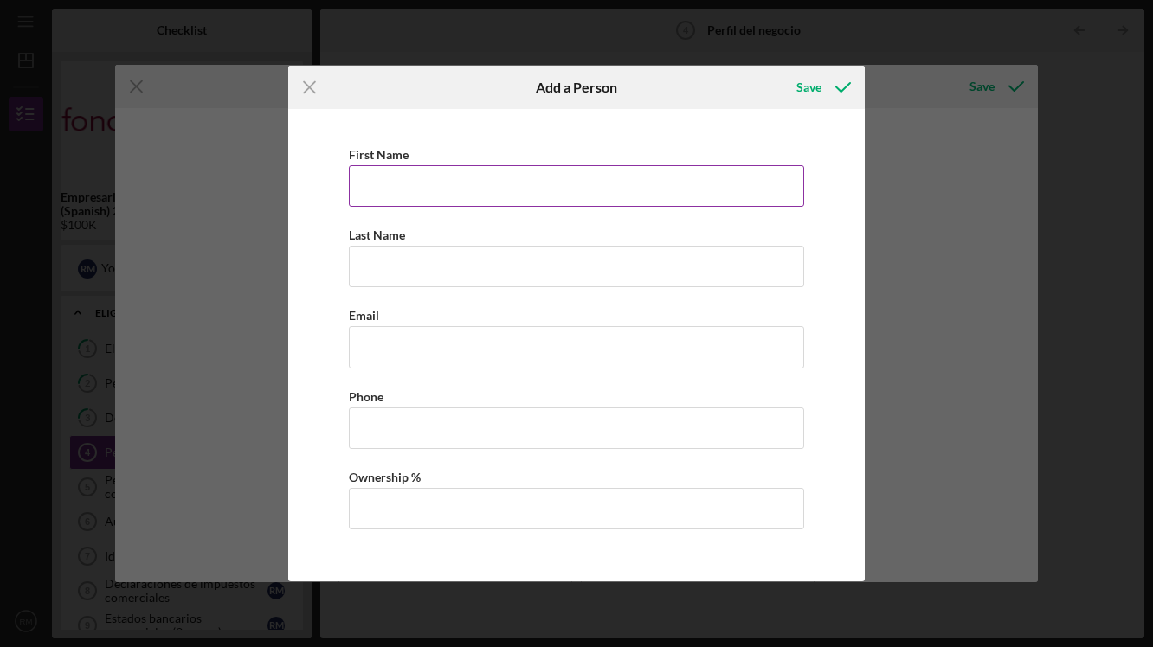
click at [420, 163] on div "First Name" at bounding box center [576, 155] width 455 height 22
type input "-"
type input "Gloria"
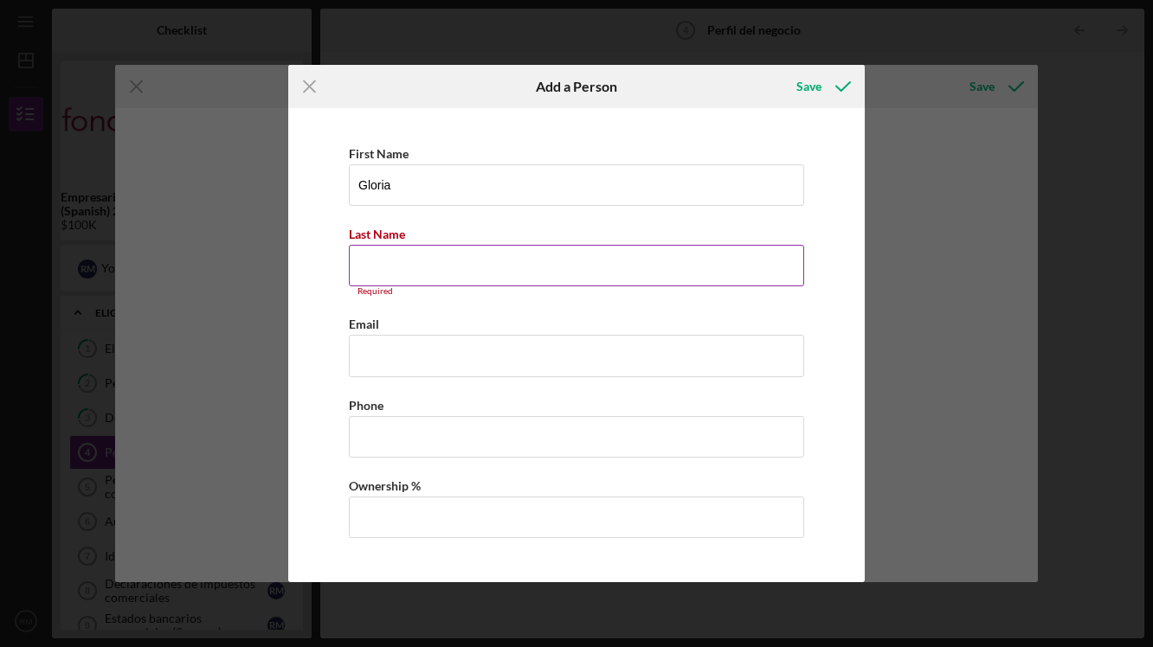
click at [393, 258] on input "Last Name" at bounding box center [576, 266] width 455 height 42
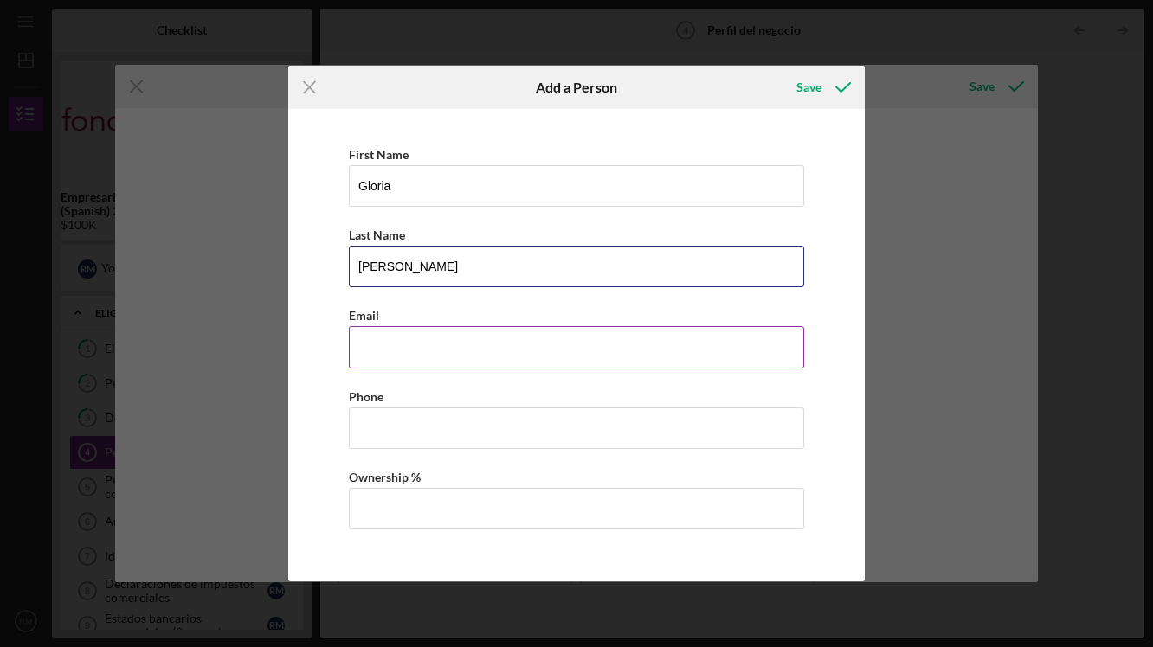
type input "[PERSON_NAME]"
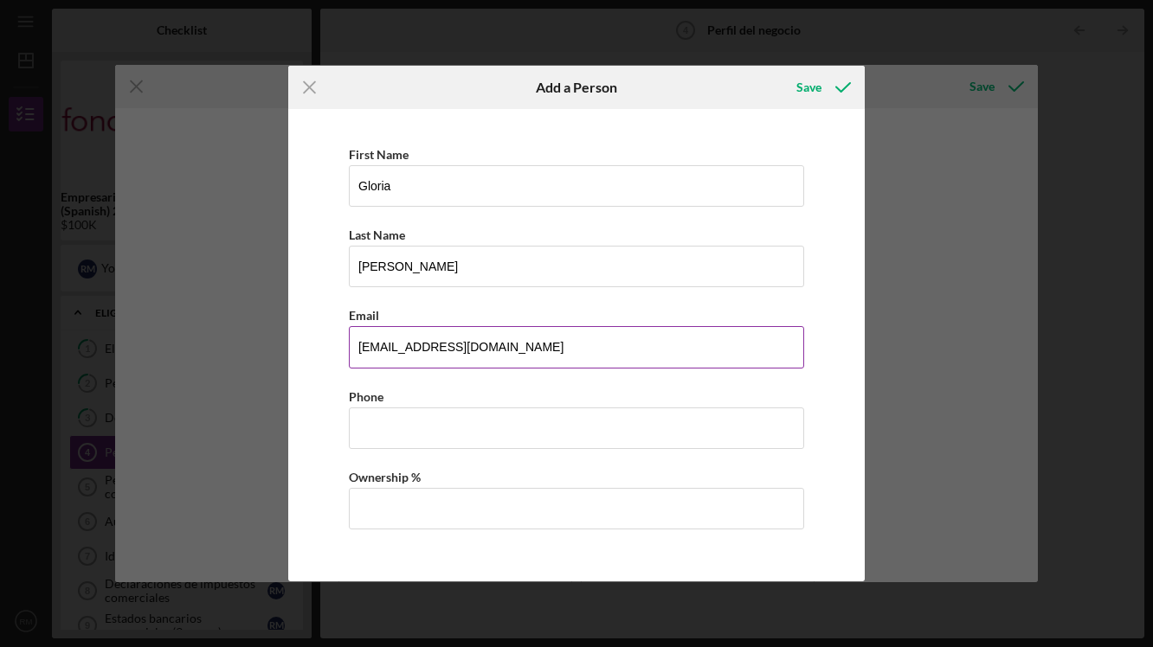
type input "[EMAIL_ADDRESS][DOMAIN_NAME]"
click at [375, 456] on div "First Name [PERSON_NAME] Last Name [PERSON_NAME] Email [EMAIL_ADDRESS][DOMAIN_N…" at bounding box center [576, 345] width 559 height 454
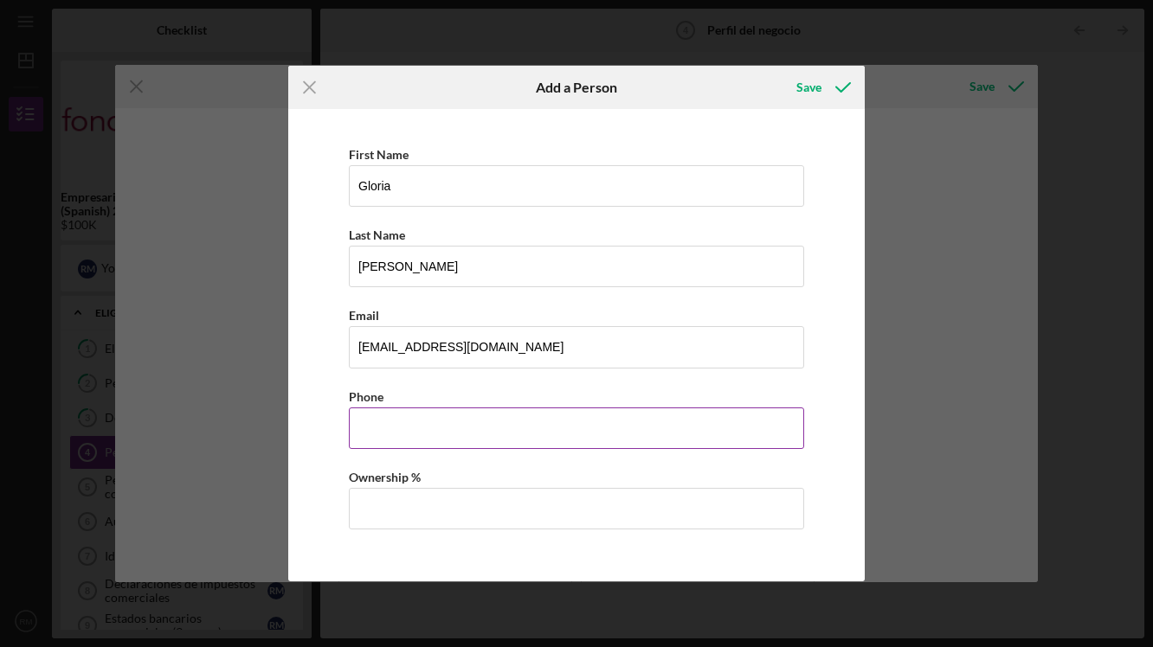
click at [377, 427] on input "Business Phone" at bounding box center [576, 429] width 455 height 42
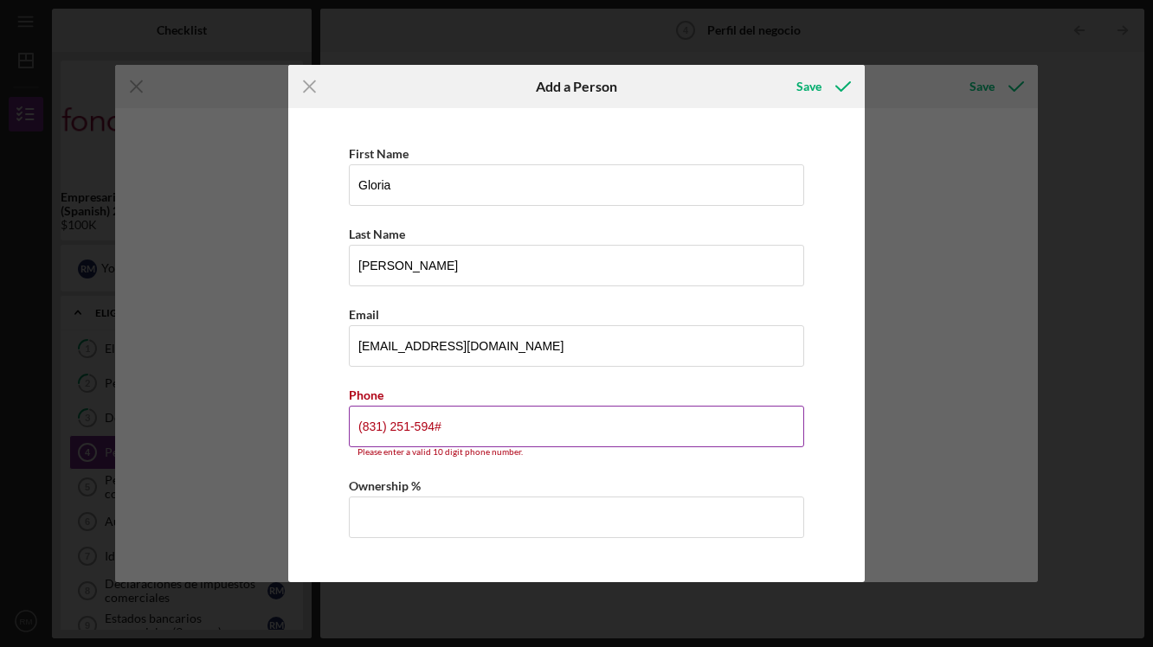
type input "[PHONE_NUMBER]"
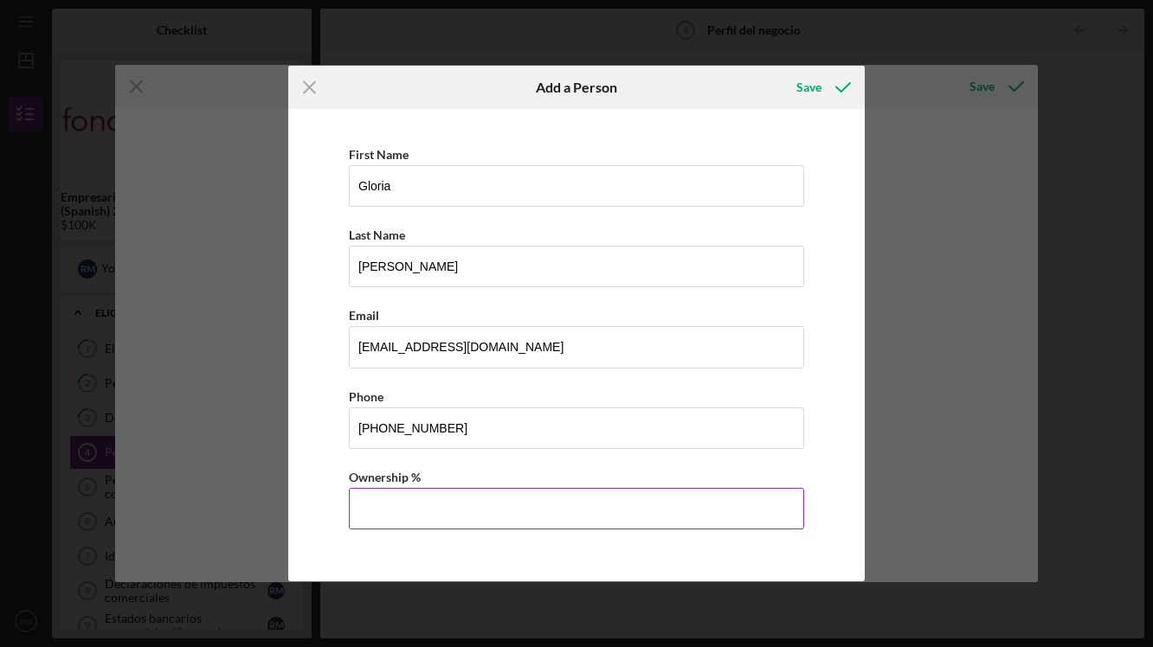
click at [392, 518] on input "Ownership %" at bounding box center [576, 509] width 455 height 42
type input "50.00%"
click at [945, 427] on div "Icon/Menu Close Add a Person Save First Name [PERSON_NAME] Last Name [PERSON_NA…" at bounding box center [576, 323] width 1153 height 647
click at [806, 91] on div "Save" at bounding box center [808, 87] width 25 height 35
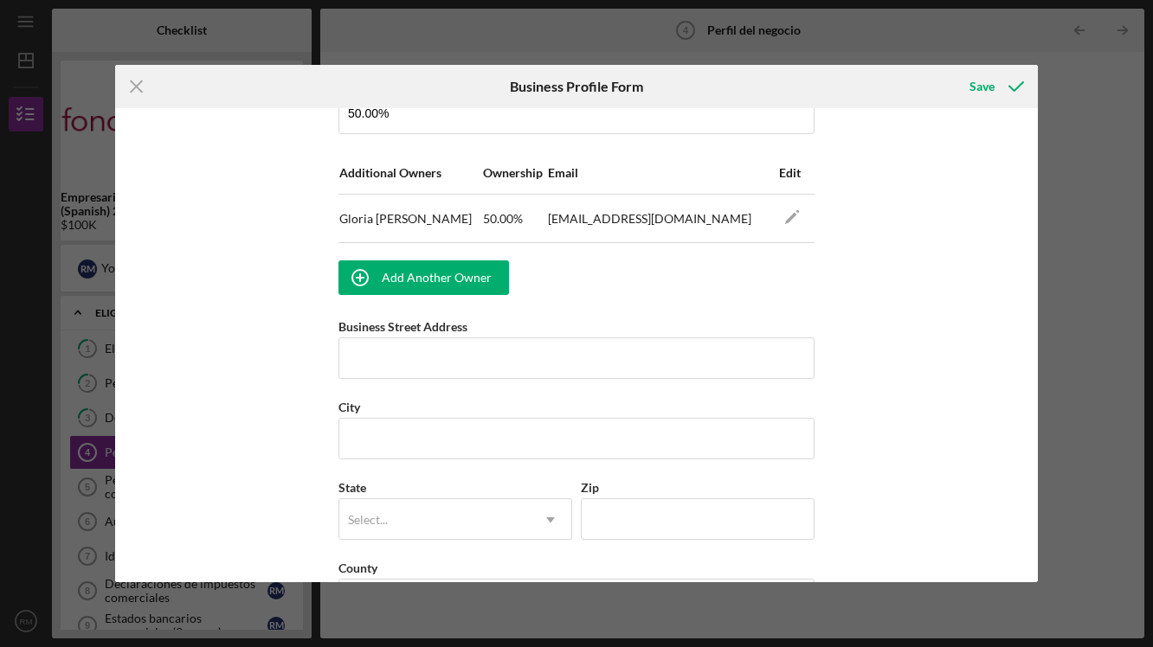
scroll to position [1093, 0]
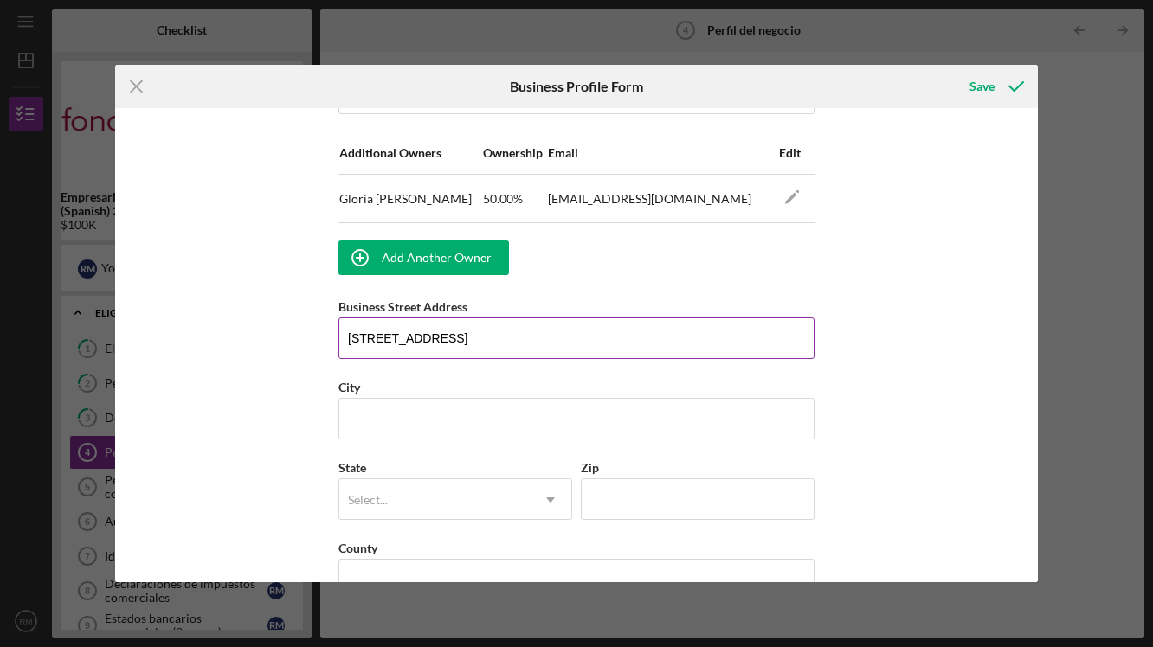
type input "[STREET_ADDRESS]"
type input "Gilroy"
type input "ca"
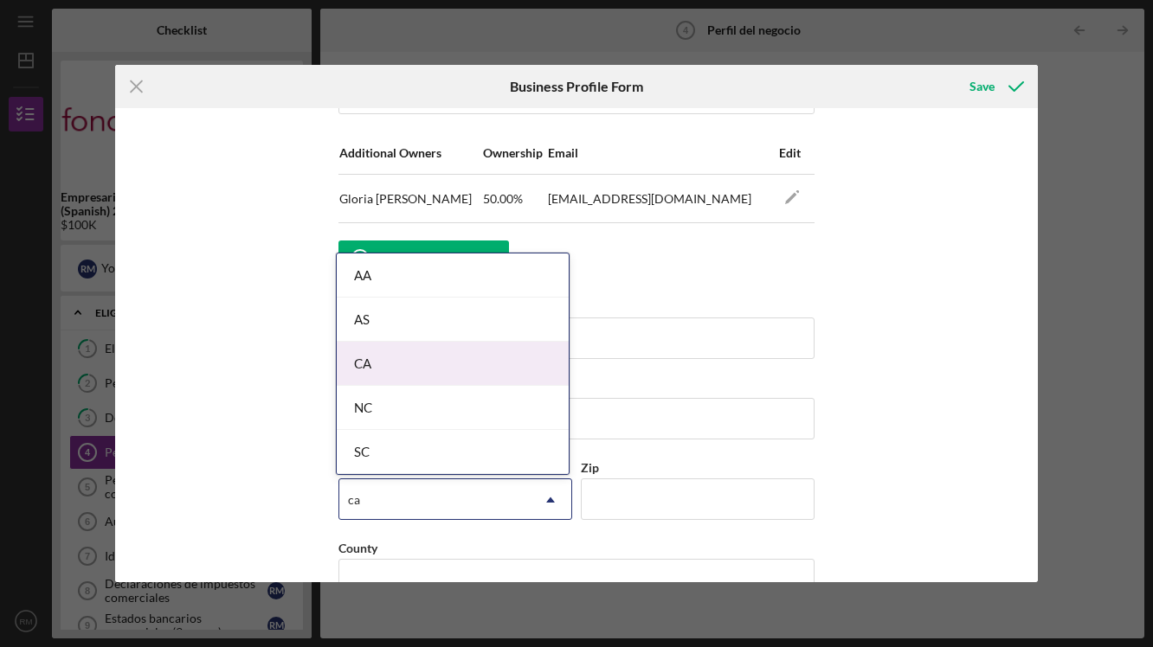
click at [425, 368] on div "CA" at bounding box center [453, 364] width 232 height 44
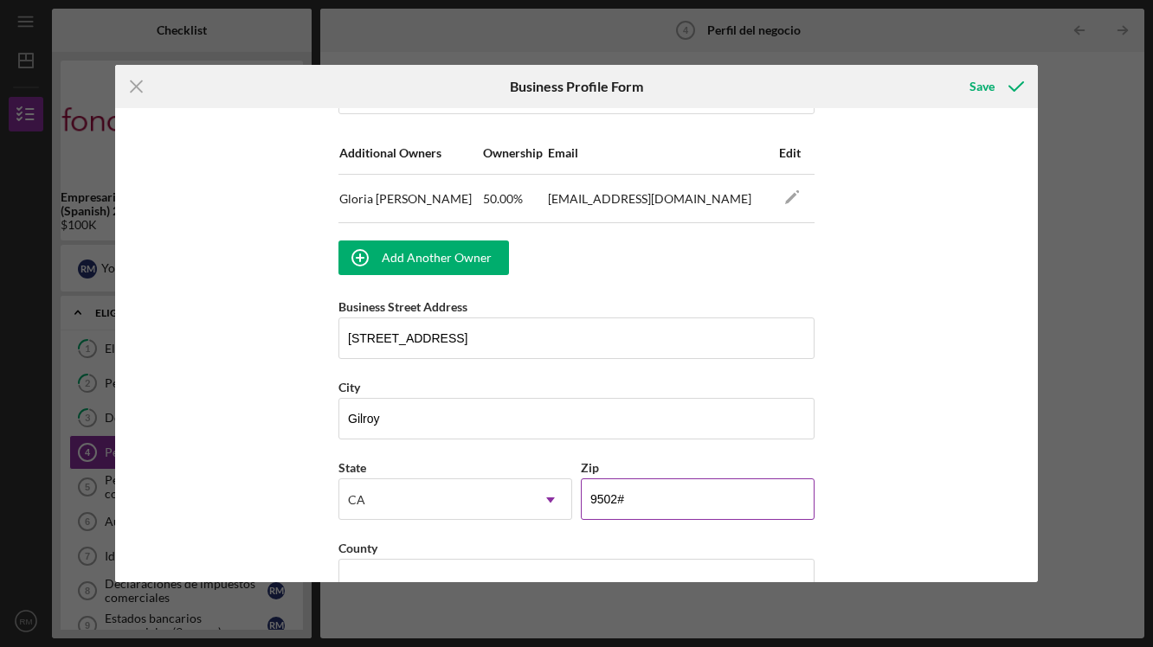
type input "95020"
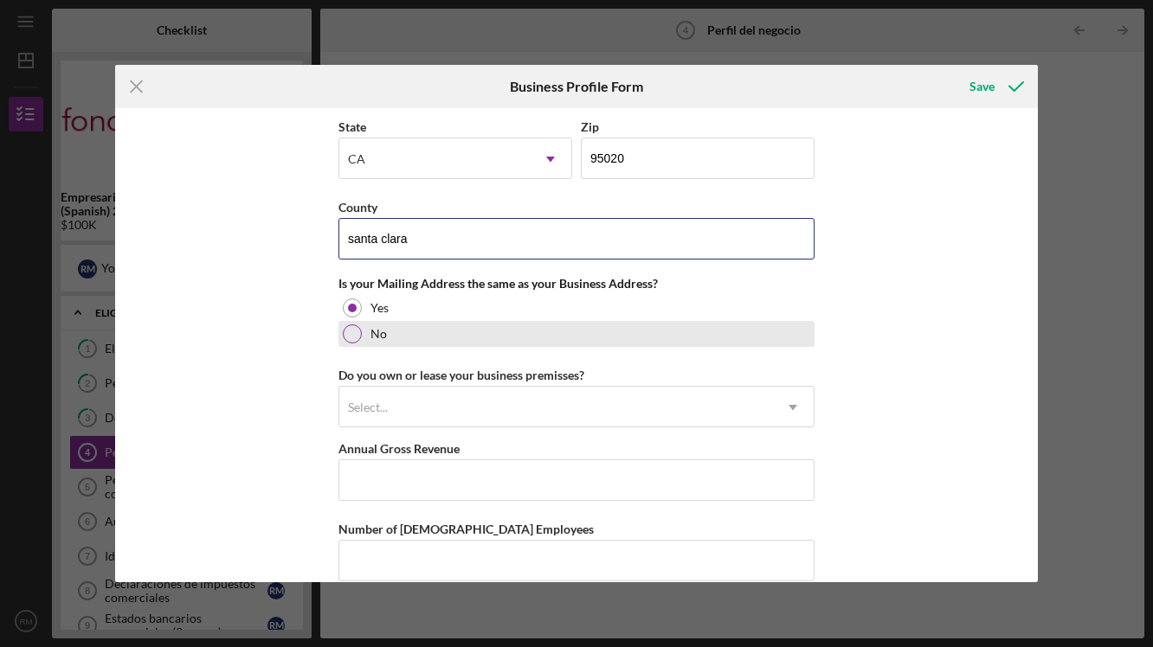
scroll to position [1440, 0]
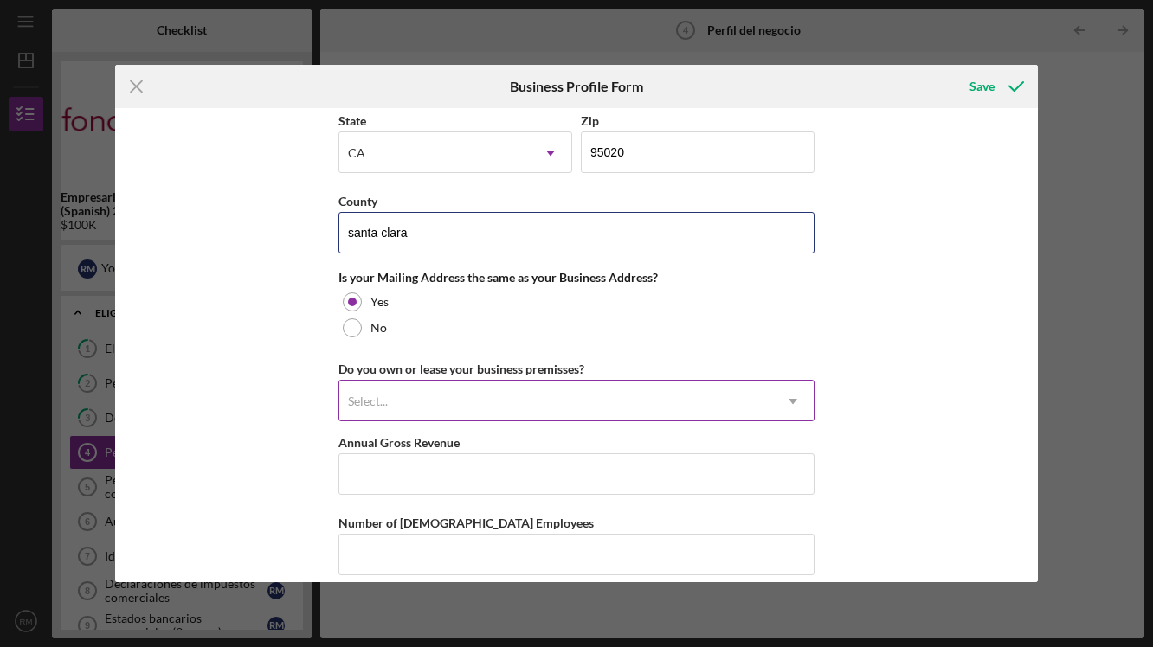
type input "santa clara"
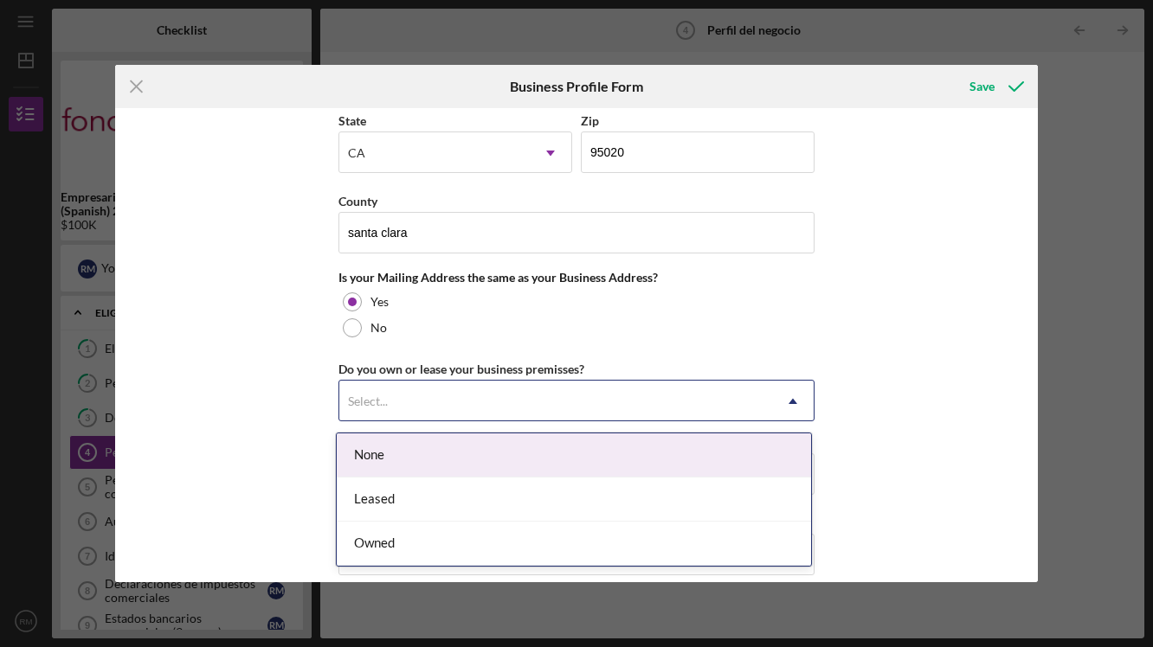
click at [453, 408] on div "Select..." at bounding box center [555, 402] width 433 height 40
click at [402, 469] on div "None" at bounding box center [574, 456] width 474 height 44
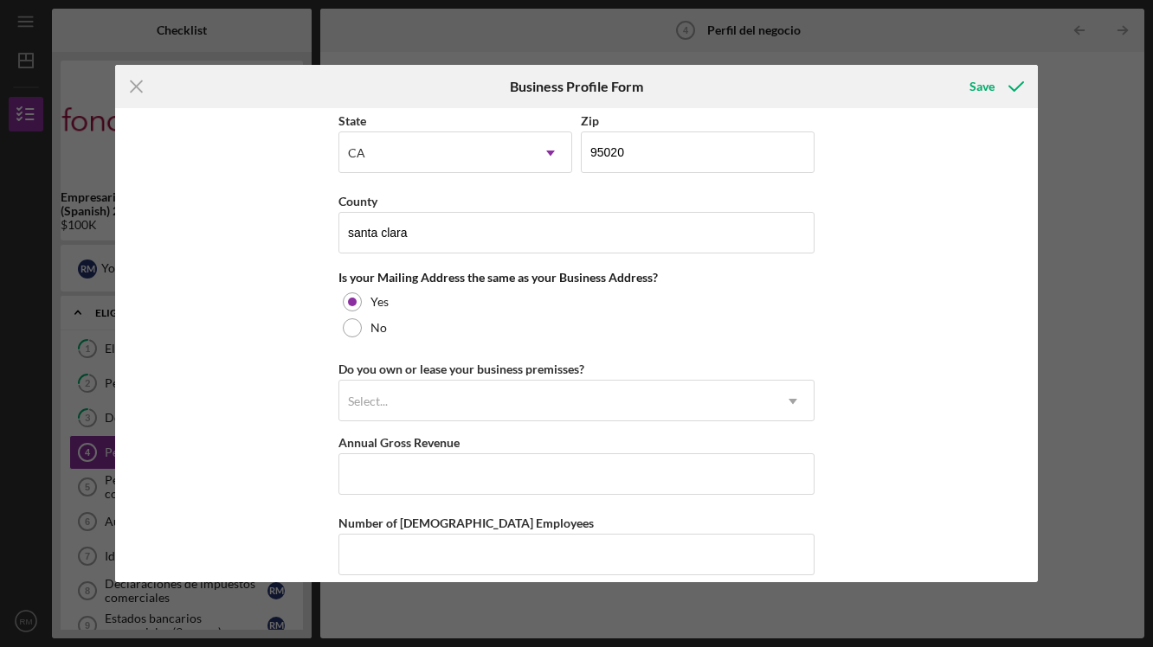
click at [433, 370] on div "Do you own or lease your business premisses? Select... Icon/Dropdown Arrow" at bounding box center [576, 389] width 476 height 63
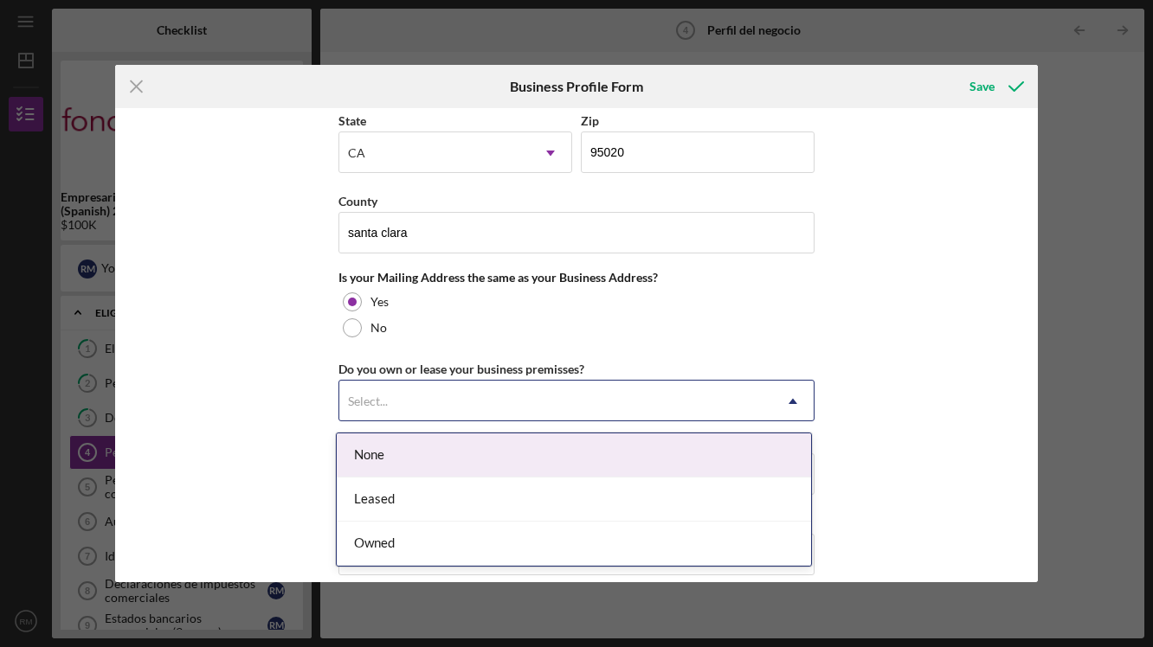
click at [430, 414] on div "Select..." at bounding box center [555, 402] width 433 height 40
click at [417, 465] on div "None" at bounding box center [574, 456] width 474 height 44
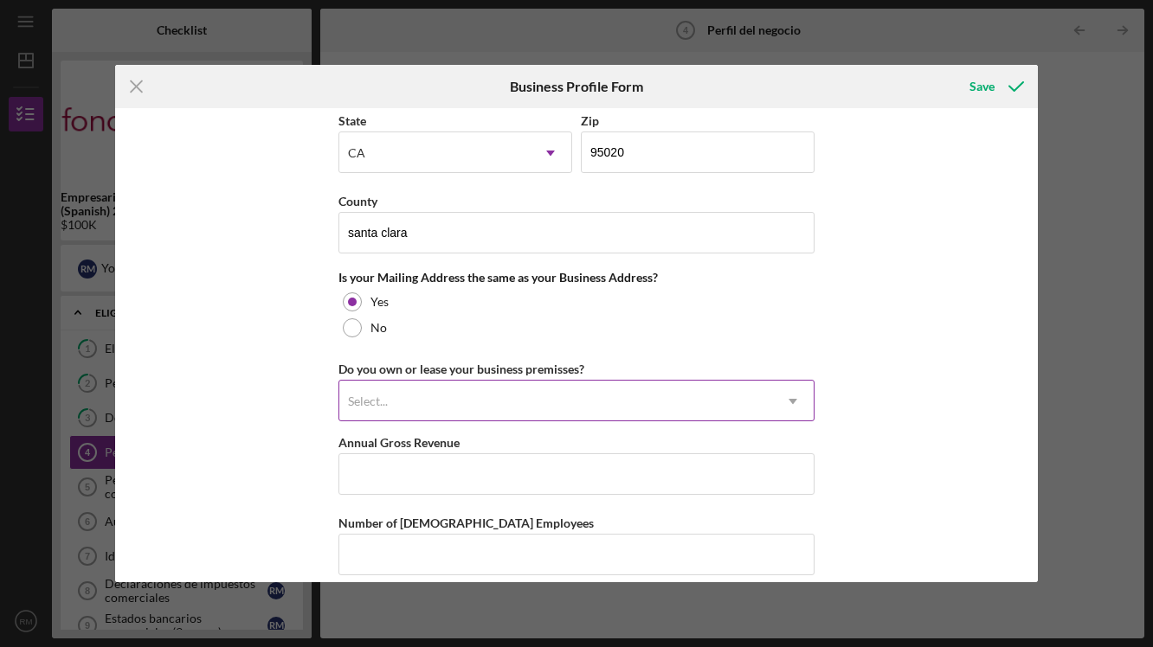
click at [375, 404] on div "Select..." at bounding box center [368, 402] width 40 height 14
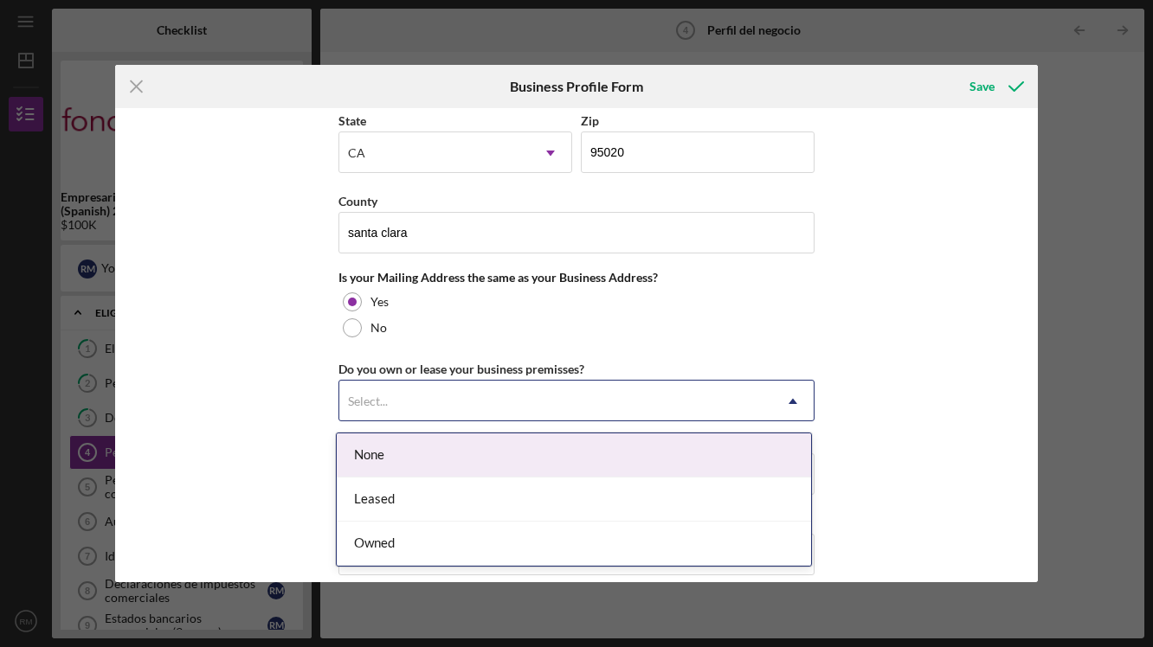
click at [279, 431] on div "Business Name la hamburguezona inc. DBA [GEOGRAPHIC_DATA] Business Start Date […" at bounding box center [576, 345] width 922 height 474
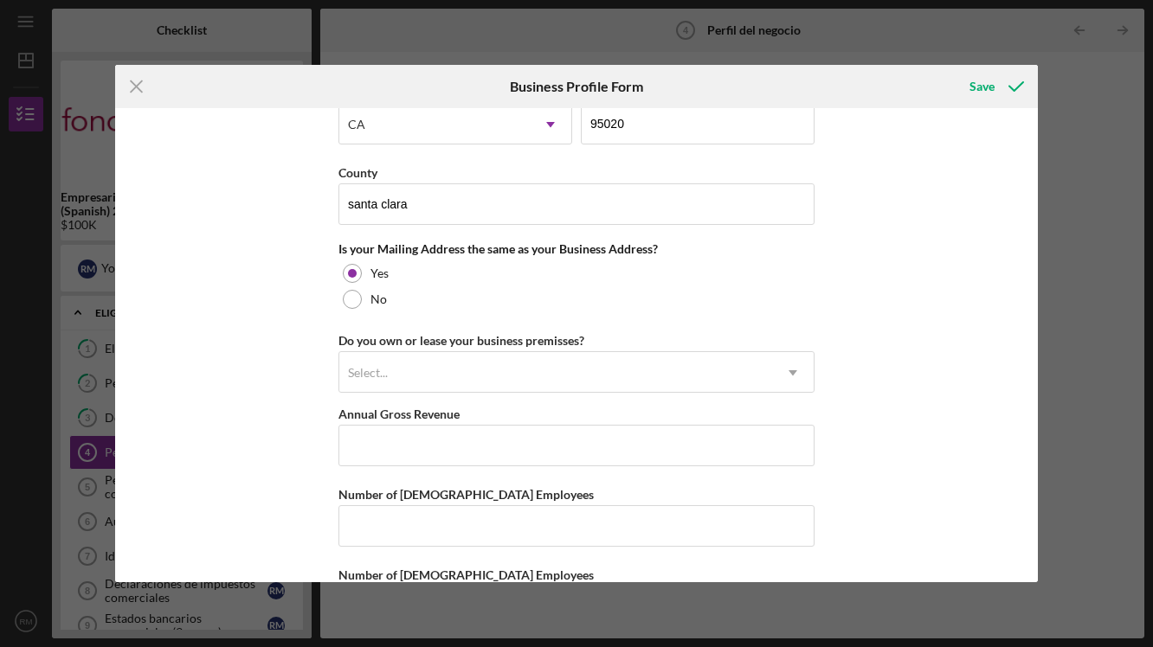
scroll to position [1470, 0]
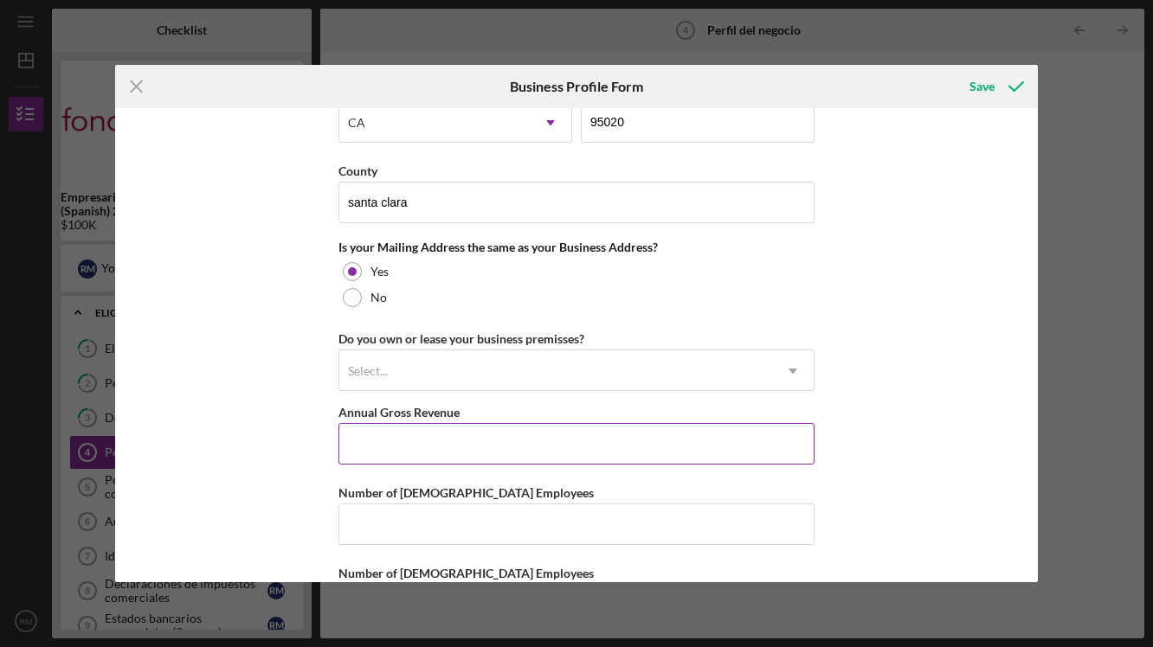
click at [402, 456] on input "Annual Gross Revenue" at bounding box center [576, 444] width 476 height 42
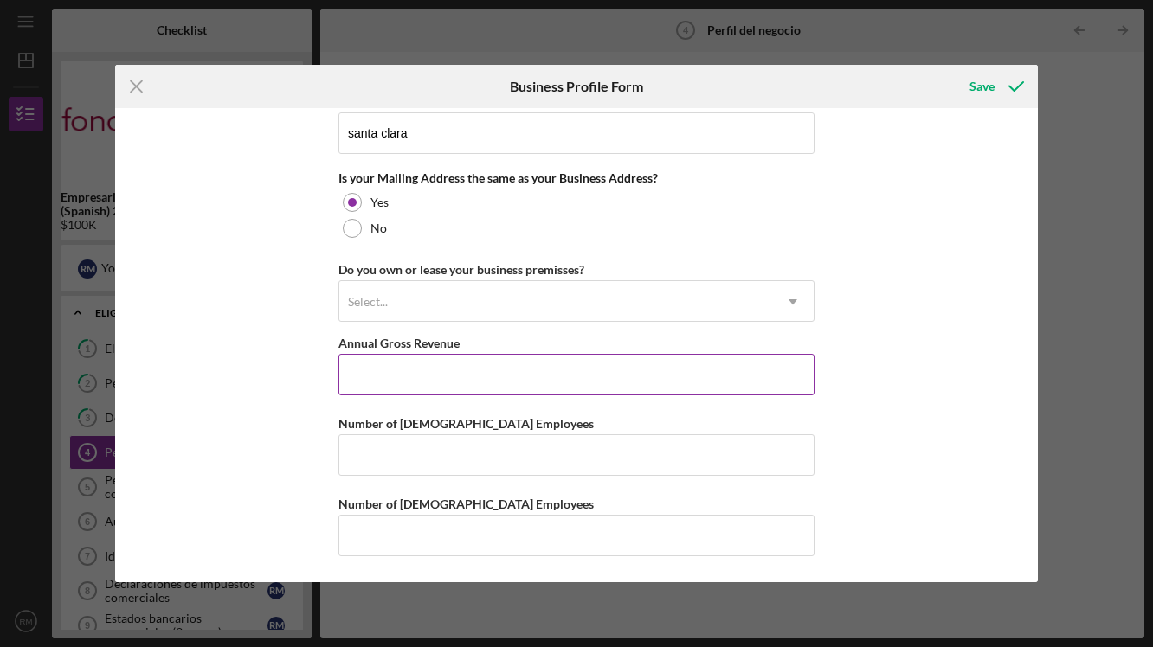
scroll to position [1544, 0]
click at [987, 93] on div "Save" at bounding box center [981, 86] width 25 height 35
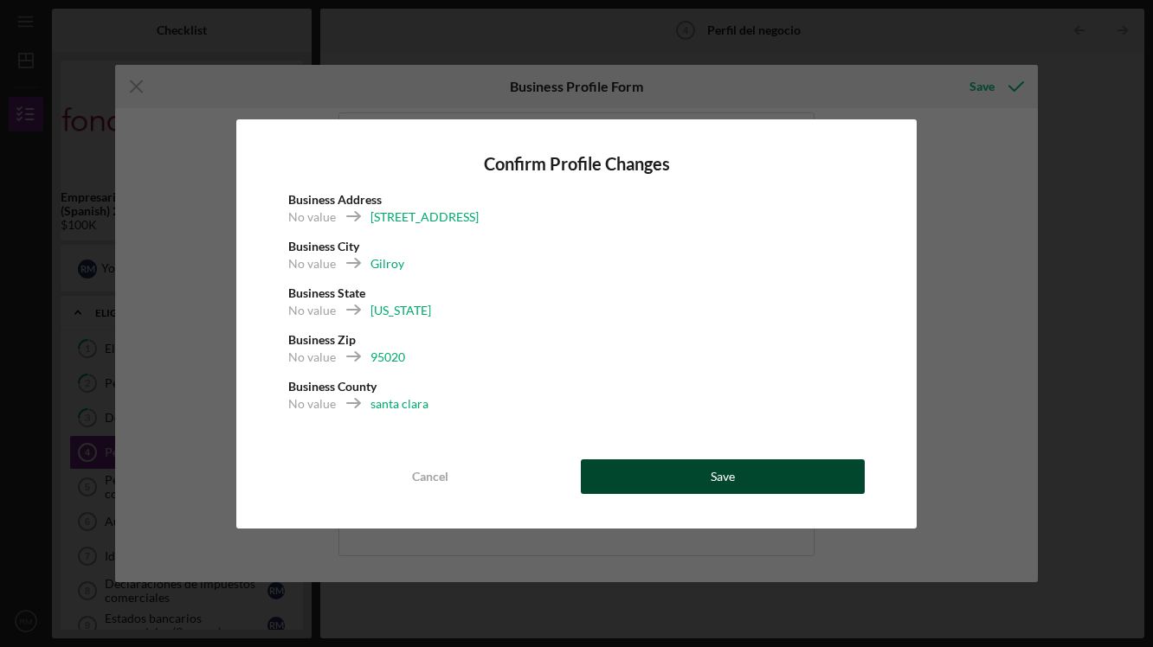
click at [665, 472] on button "Save" at bounding box center [723, 477] width 284 height 35
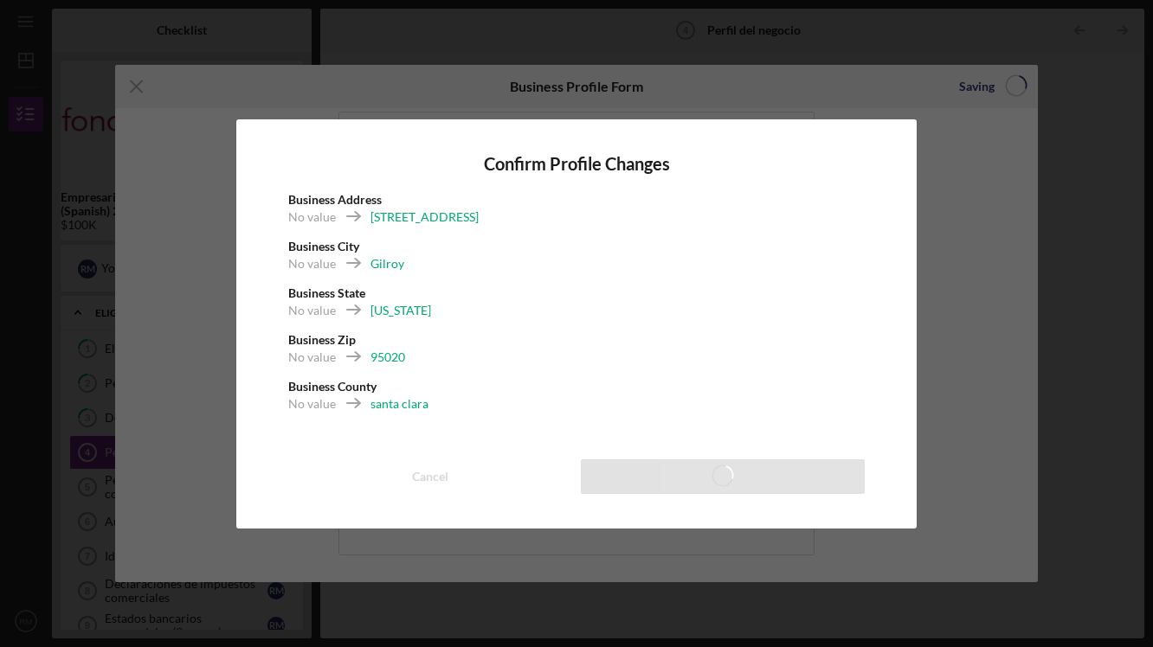
scroll to position [1295, 0]
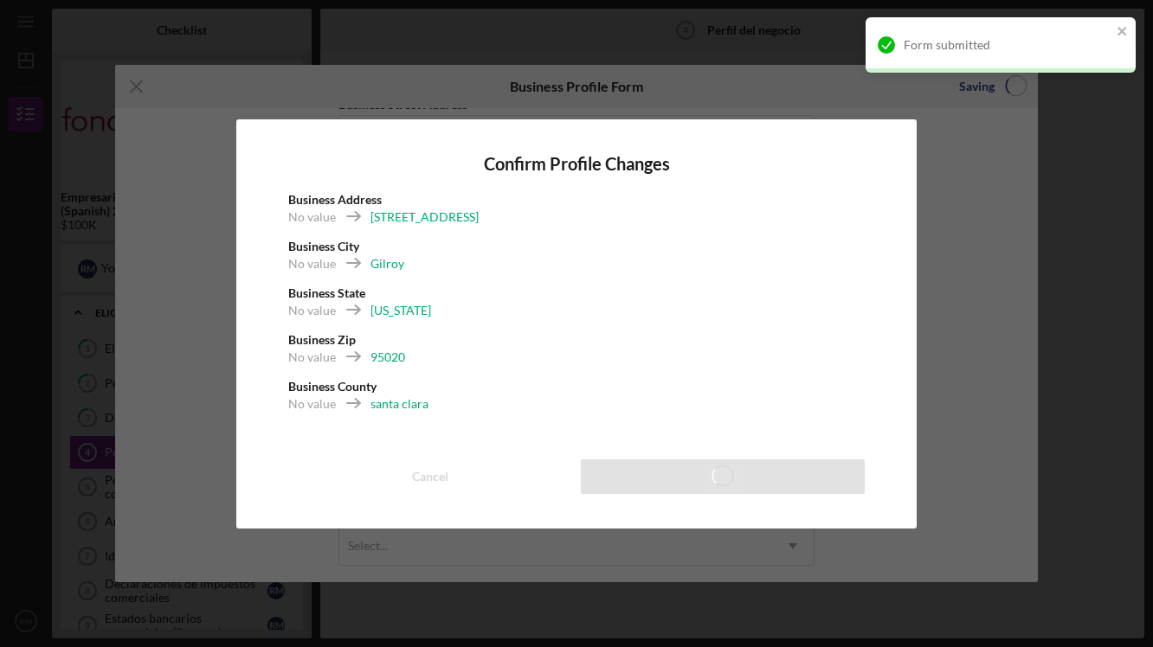
type input "50.00%"
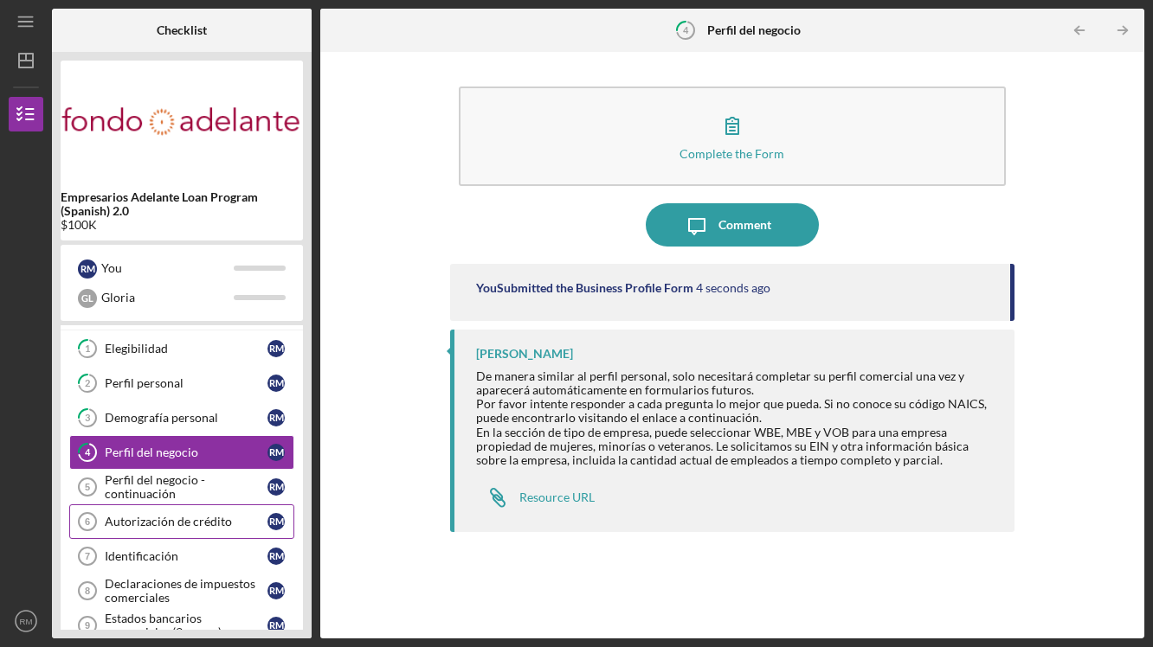
scroll to position [35, 0]
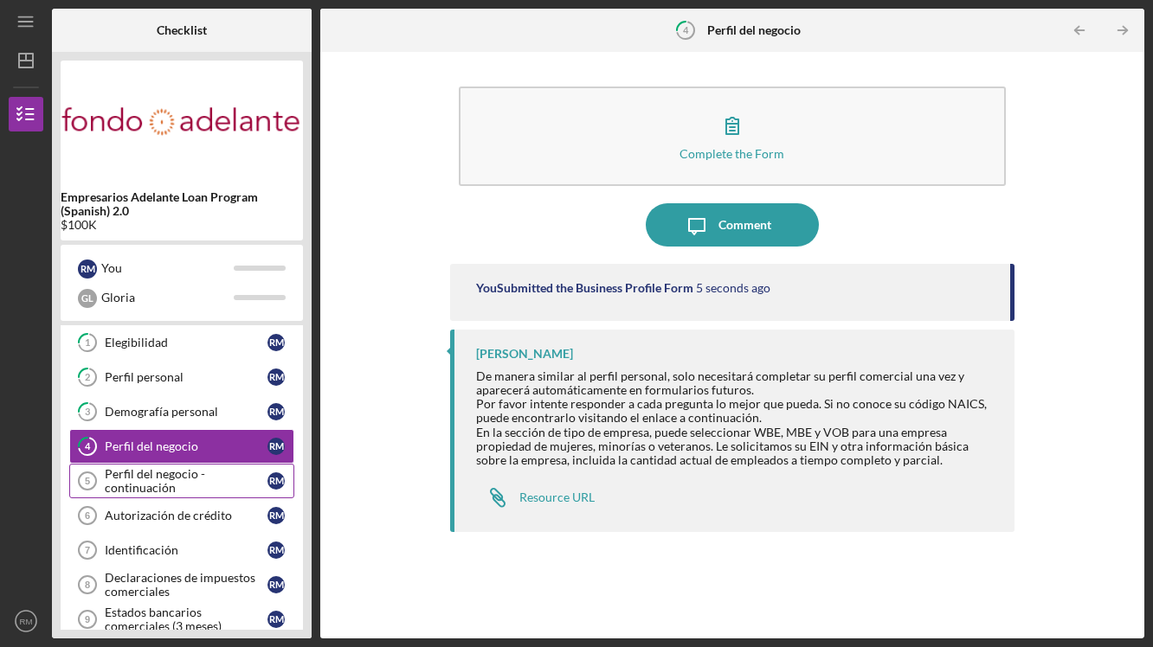
click at [190, 485] on div "Perfil del negocio - continuación" at bounding box center [186, 481] width 163 height 28
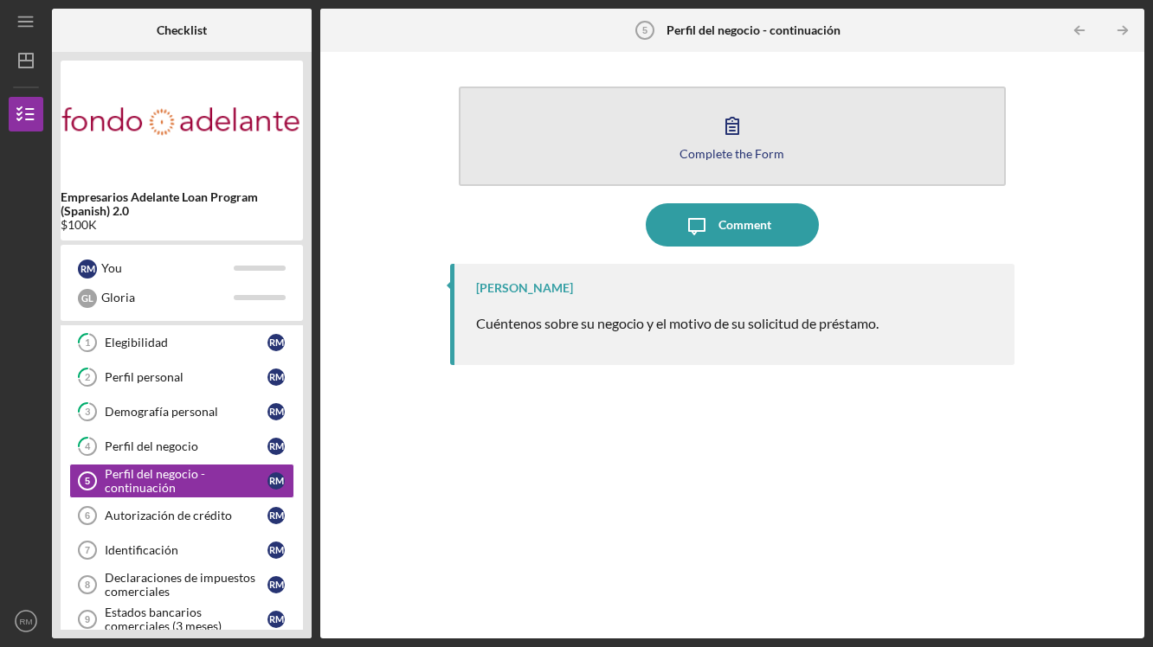
click at [712, 132] on icon "button" at bounding box center [731, 125] width 43 height 43
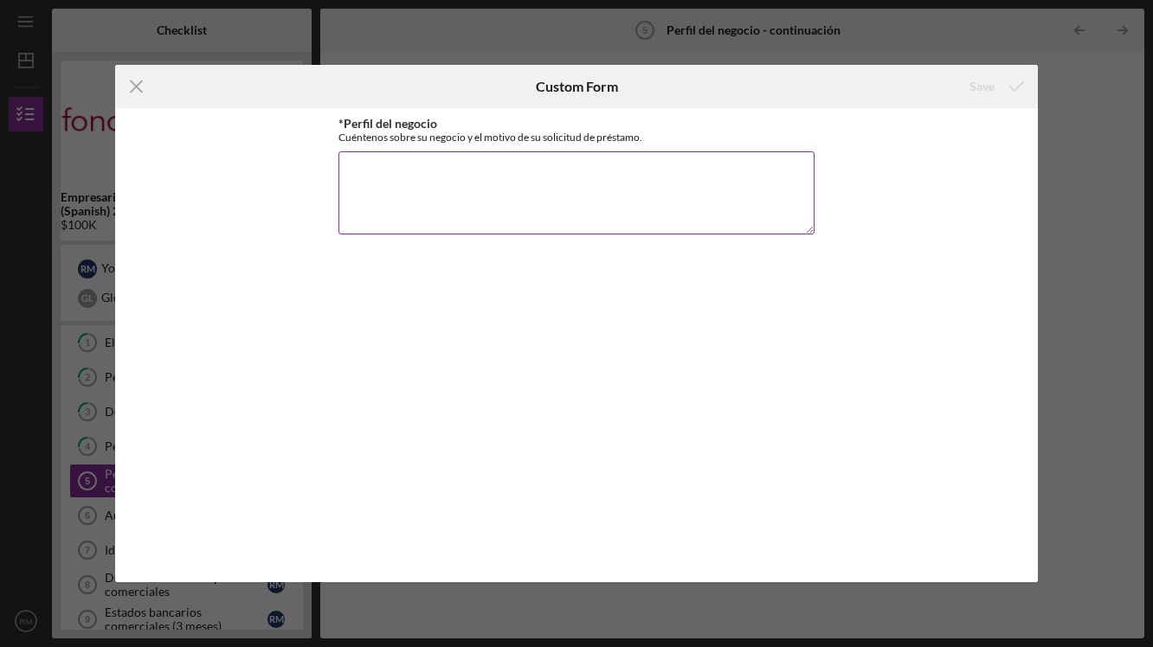
click at [432, 212] on textarea "*Perfil del negocio" at bounding box center [576, 192] width 476 height 83
drag, startPoint x: 432, startPoint y: 212, endPoint x: 1123, endPoint y: 46, distance: 711.1
click at [1123, 46] on div "Icon/Menu Close Custom Form Save *Perfil del negocio Cuéntenos sobre su negocio…" at bounding box center [576, 323] width 1153 height 647
paste textarea "La Hamburguezona nació como un sueño familiar en nuestra propia cocina en [GEOG…"
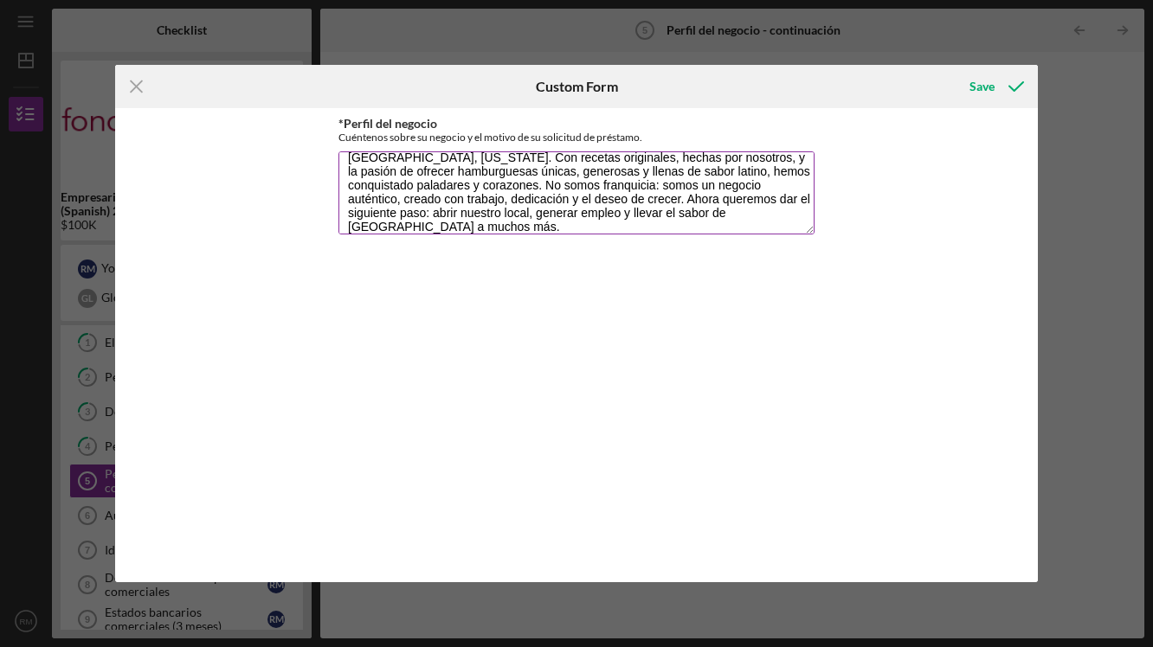
scroll to position [28, 0]
type textarea "La Hamburguezona nació como un sueño familiar en nuestra propia cocina en [GEOG…"
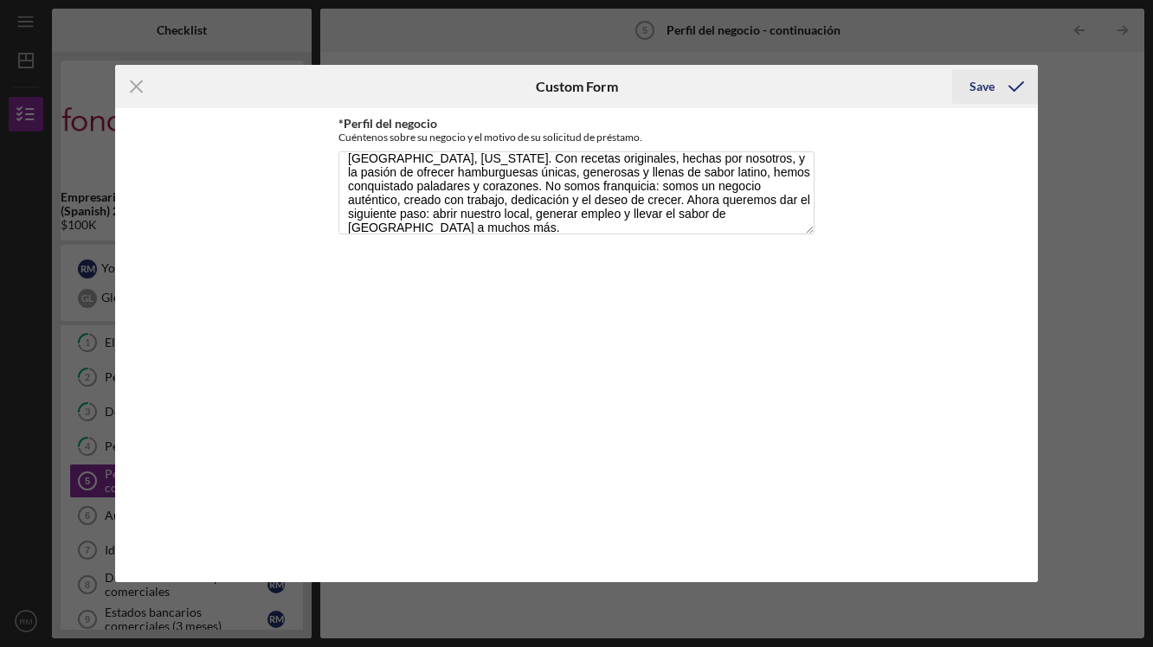
click at [979, 87] on div "Save" at bounding box center [981, 86] width 25 height 35
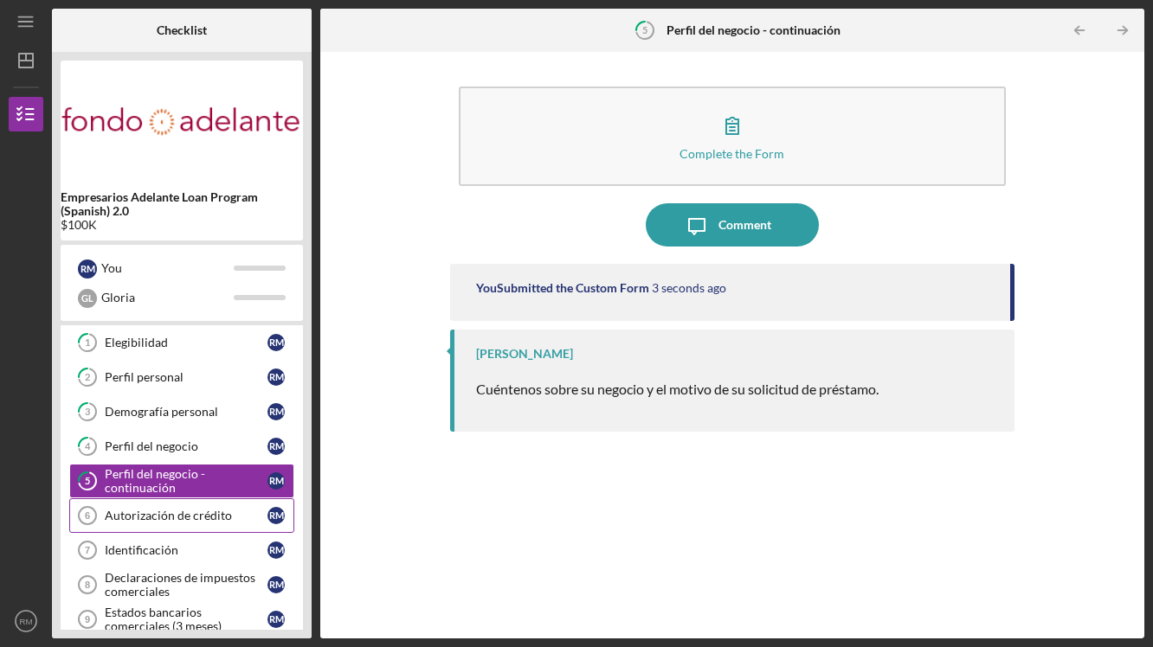
click at [182, 521] on div "Autorización de crédito" at bounding box center [186, 516] width 163 height 14
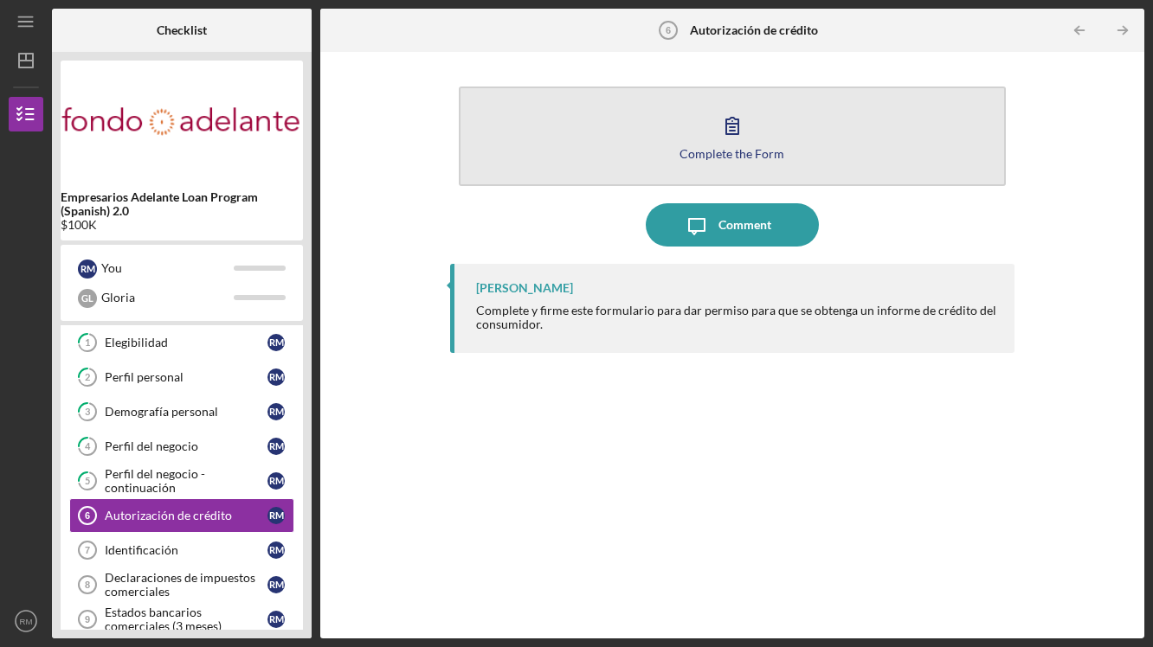
click at [741, 148] on div "Complete the Form" at bounding box center [731, 153] width 105 height 13
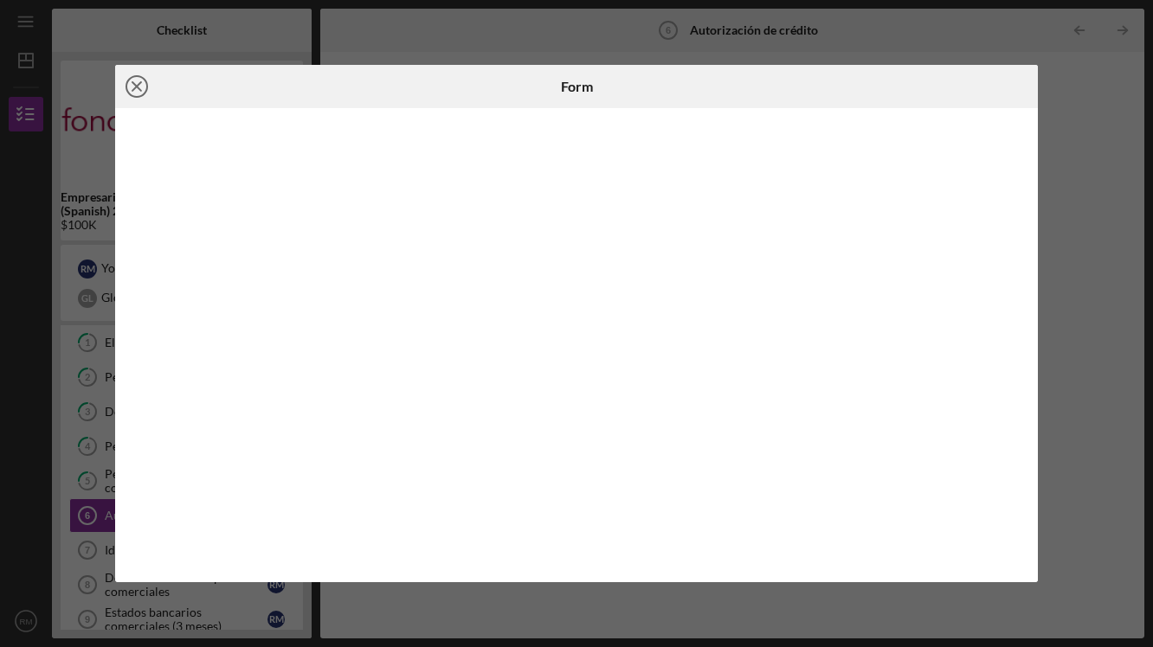
click at [138, 88] on line at bounding box center [136, 86] width 9 height 9
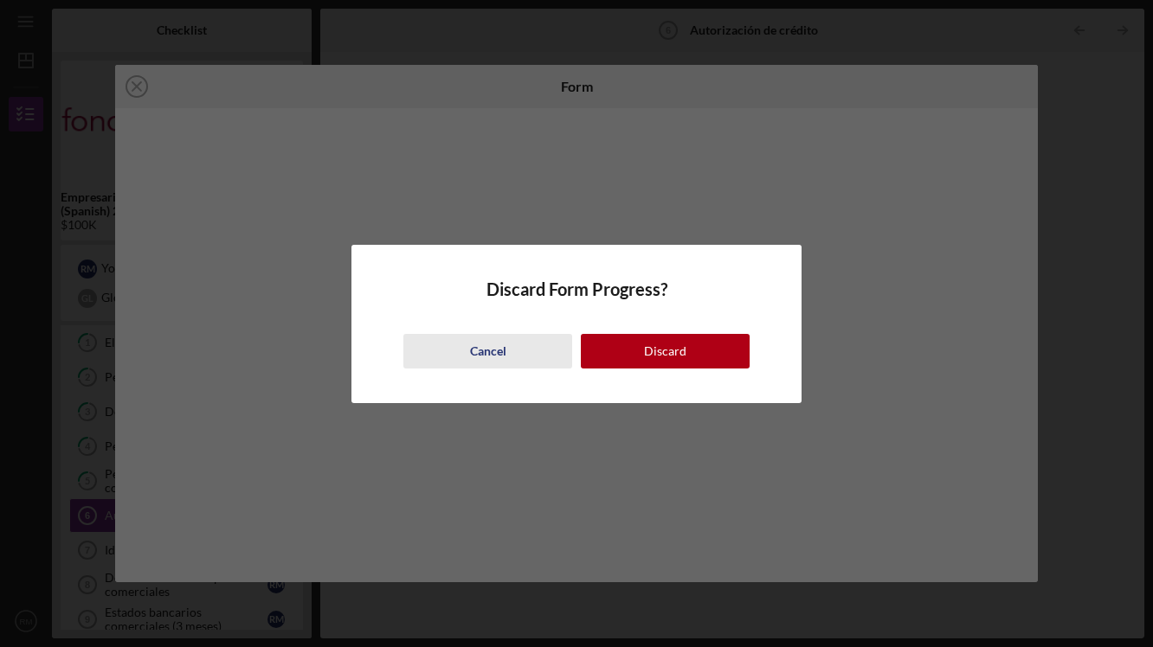
click at [472, 353] on div "Cancel" at bounding box center [488, 351] width 36 height 35
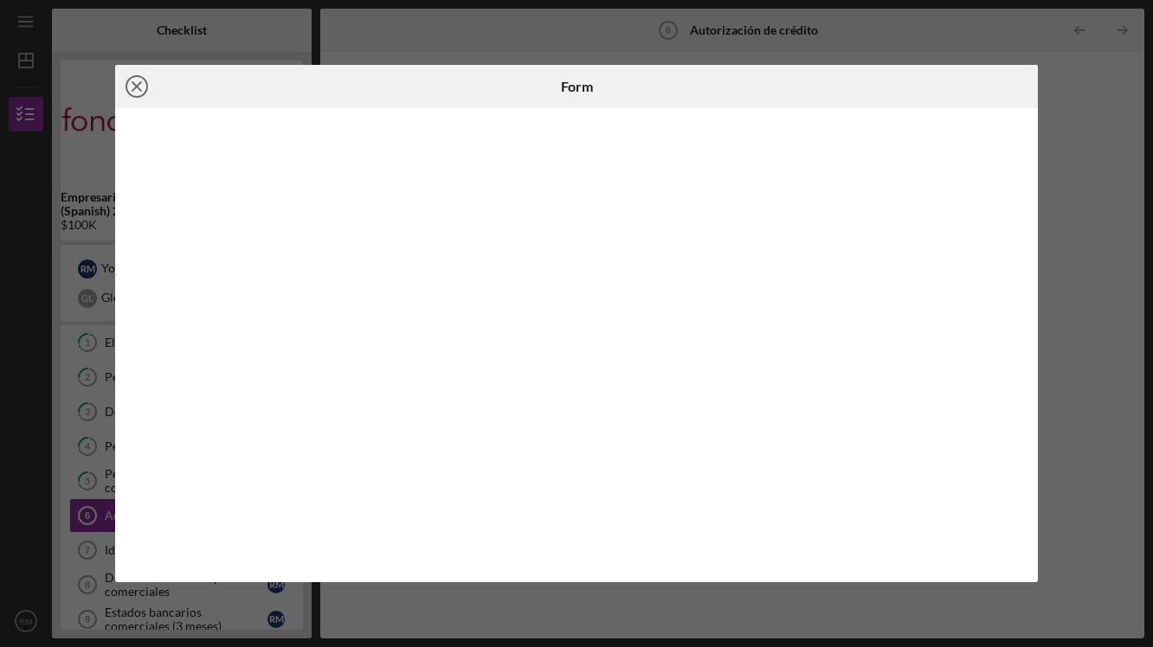
click at [145, 91] on icon "Icon/Close" at bounding box center [136, 86] width 43 height 43
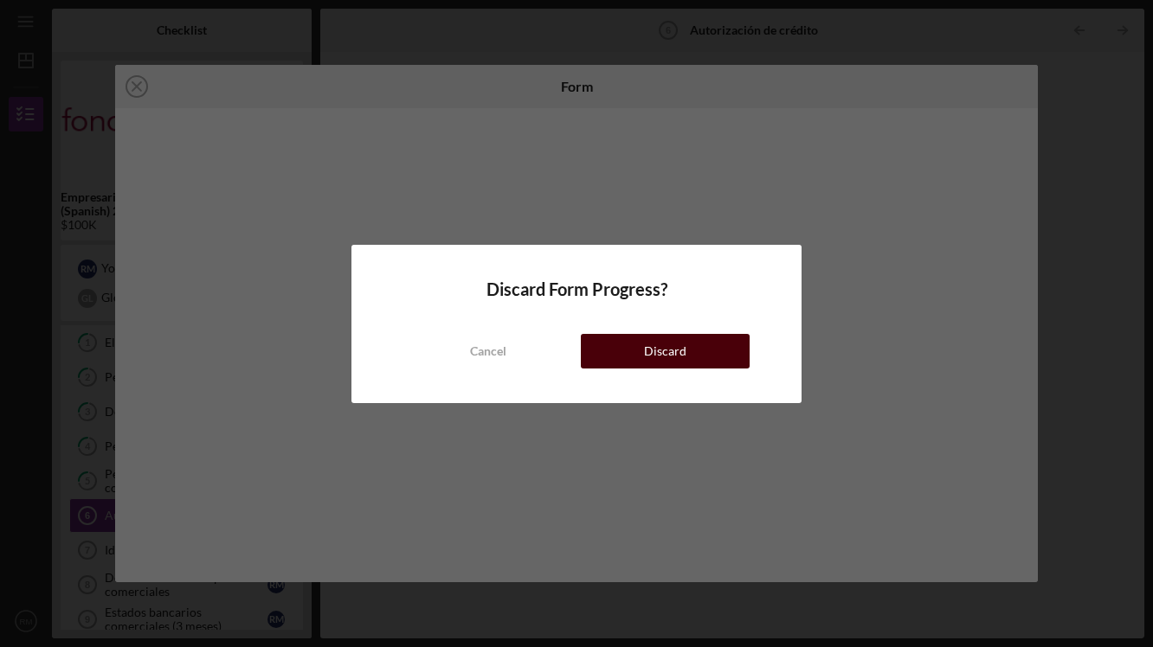
click at [661, 355] on div "Discard" at bounding box center [665, 351] width 42 height 35
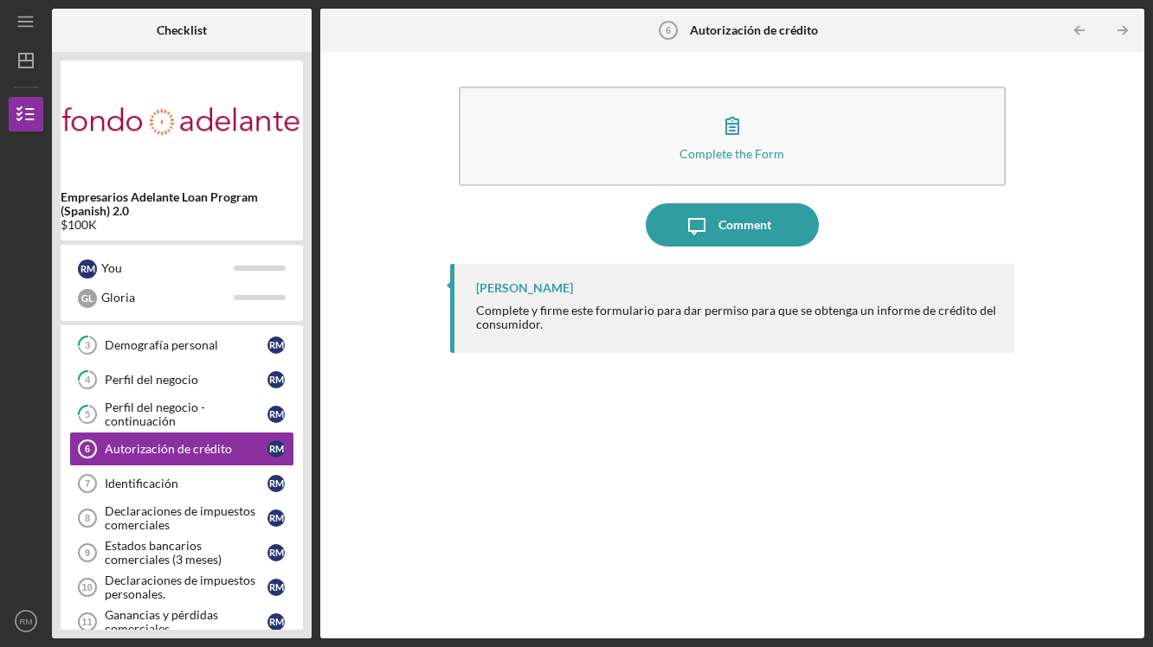
scroll to position [104, 0]
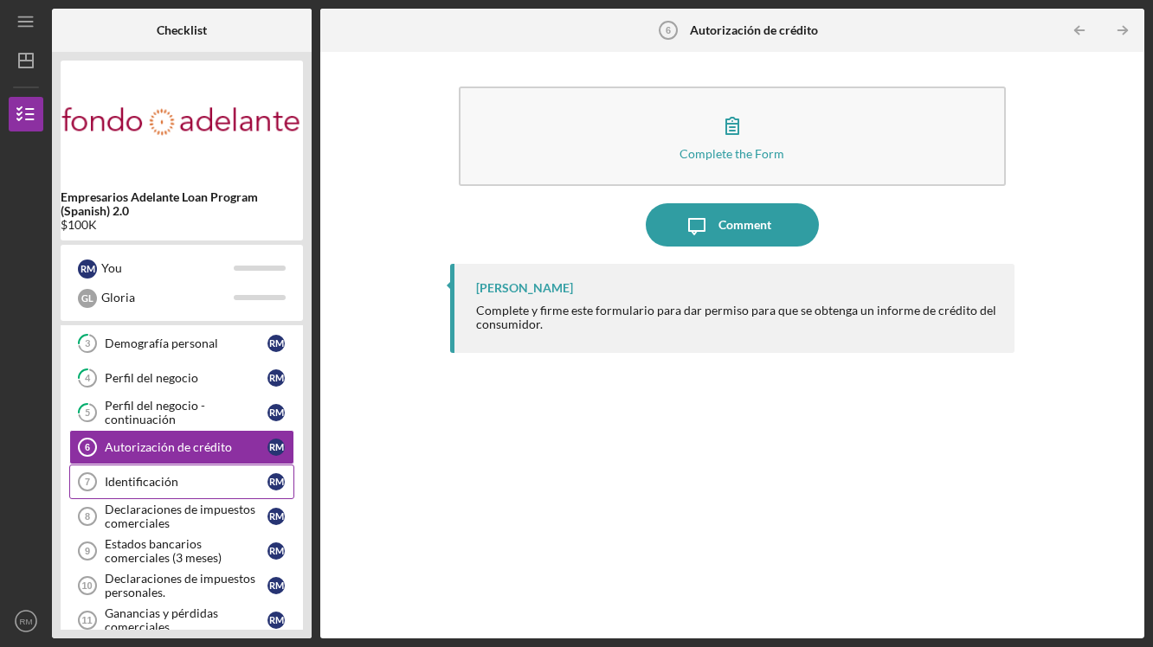
click at [177, 483] on div "Identificación" at bounding box center [186, 482] width 163 height 14
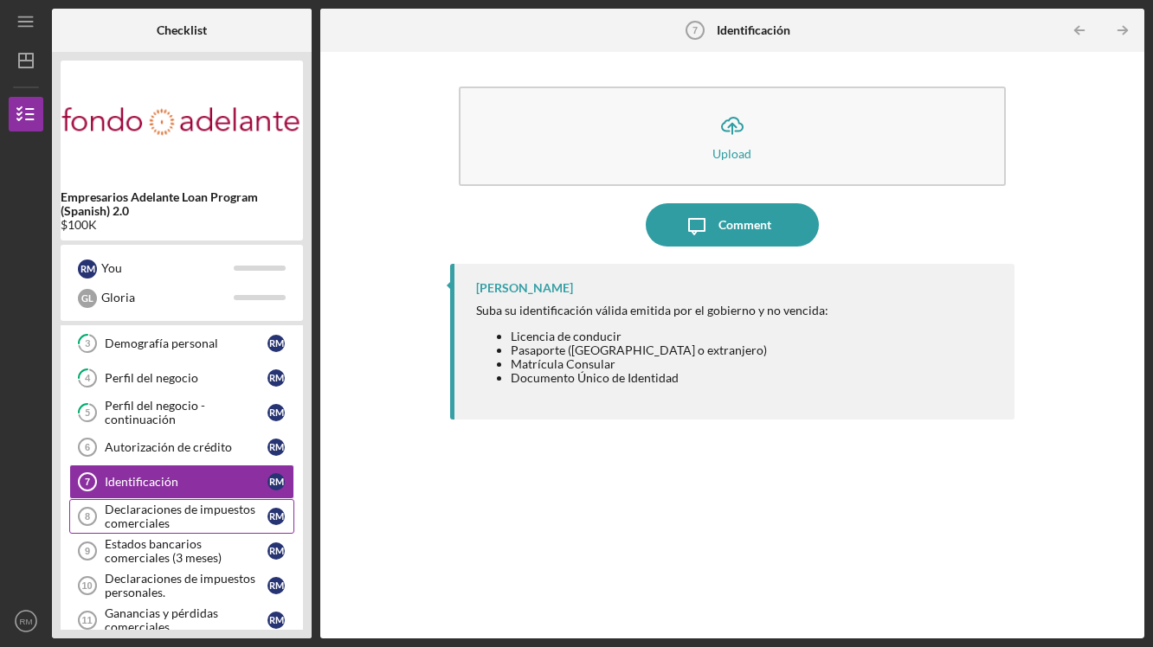
click at [197, 516] on div "Declaraciones de impuestos comerciales" at bounding box center [186, 517] width 163 height 28
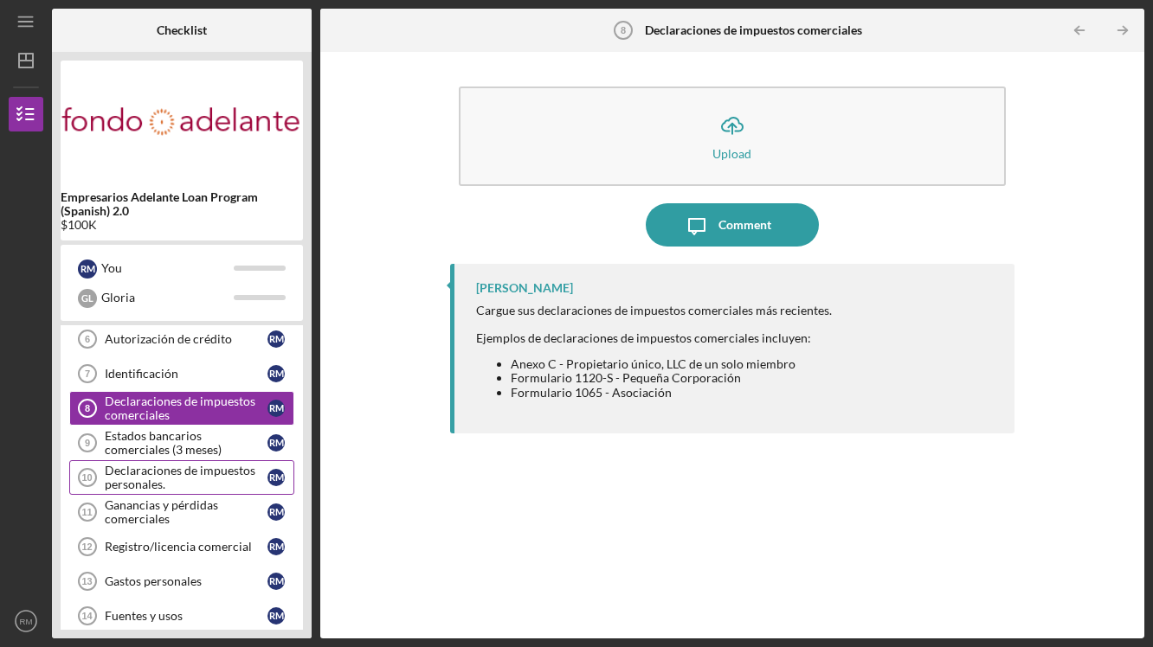
scroll to position [201, 0]
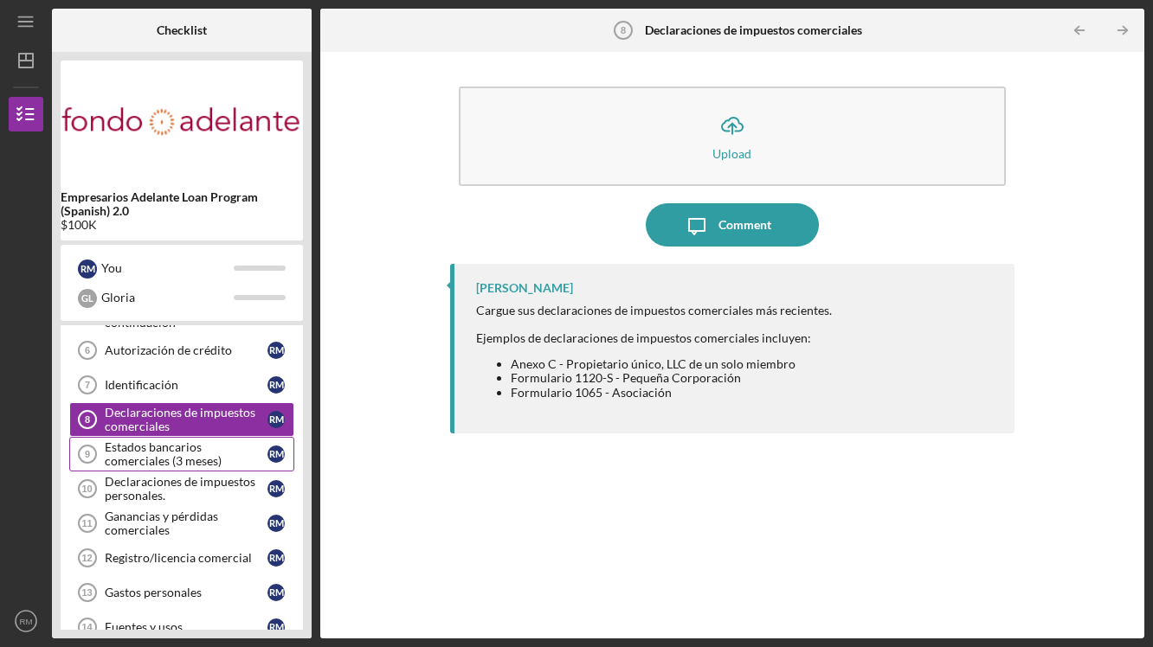
click at [197, 454] on div "Estados bancarios comerciales (3 meses)" at bounding box center [186, 454] width 163 height 28
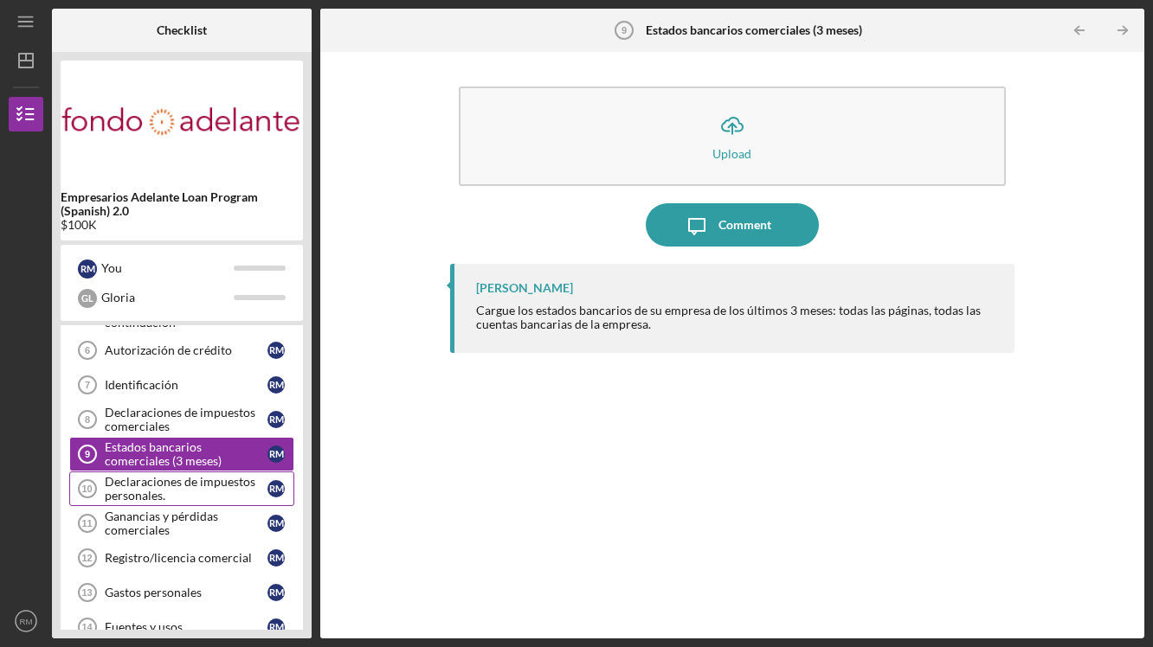
click at [200, 490] on div "Declaraciones de impuestos personales." at bounding box center [186, 489] width 163 height 28
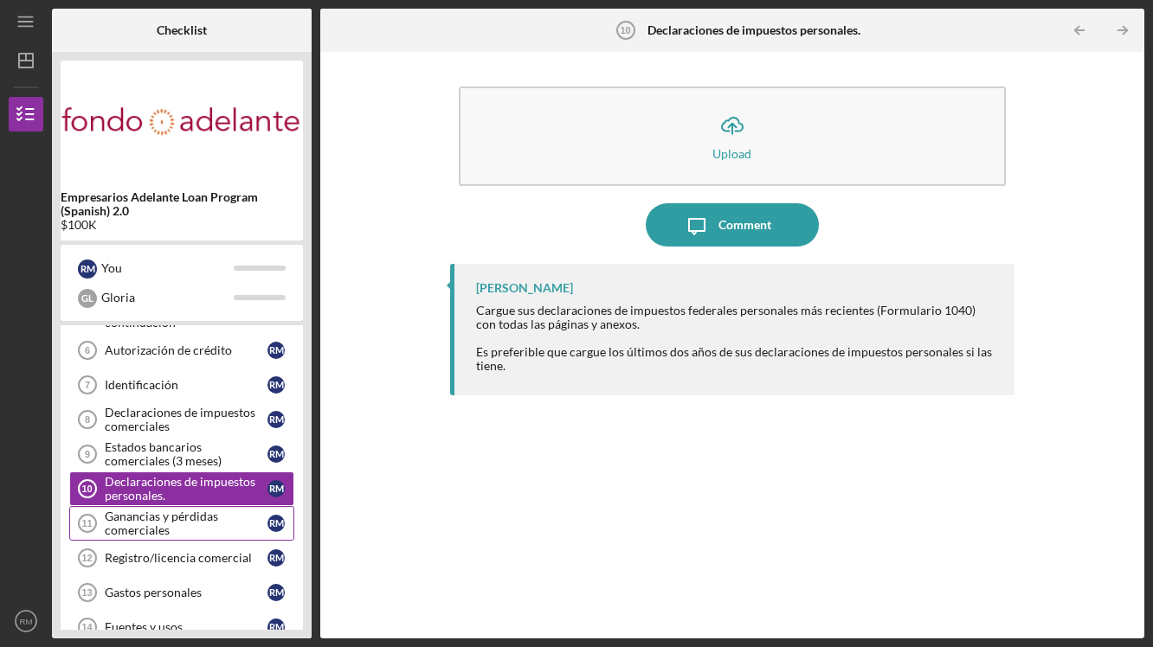
click at [145, 518] on div "Ganancias y pérdidas comerciales" at bounding box center [186, 524] width 163 height 28
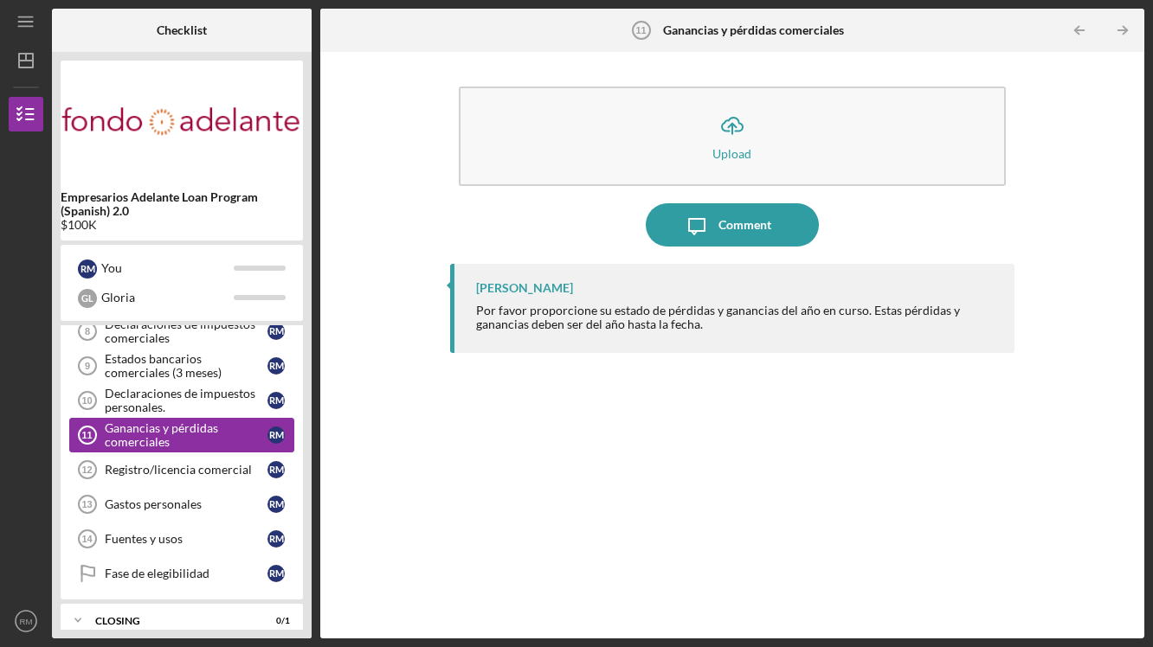
scroll to position [292, 0]
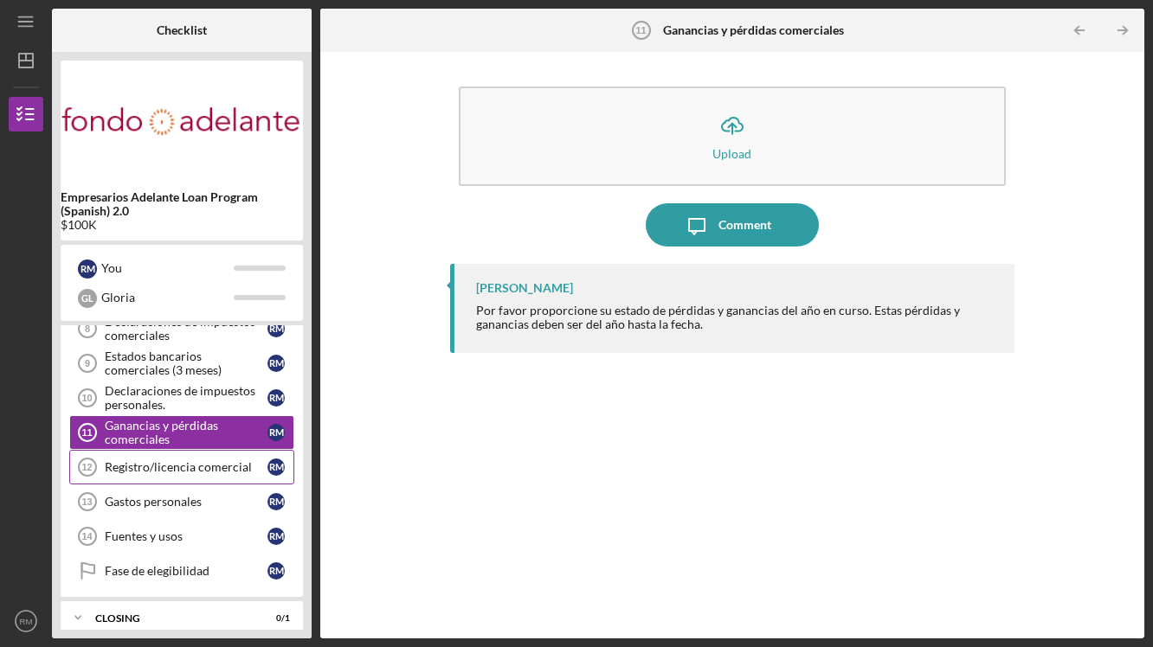
click at [152, 464] on div "Registro/licencia comercial" at bounding box center [186, 467] width 163 height 14
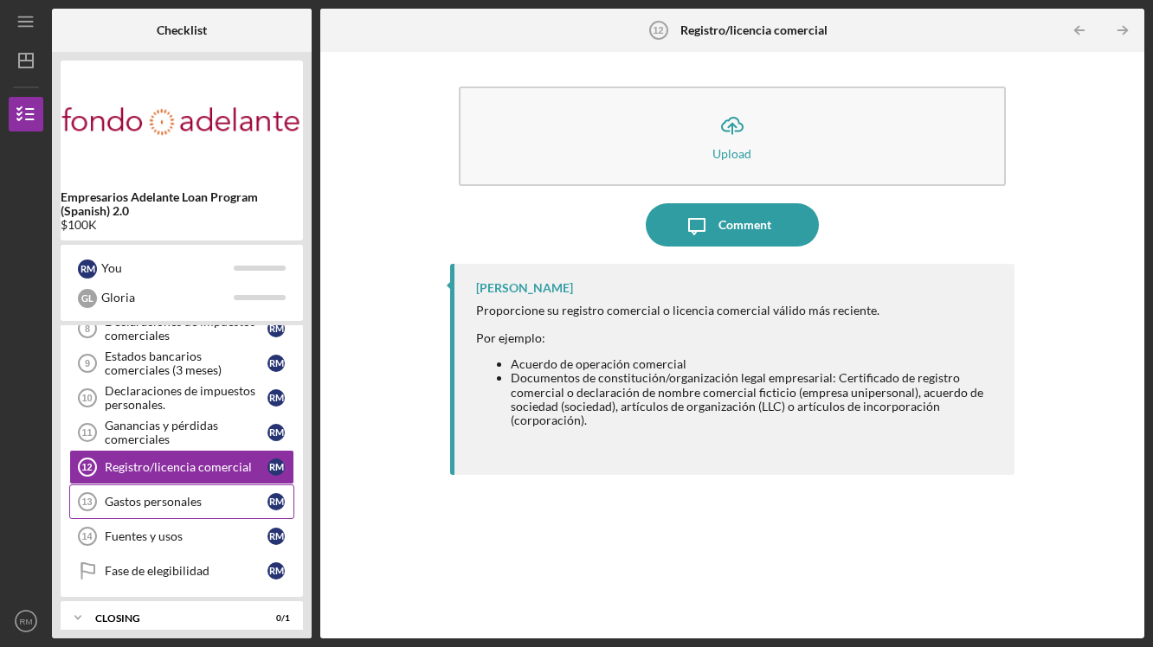
click at [152, 498] on div "Gastos personales" at bounding box center [186, 502] width 163 height 14
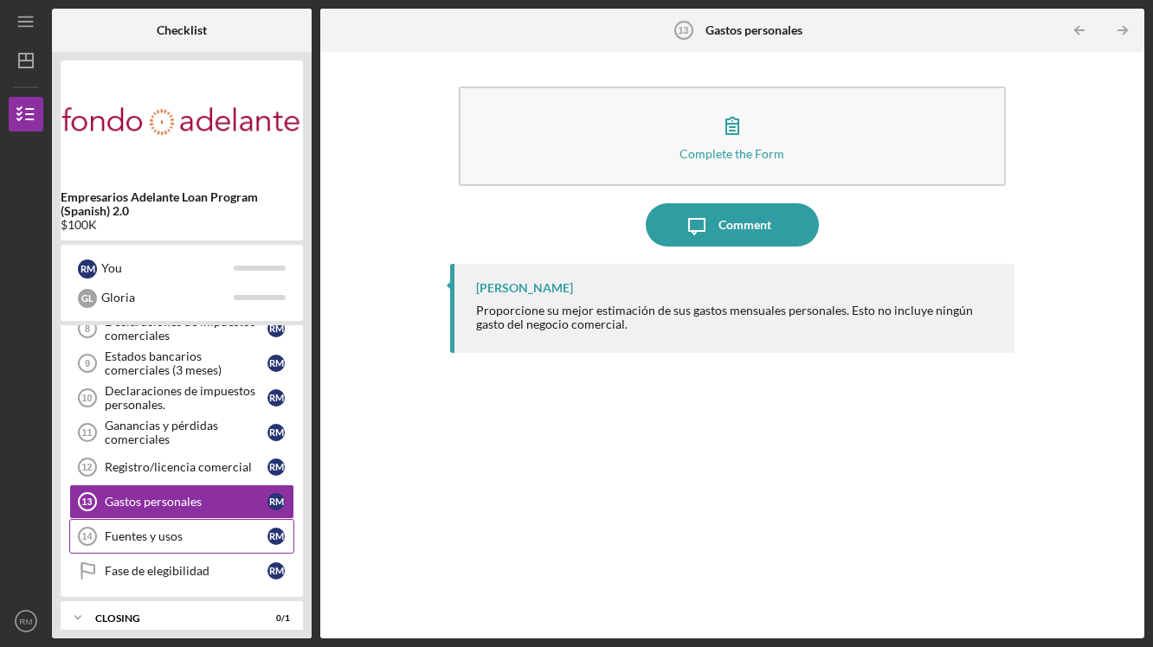
click at [158, 544] on link "Fuentes y usos 14 [PERSON_NAME] y usos R M" at bounding box center [181, 536] width 225 height 35
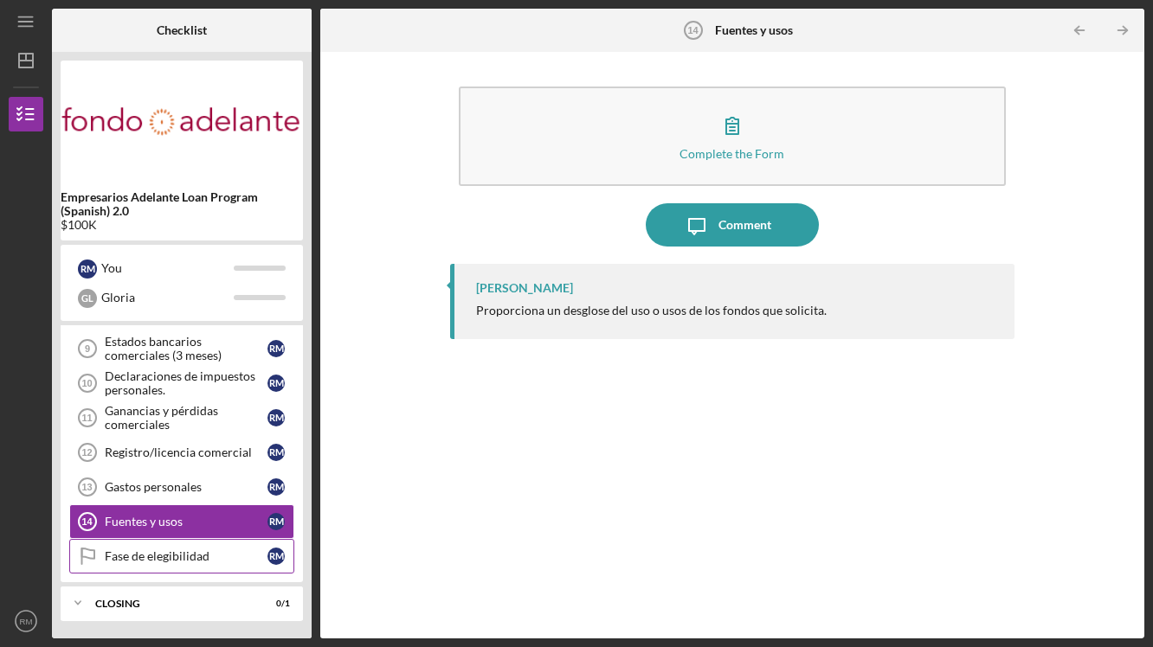
scroll to position [306, 0]
click at [167, 551] on div "Fase de elegibilidad" at bounding box center [186, 557] width 163 height 14
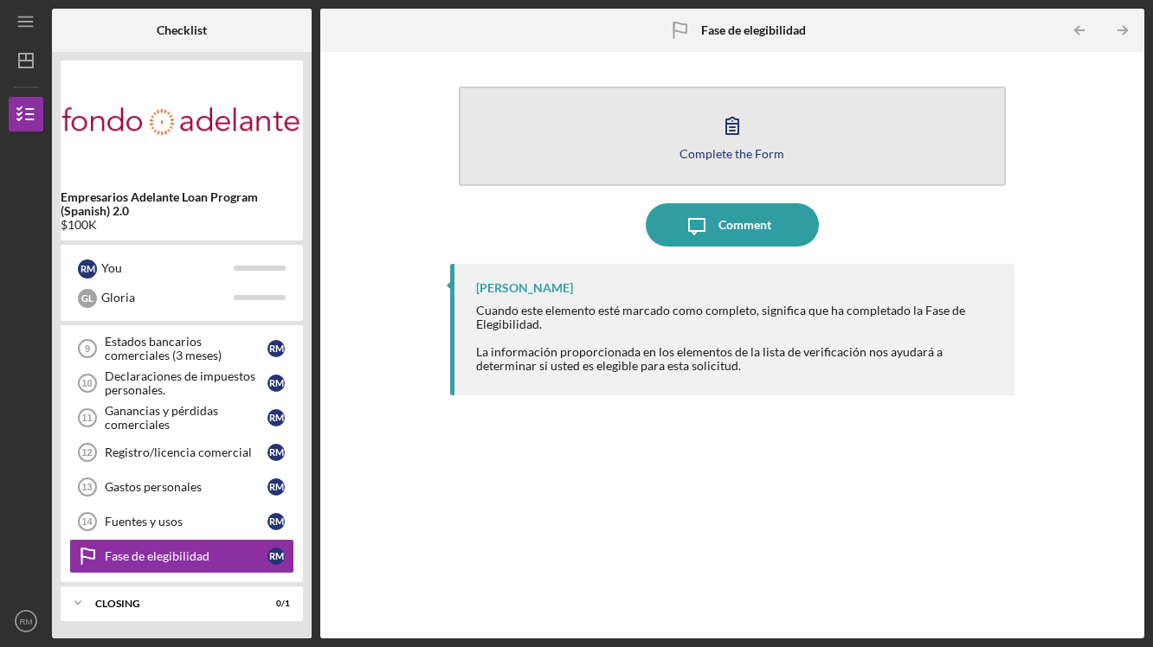
click at [695, 145] on button "Complete the Form Form" at bounding box center [732, 137] width 547 height 100
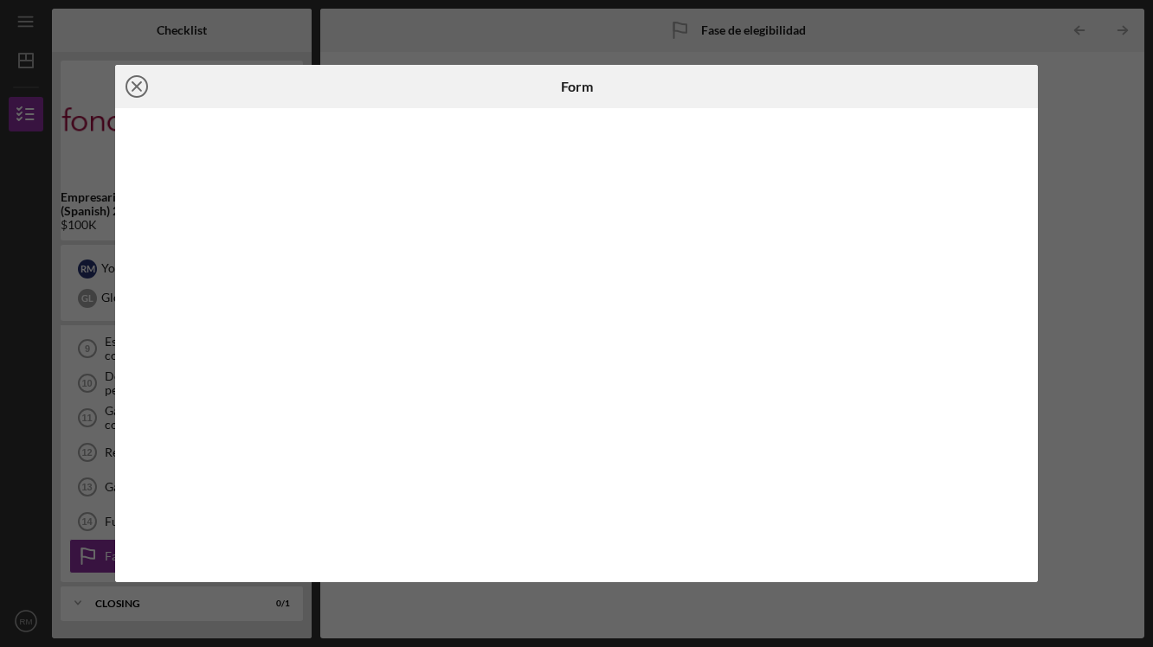
click at [133, 80] on icon "Icon/Close" at bounding box center [136, 86] width 43 height 43
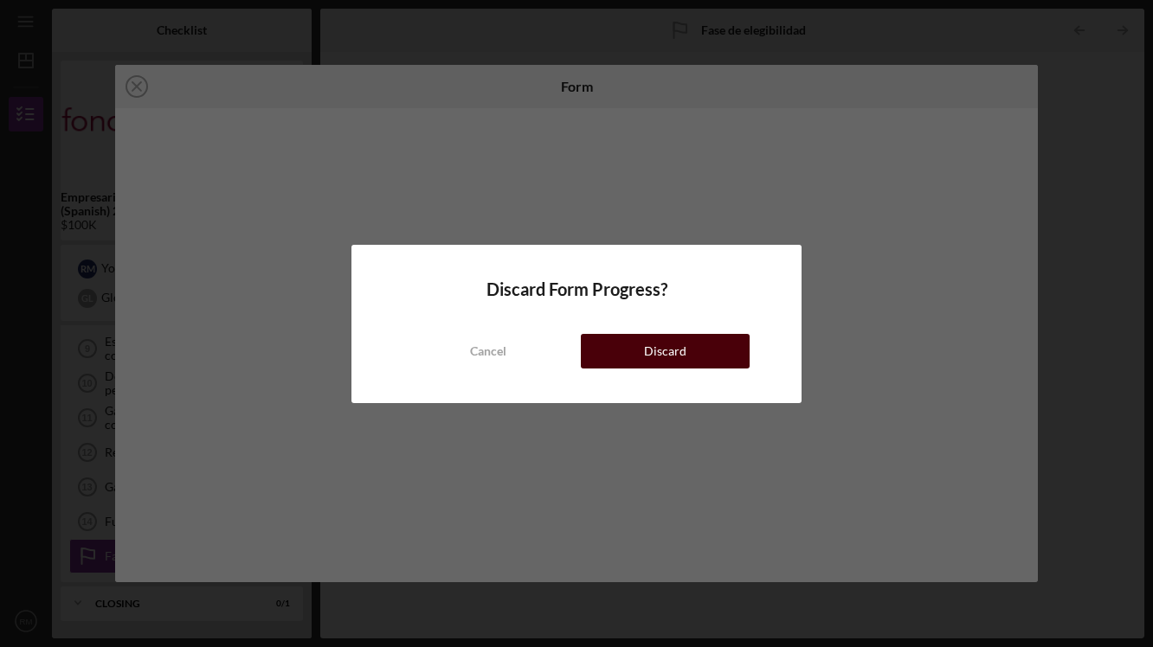
click at [651, 338] on div "Discard" at bounding box center [665, 351] width 42 height 35
